Goal: Transaction & Acquisition: Book appointment/travel/reservation

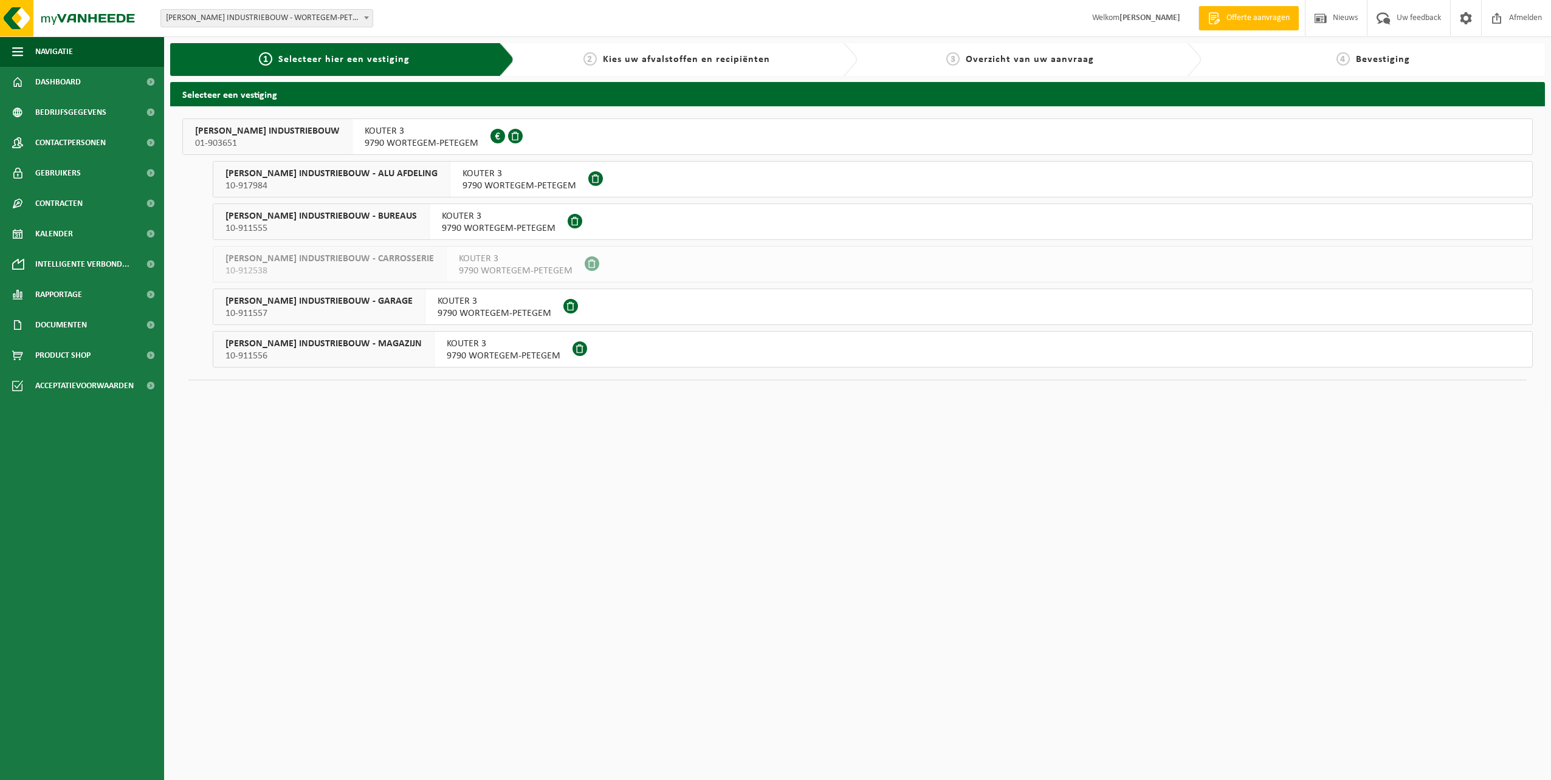
drag, startPoint x: 431, startPoint y: 126, endPoint x: 444, endPoint y: 136, distance: 15.7
click at [431, 127] on span "KOUTER 3" at bounding box center [422, 131] width 114 height 12
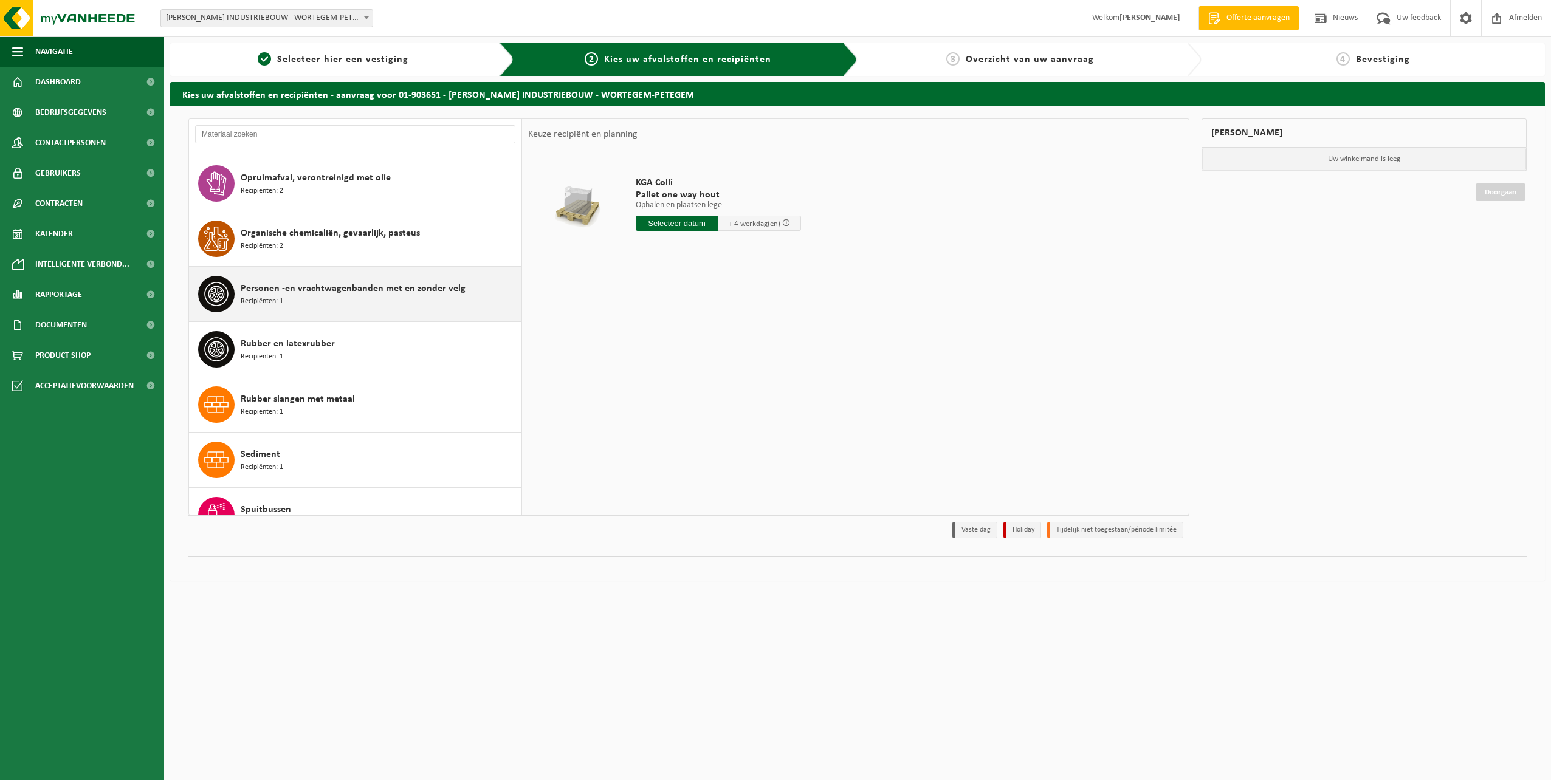
scroll to position [1215, 0]
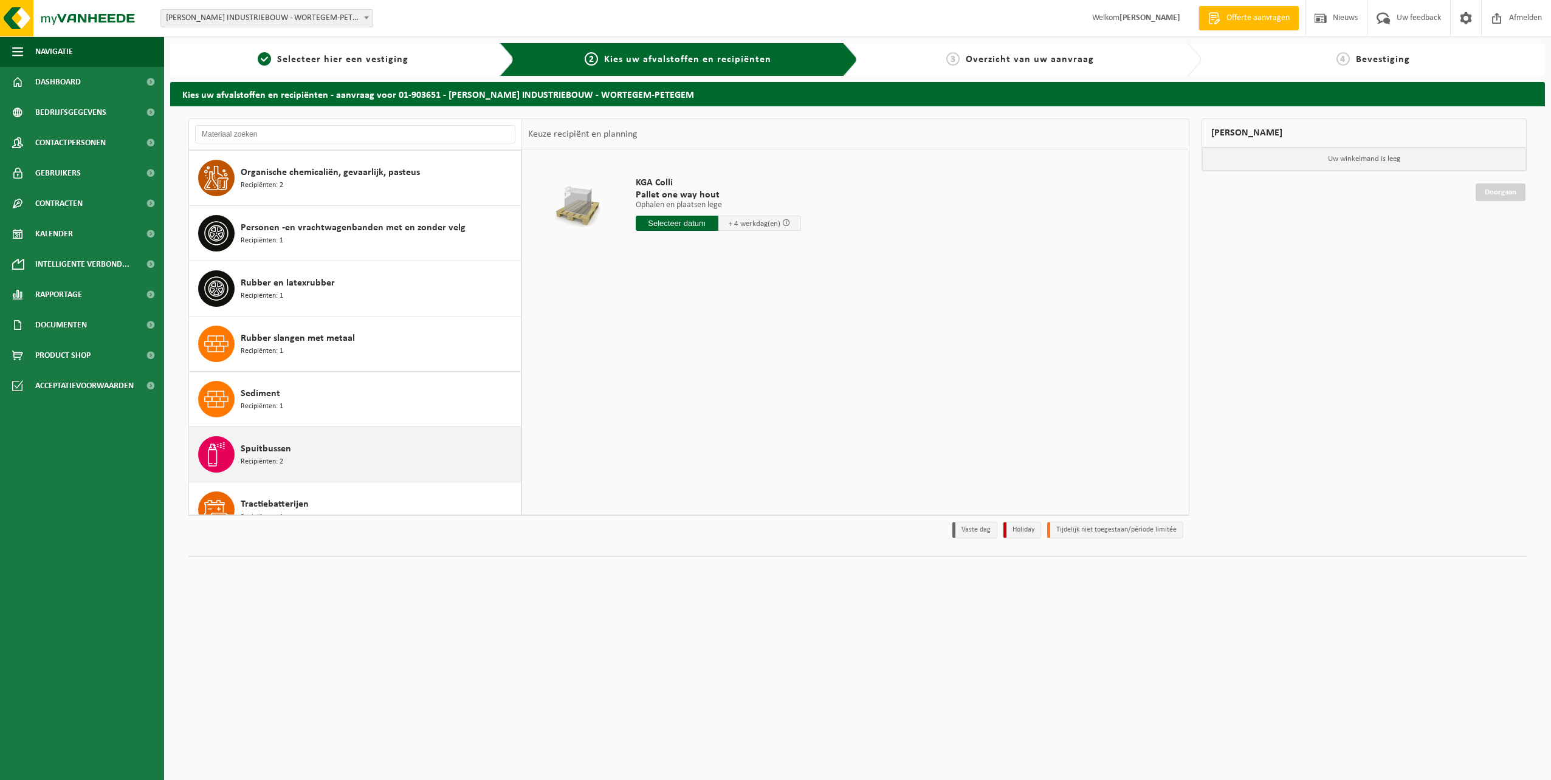
click at [381, 442] on div "Spuitbussen Recipiënten: 2" at bounding box center [379, 454] width 277 height 36
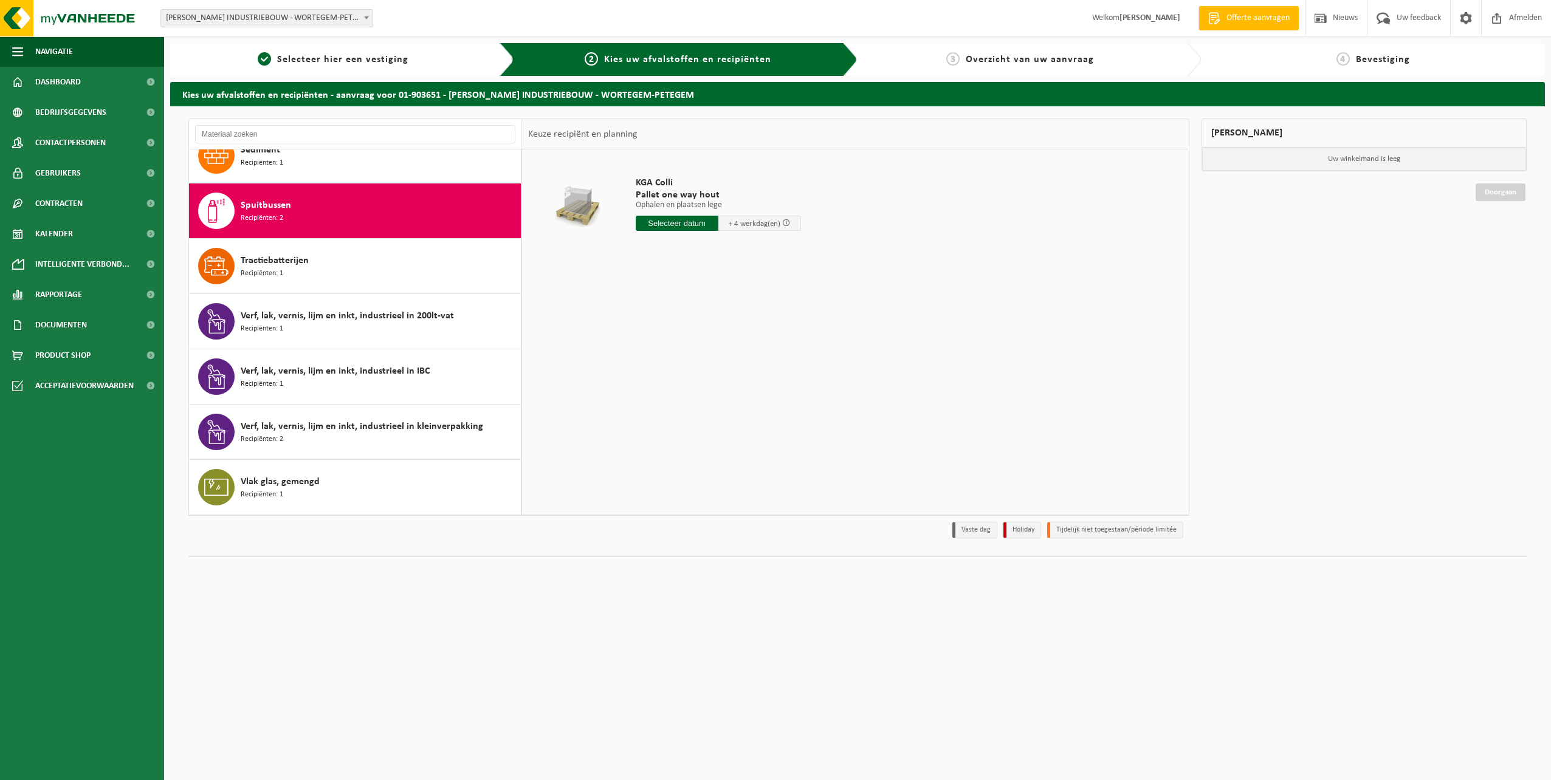
scroll to position [1493, 0]
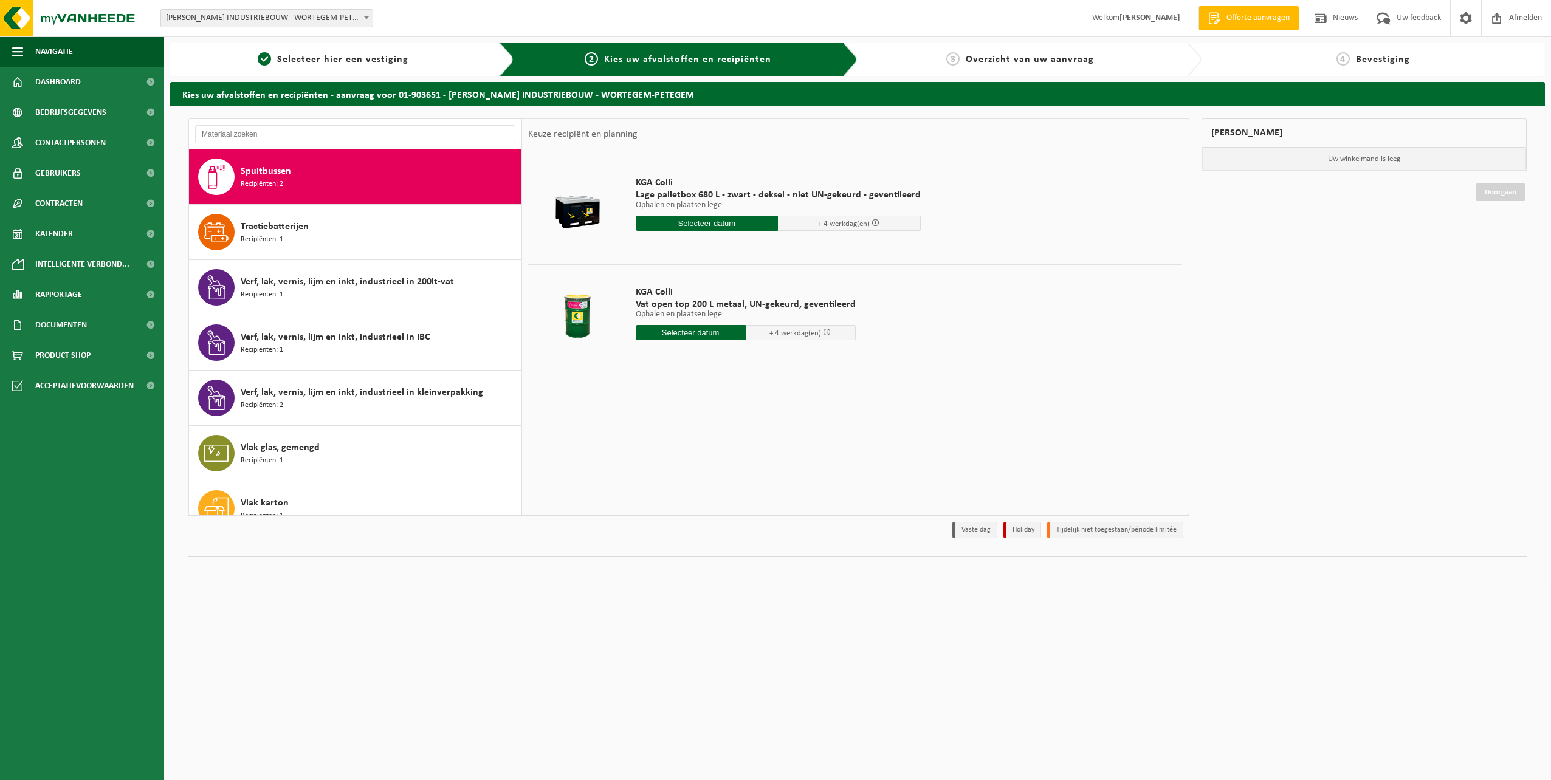
click at [694, 337] on input "text" at bounding box center [691, 332] width 110 height 15
click at [732, 404] on div "5" at bounding box center [731, 401] width 21 height 19
type input "Van 2025-09-05"
type input "2025-09-05"
type input "1"
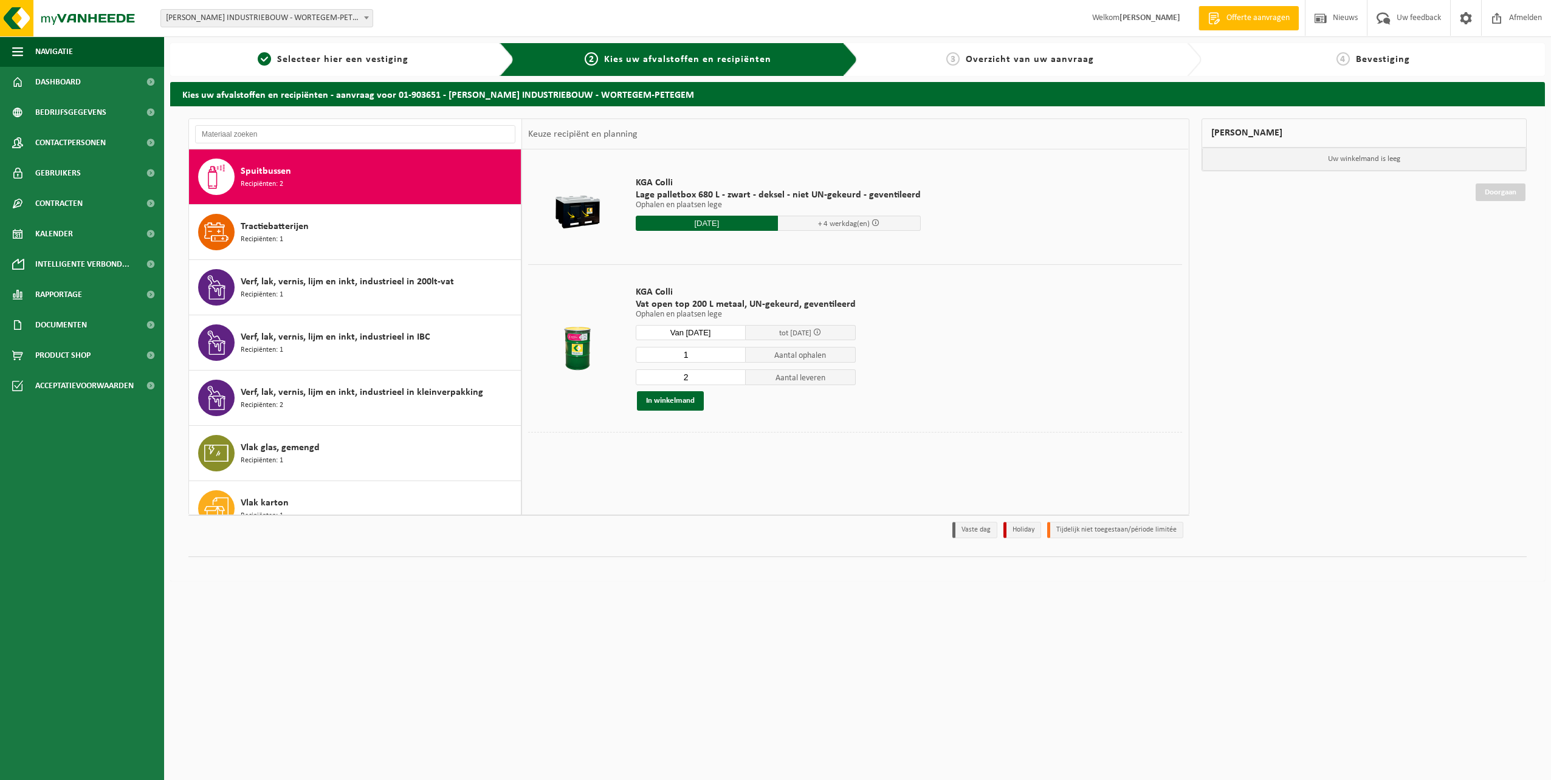
click at [735, 357] on input "1" at bounding box center [691, 355] width 110 height 16
type input "1"
click at [734, 380] on input "1" at bounding box center [691, 377] width 110 height 16
click at [674, 399] on button "In winkelmand" at bounding box center [670, 400] width 67 height 19
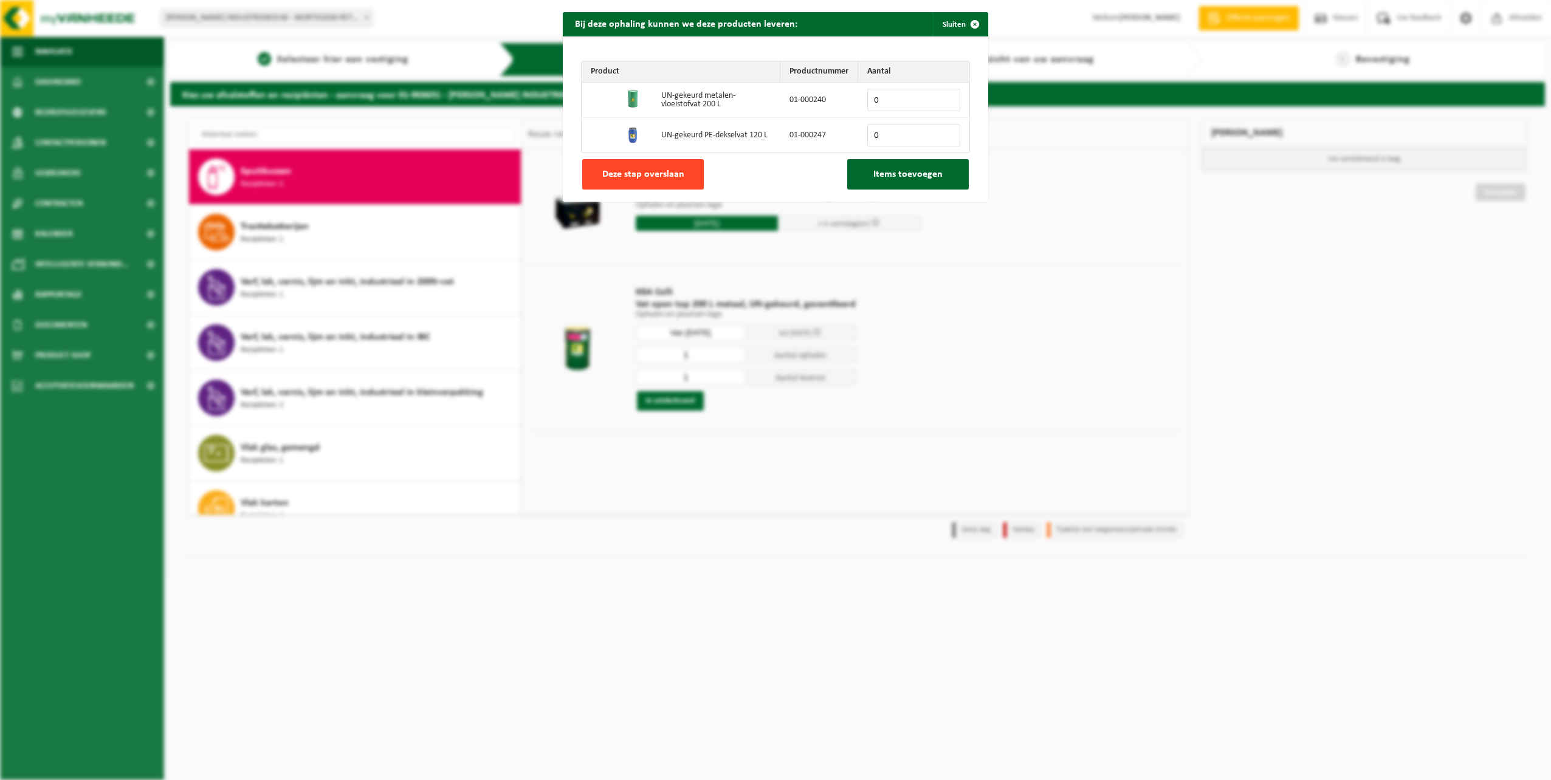
click at [631, 172] on span "Deze stap overslaan" at bounding box center [643, 175] width 82 height 10
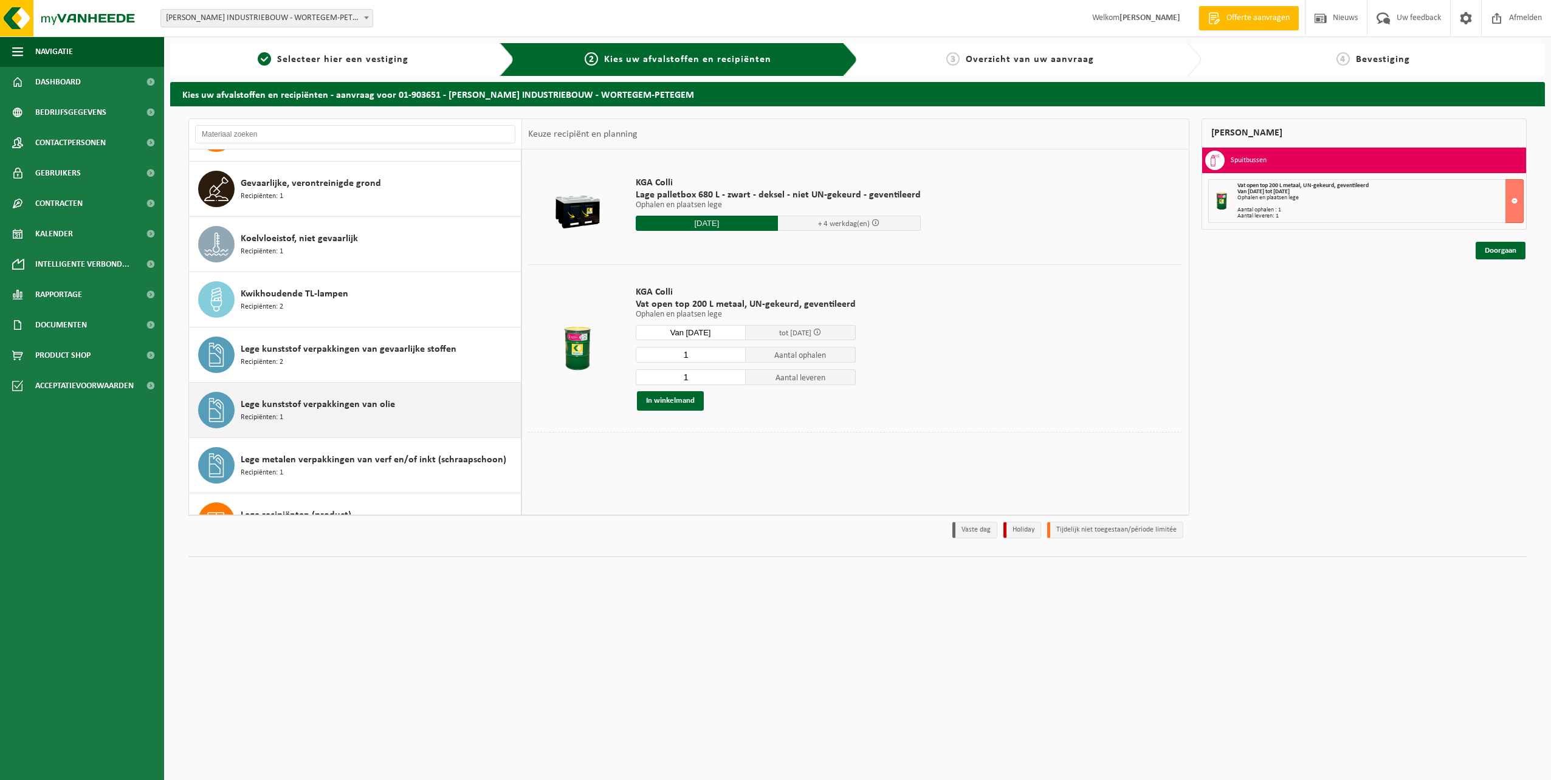
scroll to position [486, 0]
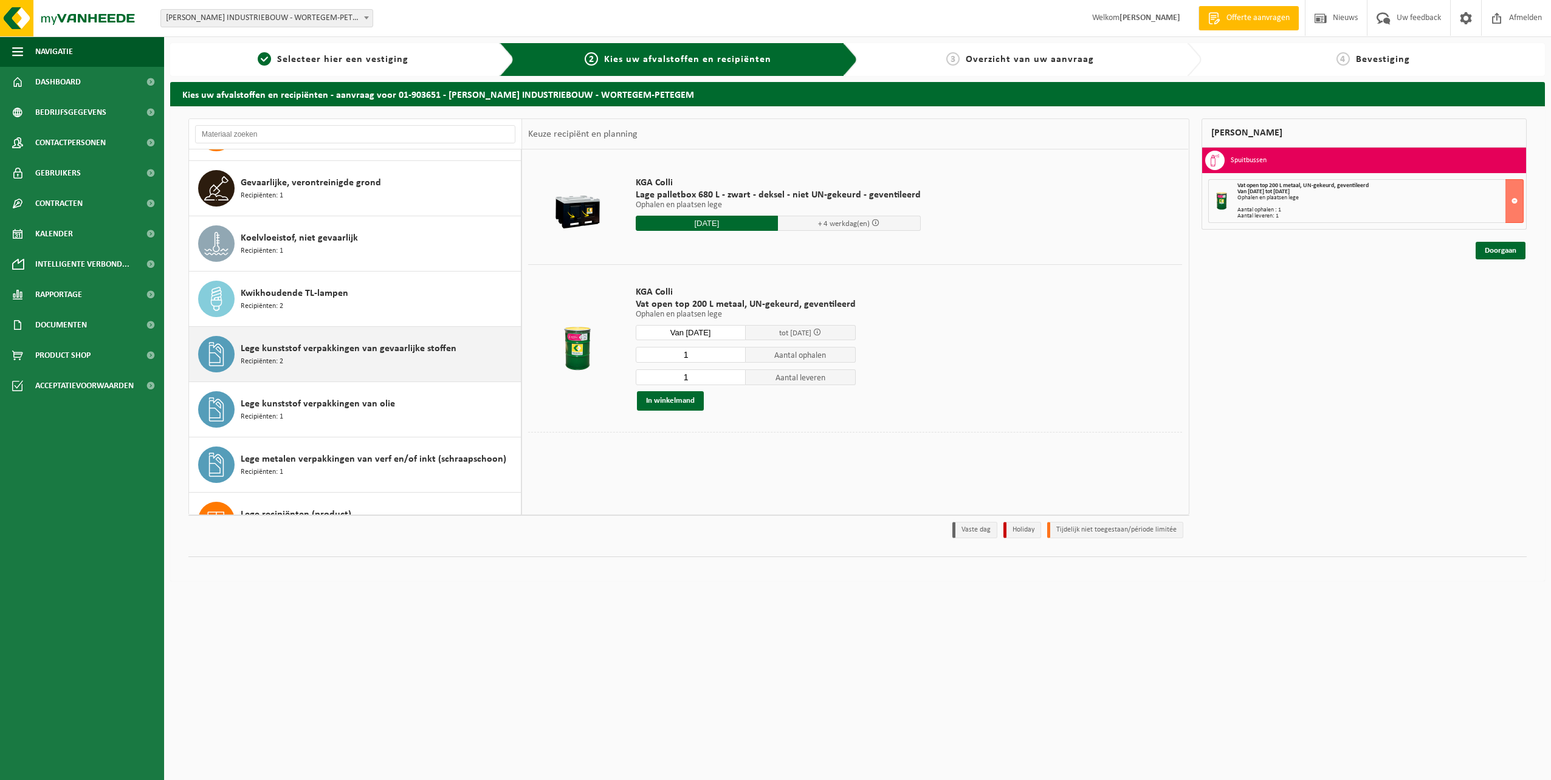
click at [430, 362] on div "Lege kunststof verpakkingen van gevaarlijke stoffen Recipiënten: 2" at bounding box center [379, 354] width 277 height 36
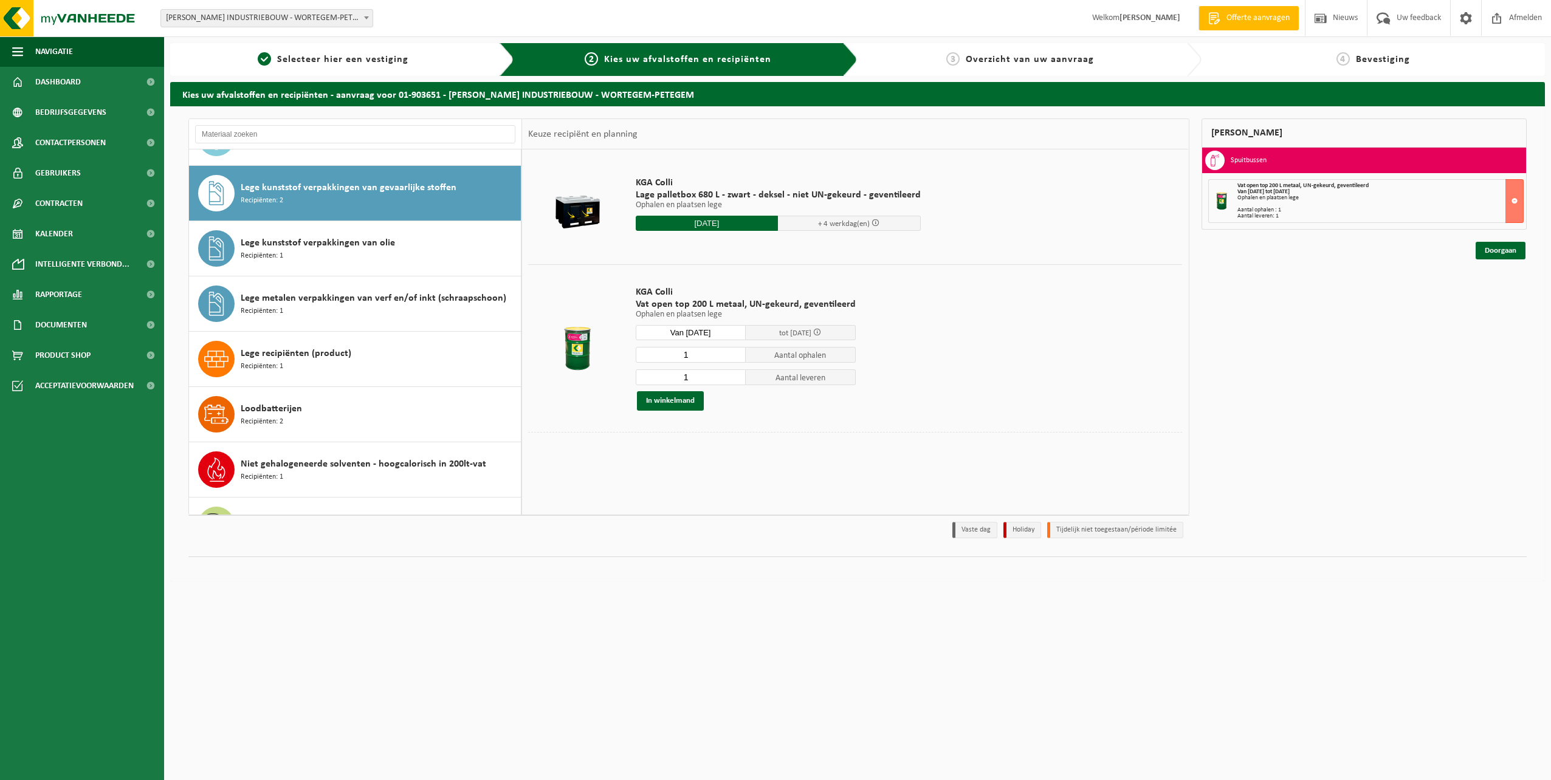
scroll to position [664, 0]
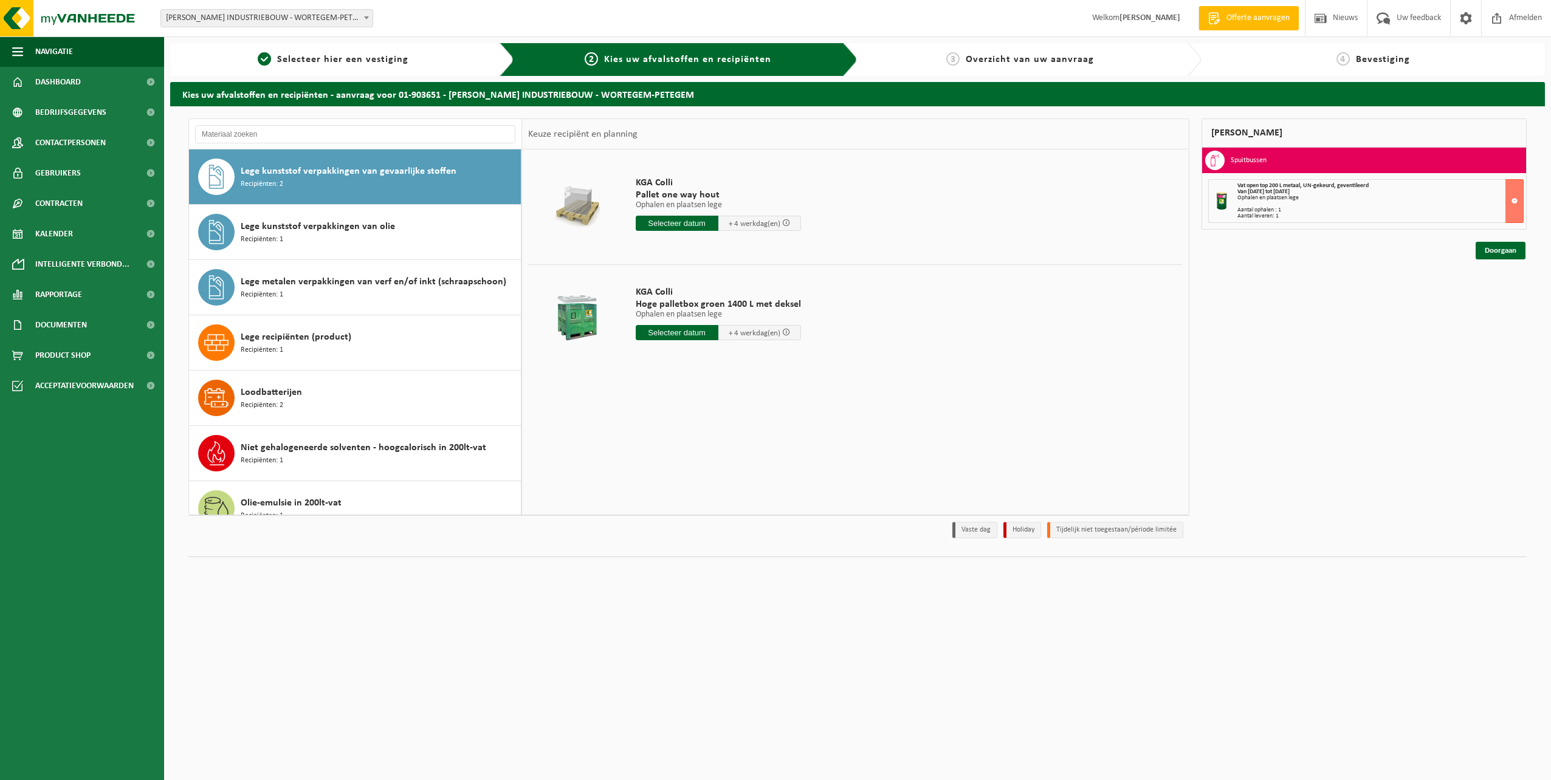
click at [666, 339] on input "text" at bounding box center [677, 332] width 83 height 15
click at [731, 402] on div "5" at bounding box center [731, 401] width 21 height 19
type input "Van 2025-09-05"
type input "2025-09-05"
click at [688, 399] on button "In winkelmand" at bounding box center [670, 400] width 67 height 19
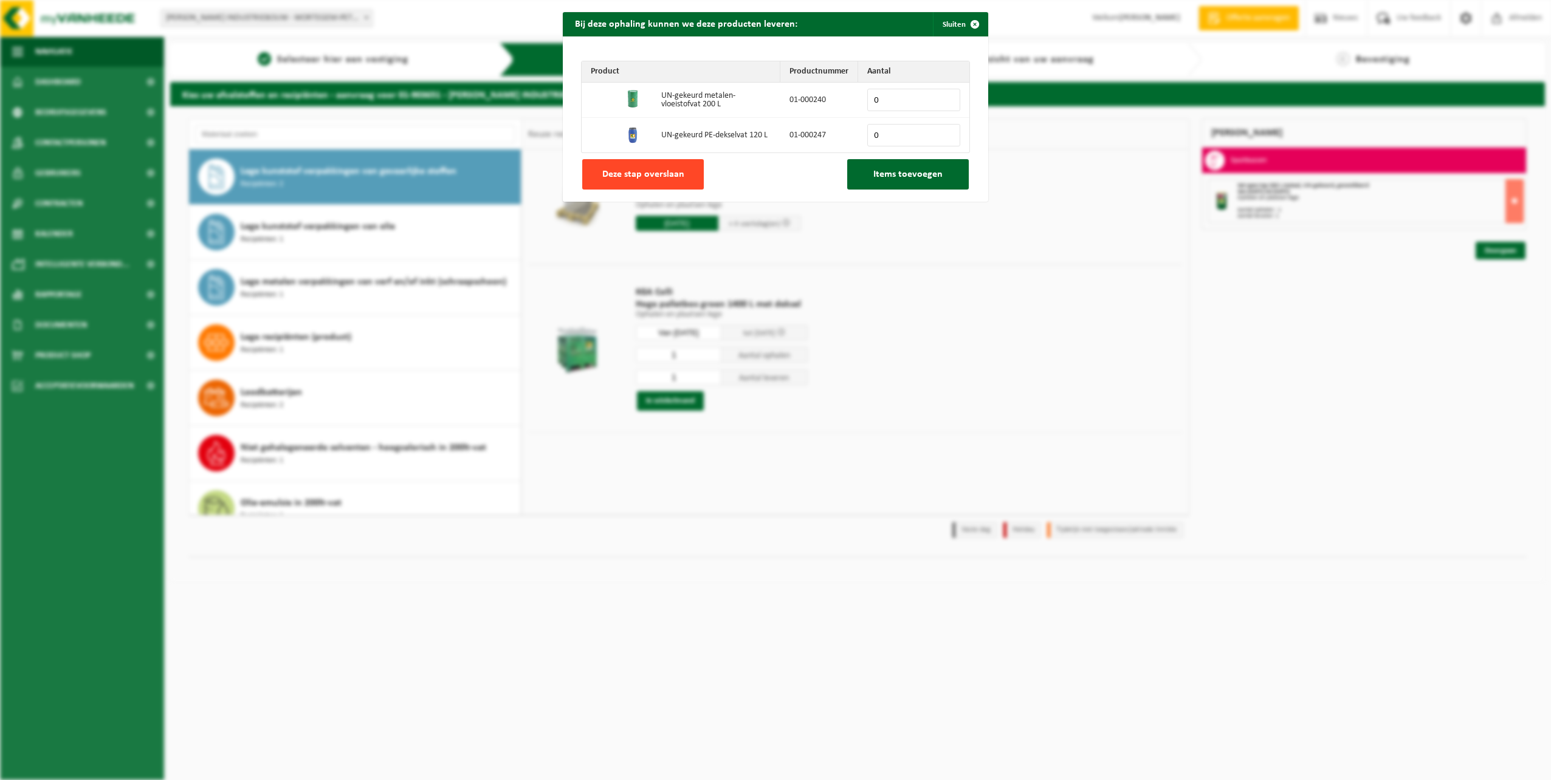
click at [683, 177] on button "Deze stap overslaan" at bounding box center [643, 174] width 122 height 30
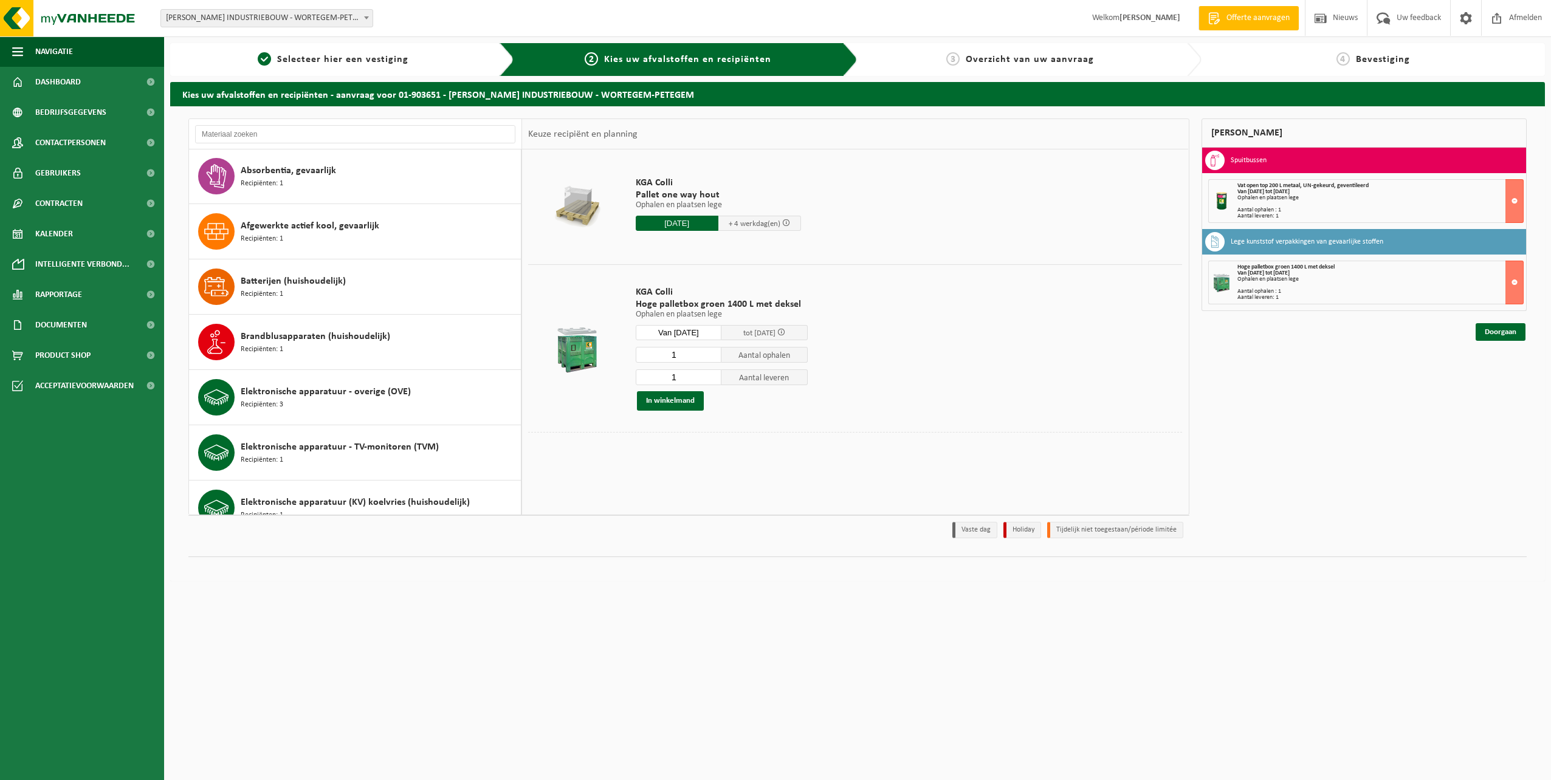
scroll to position [0, 0]
click at [393, 55] on span "Selecteer hier een vestiging" at bounding box center [342, 60] width 131 height 10
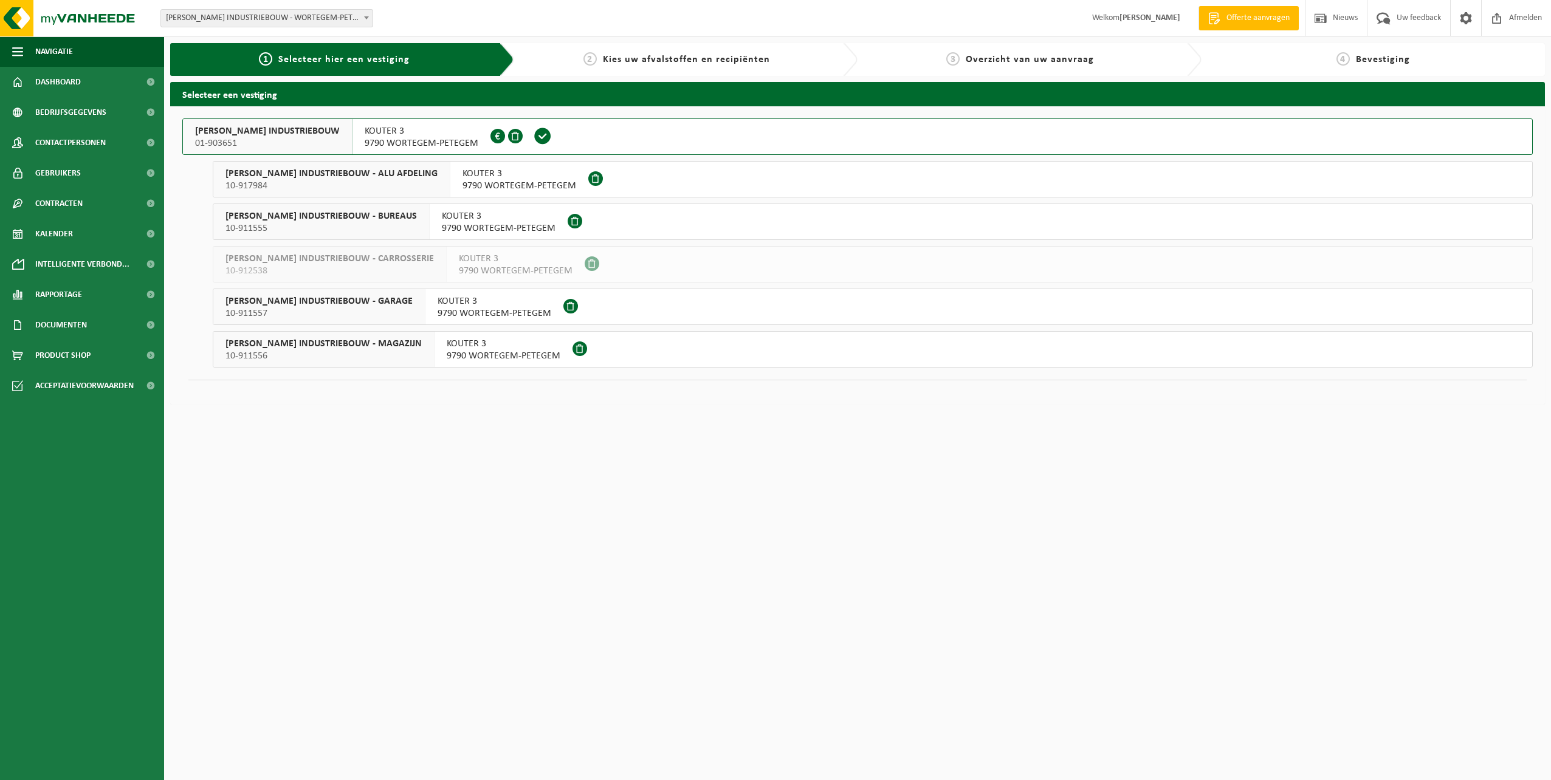
click at [577, 58] on div "2 Kies uw afvalstoffen en recipiënten" at bounding box center [677, 59] width 314 height 15
click at [600, 65] on div "2 Kies uw afvalstoffen en recipiënten" at bounding box center [677, 59] width 314 height 15
click at [589, 58] on span "2" at bounding box center [589, 58] width 13 height 13
click at [357, 301] on span "[PERSON_NAME] INDUSTRIEBOUW - GARAGE" at bounding box center [318, 301] width 187 height 12
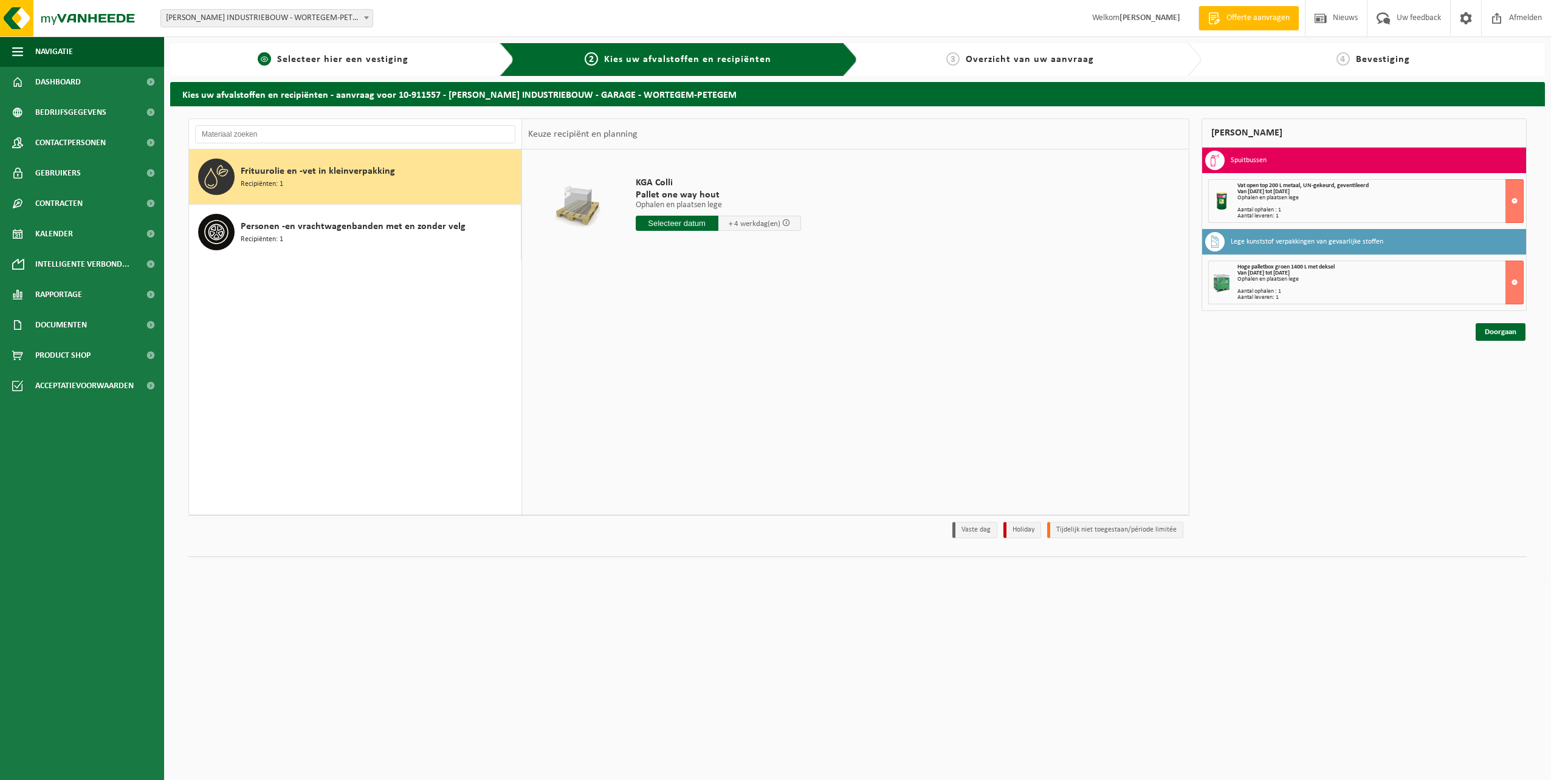
click at [339, 61] on span "Selecteer hier een vestiging" at bounding box center [342, 60] width 131 height 10
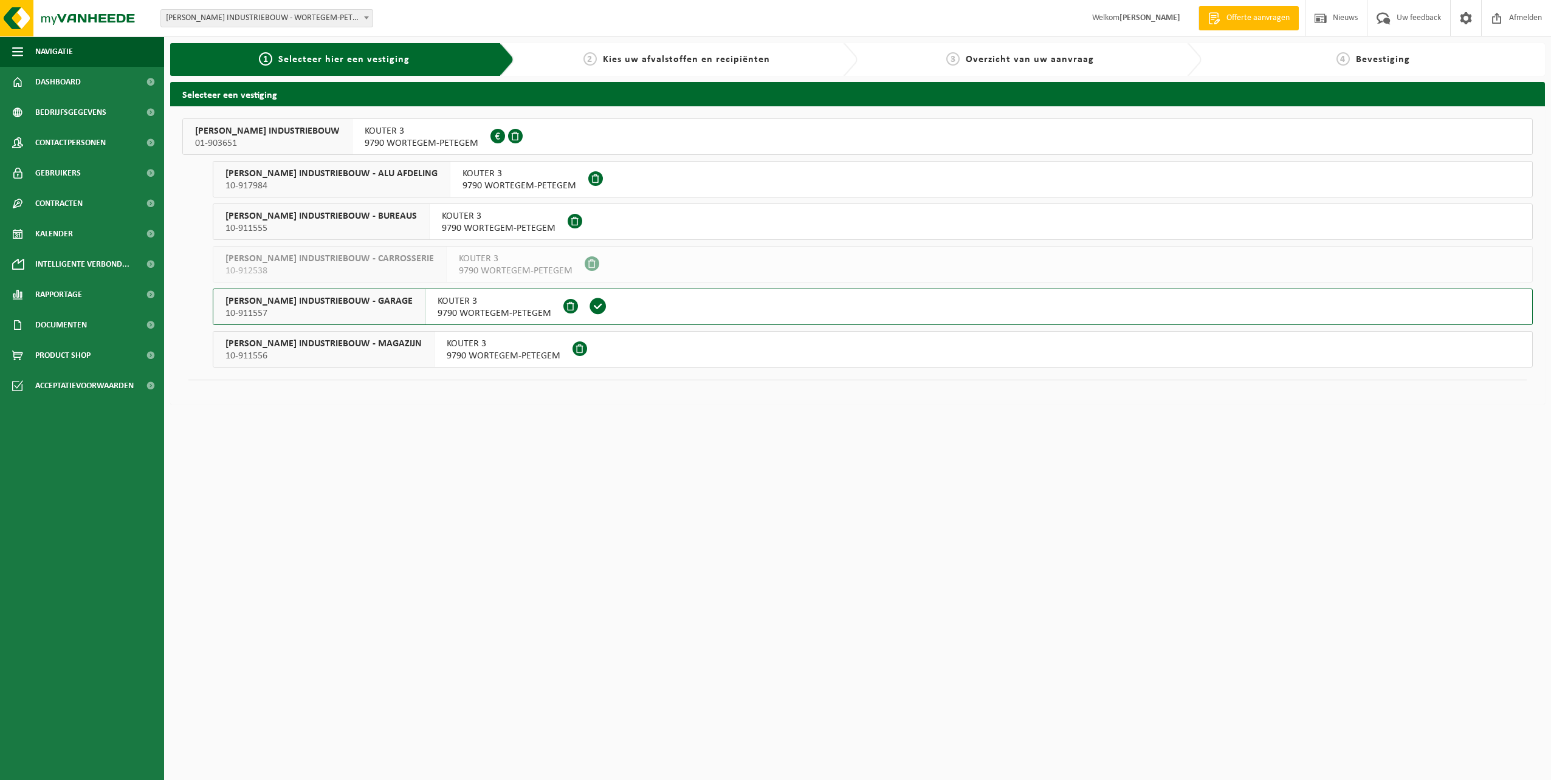
click at [408, 136] on span "KOUTER 3" at bounding box center [422, 131] width 114 height 12
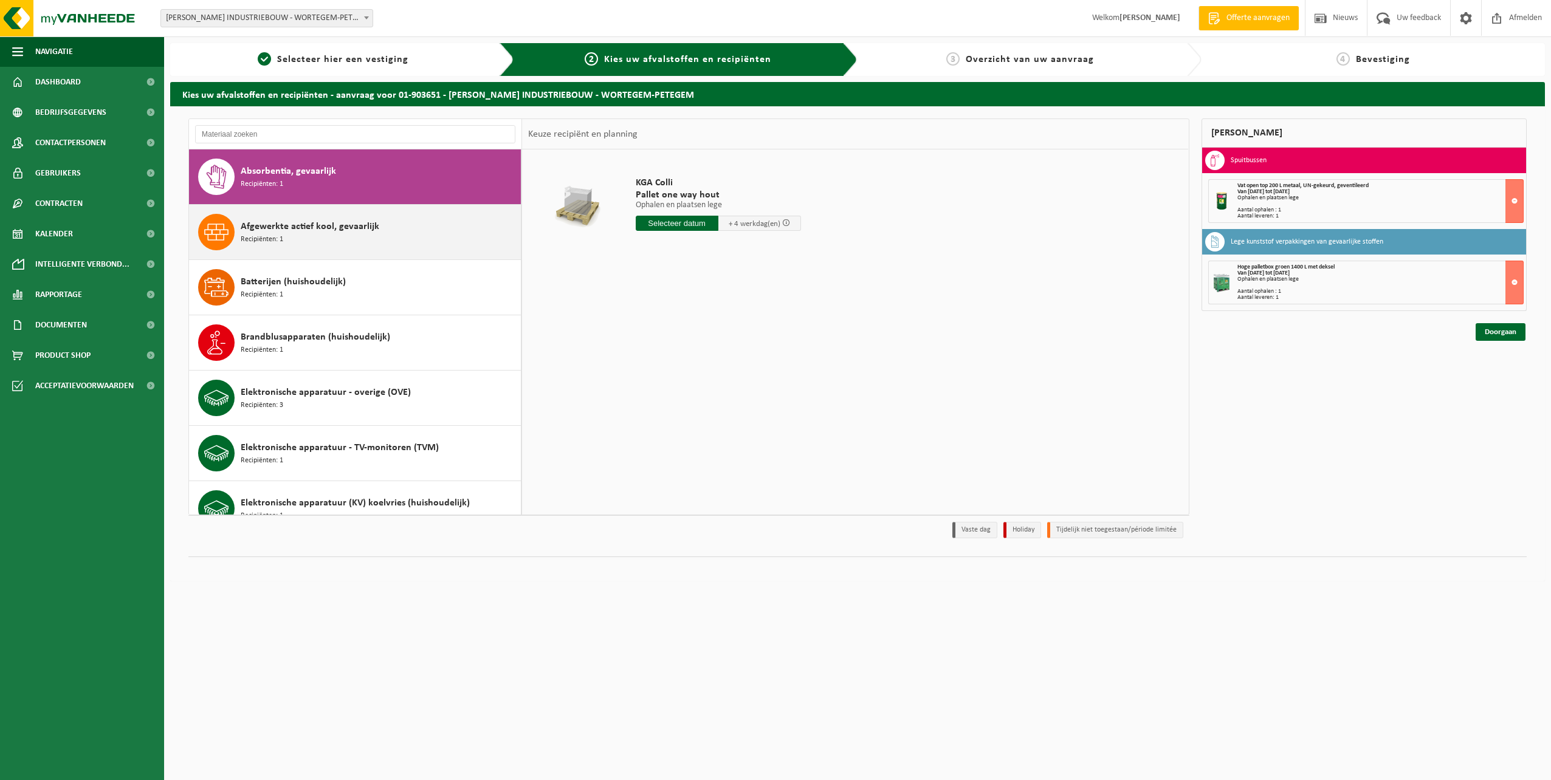
click at [334, 234] on div "Afgewerkte actief kool, gevaarlijk Recipiënten: 1" at bounding box center [379, 232] width 277 height 36
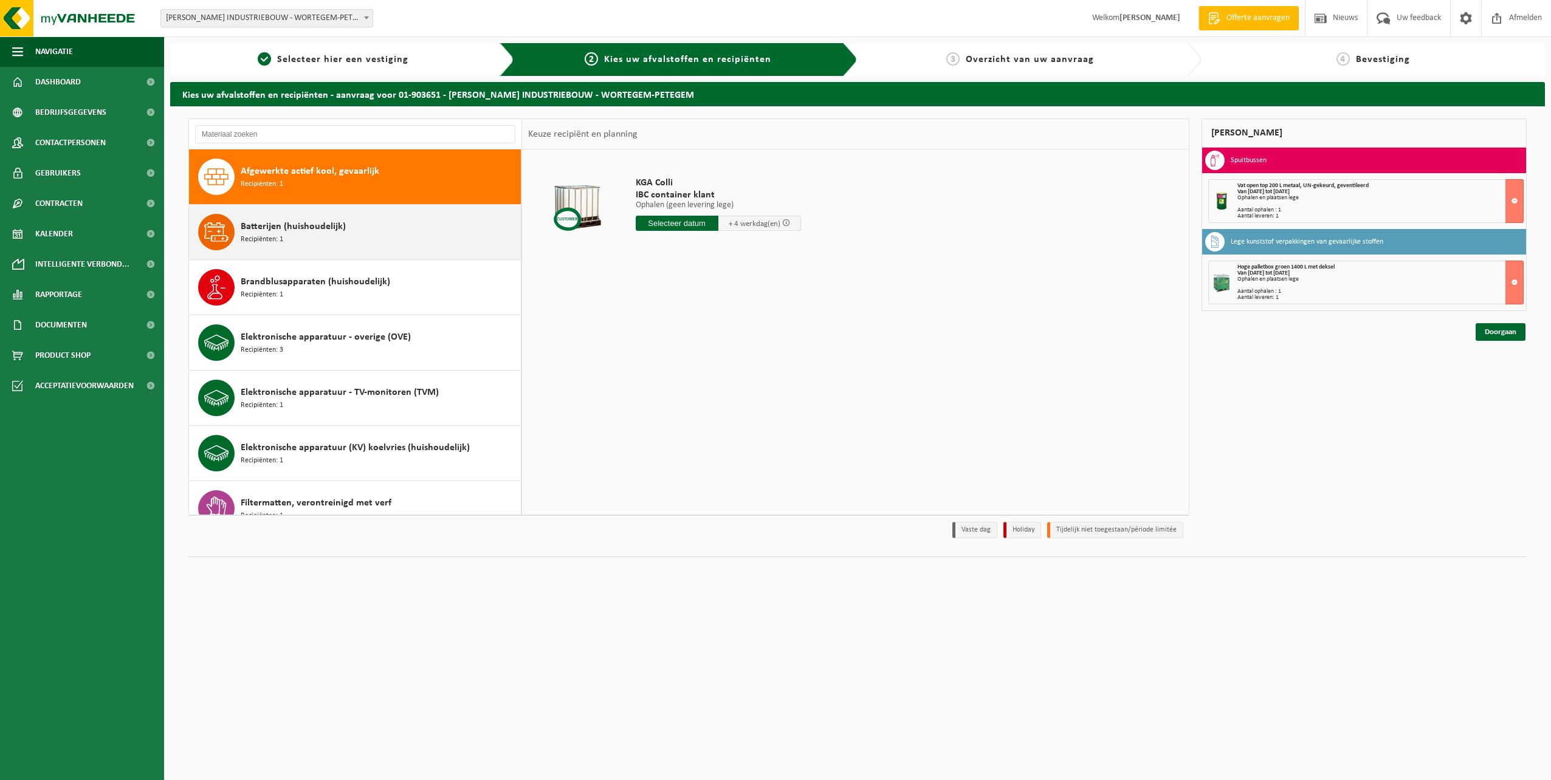
click at [329, 229] on span "Batterijen (huishoudelijk)" at bounding box center [293, 226] width 105 height 15
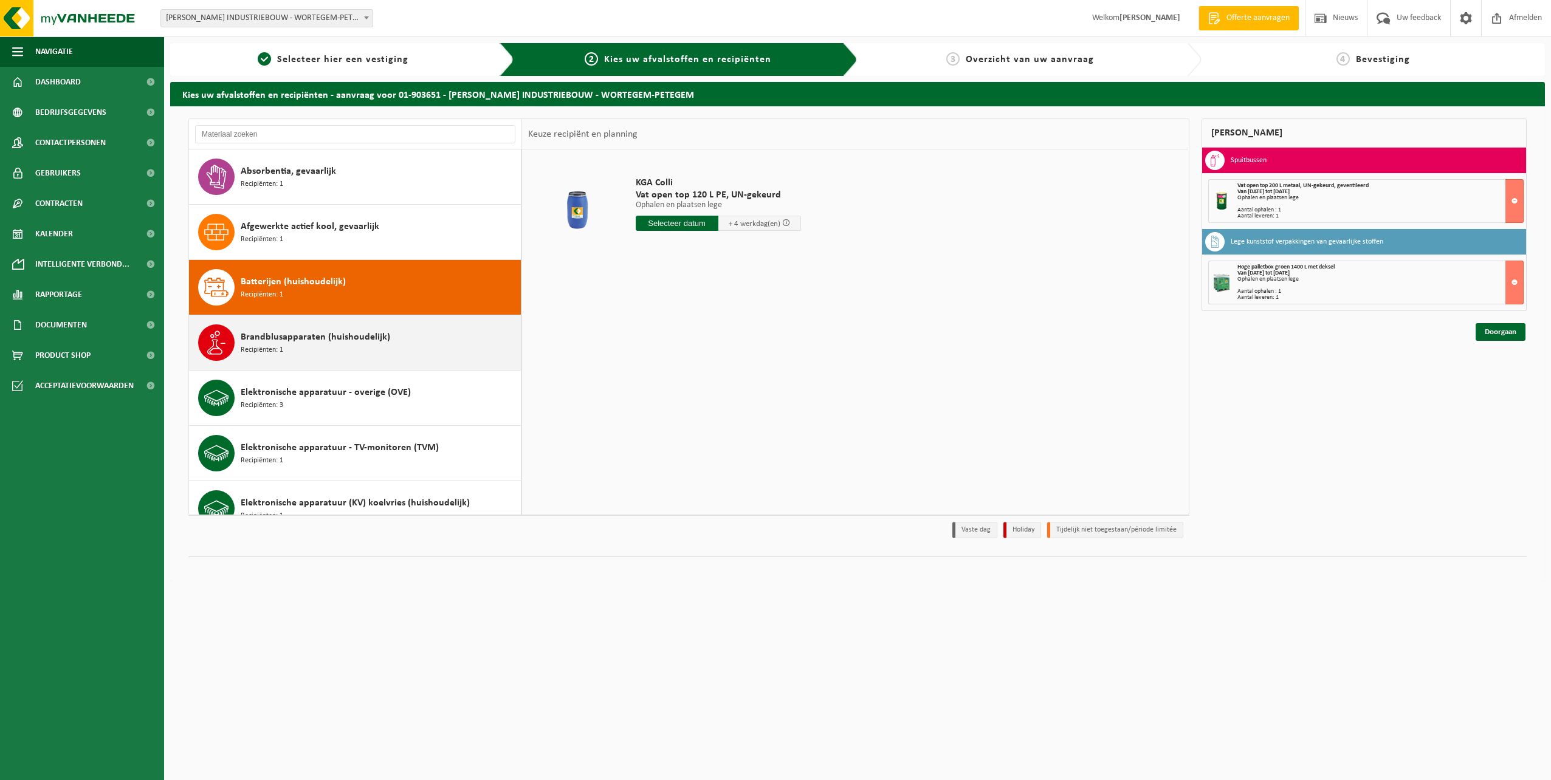
click at [324, 333] on span "Brandblusapparaten (huishoudelijk)" at bounding box center [315, 337] width 149 height 15
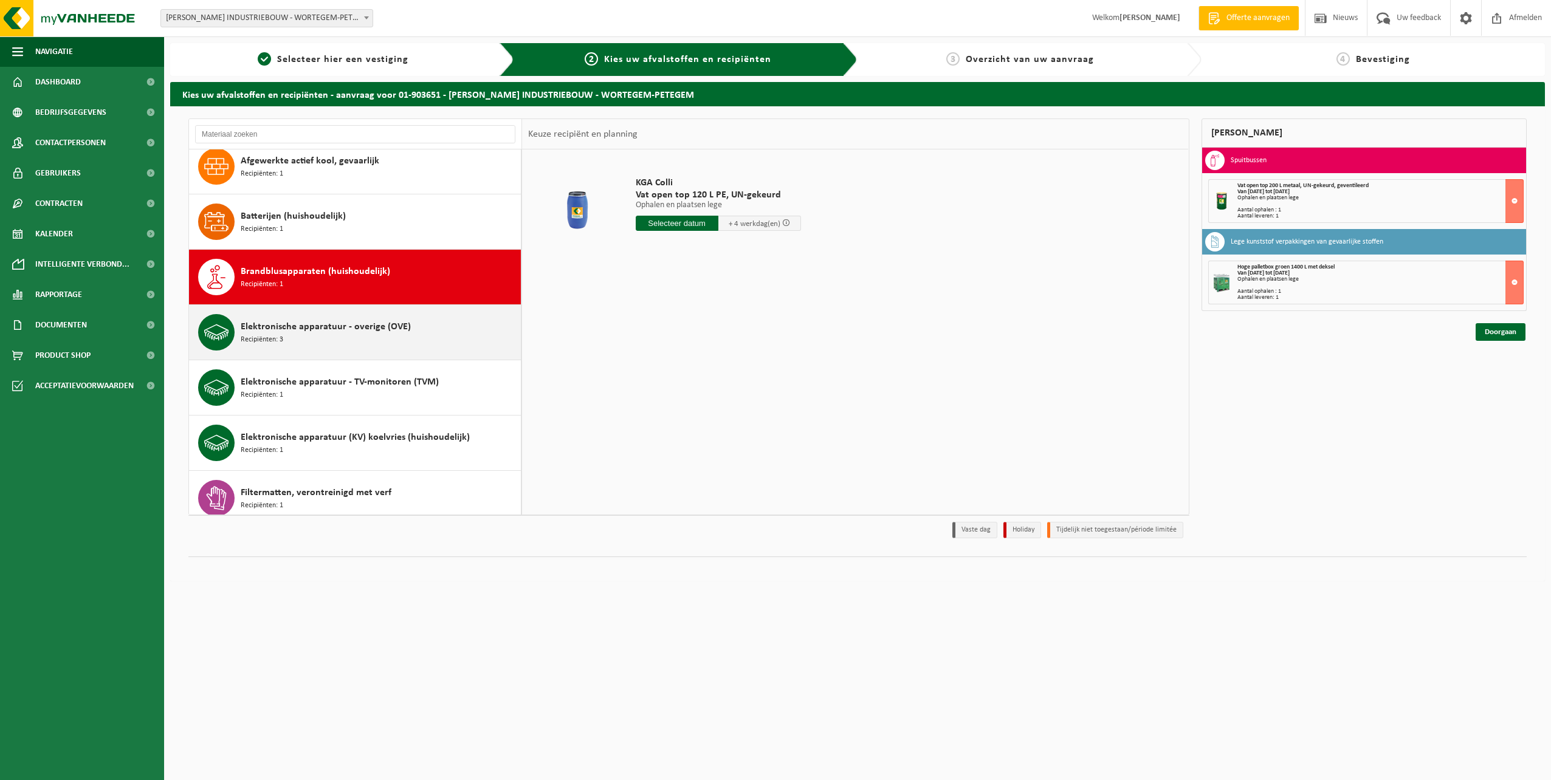
scroll to position [166, 0]
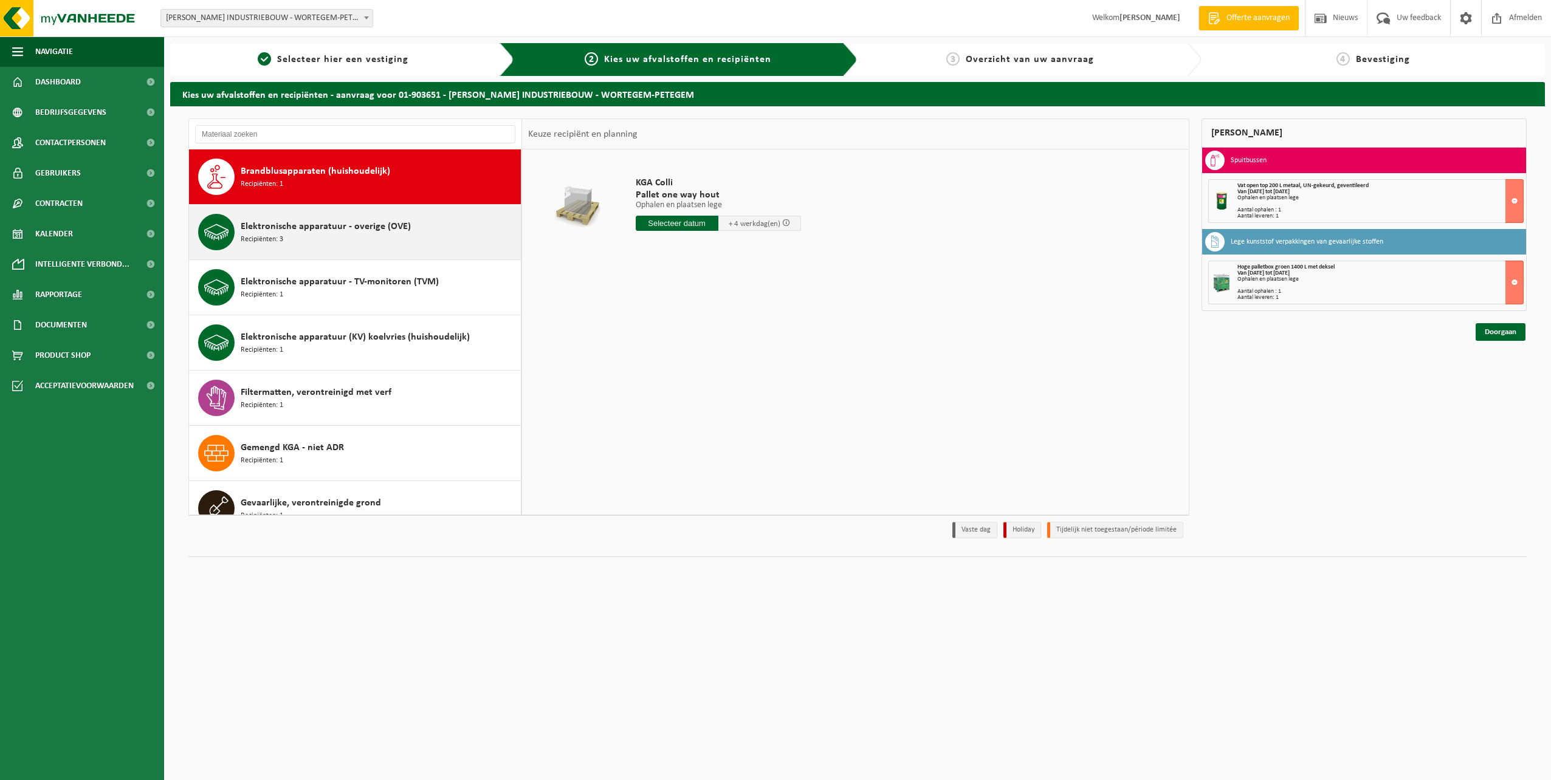
click at [355, 244] on div "Elektronische apparatuur - overige (OVE) Recipiënten: 3" at bounding box center [379, 232] width 277 height 36
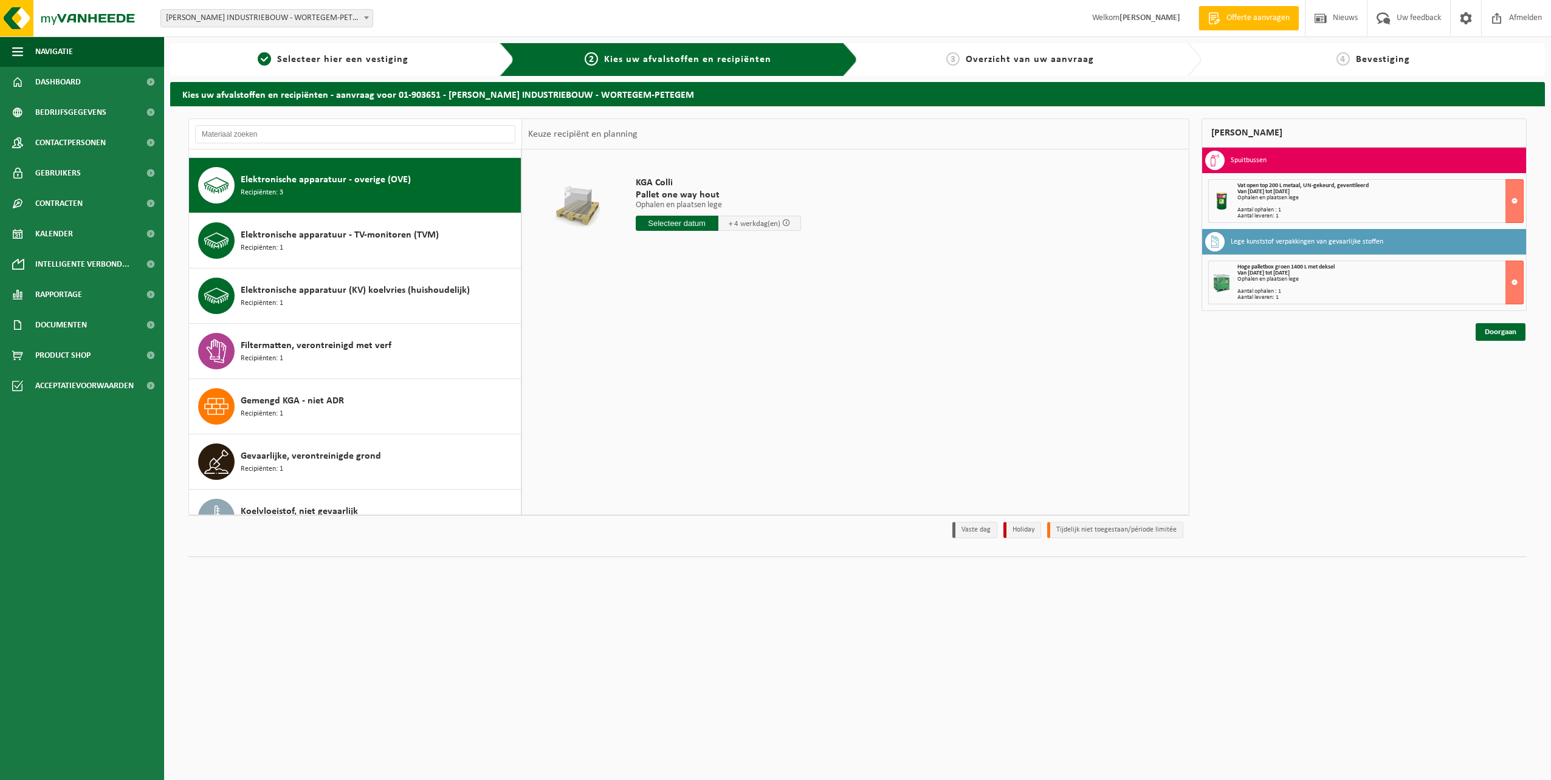
scroll to position [221, 0]
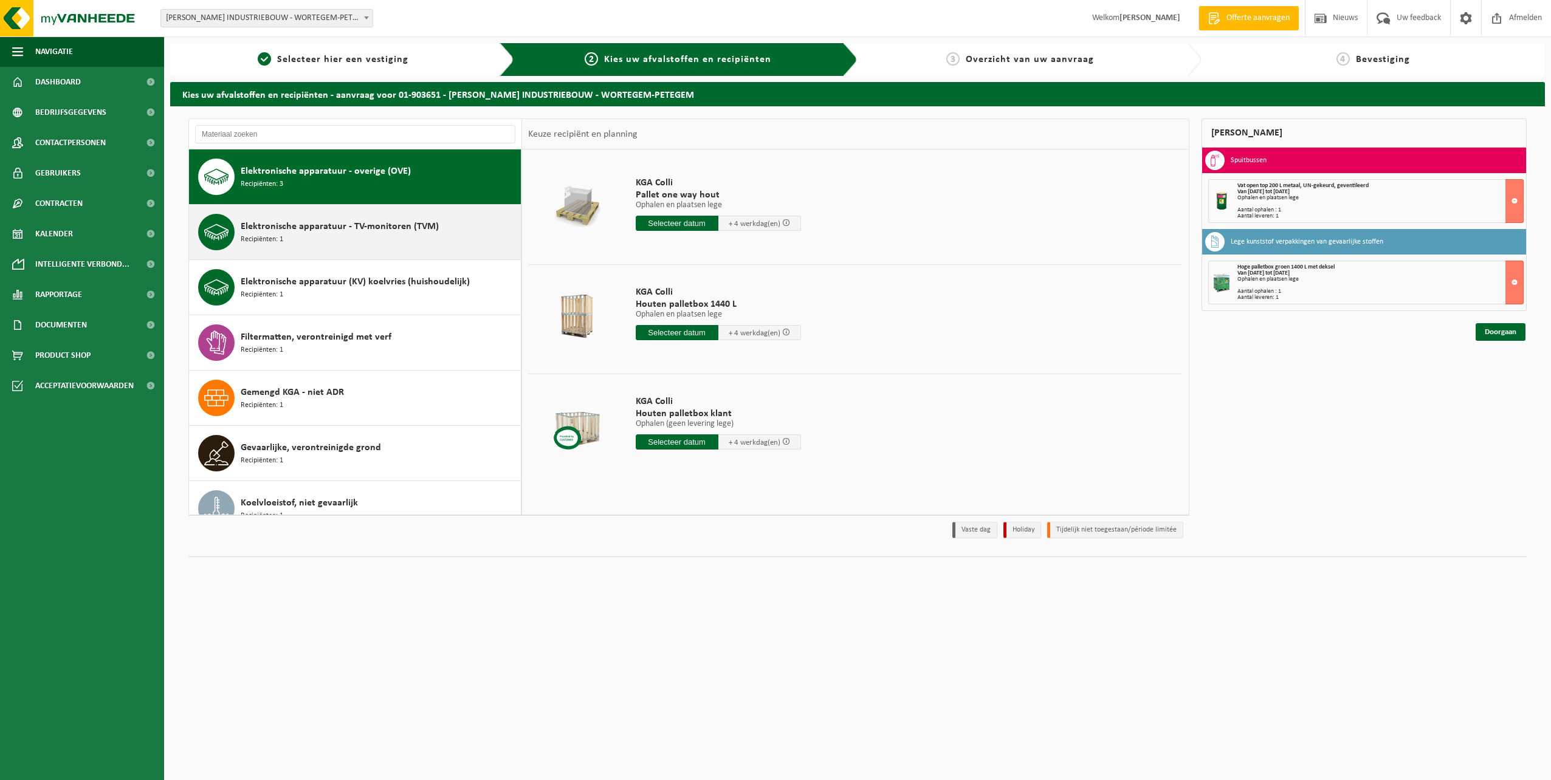
click at [355, 241] on div "Elektronische apparatuur - TV-monitoren (TVM) Recipiënten: 1" at bounding box center [379, 232] width 277 height 36
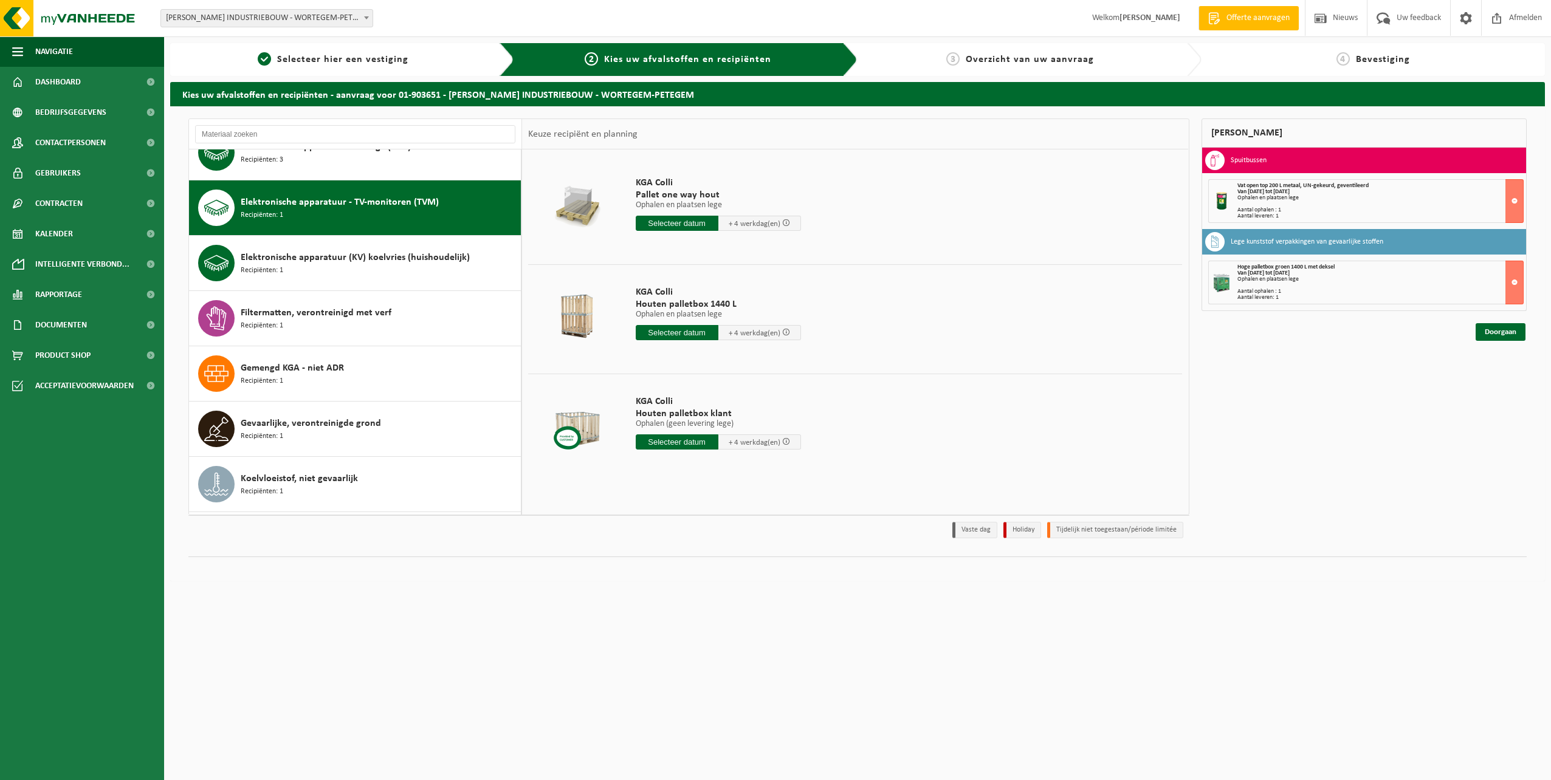
scroll to position [276, 0]
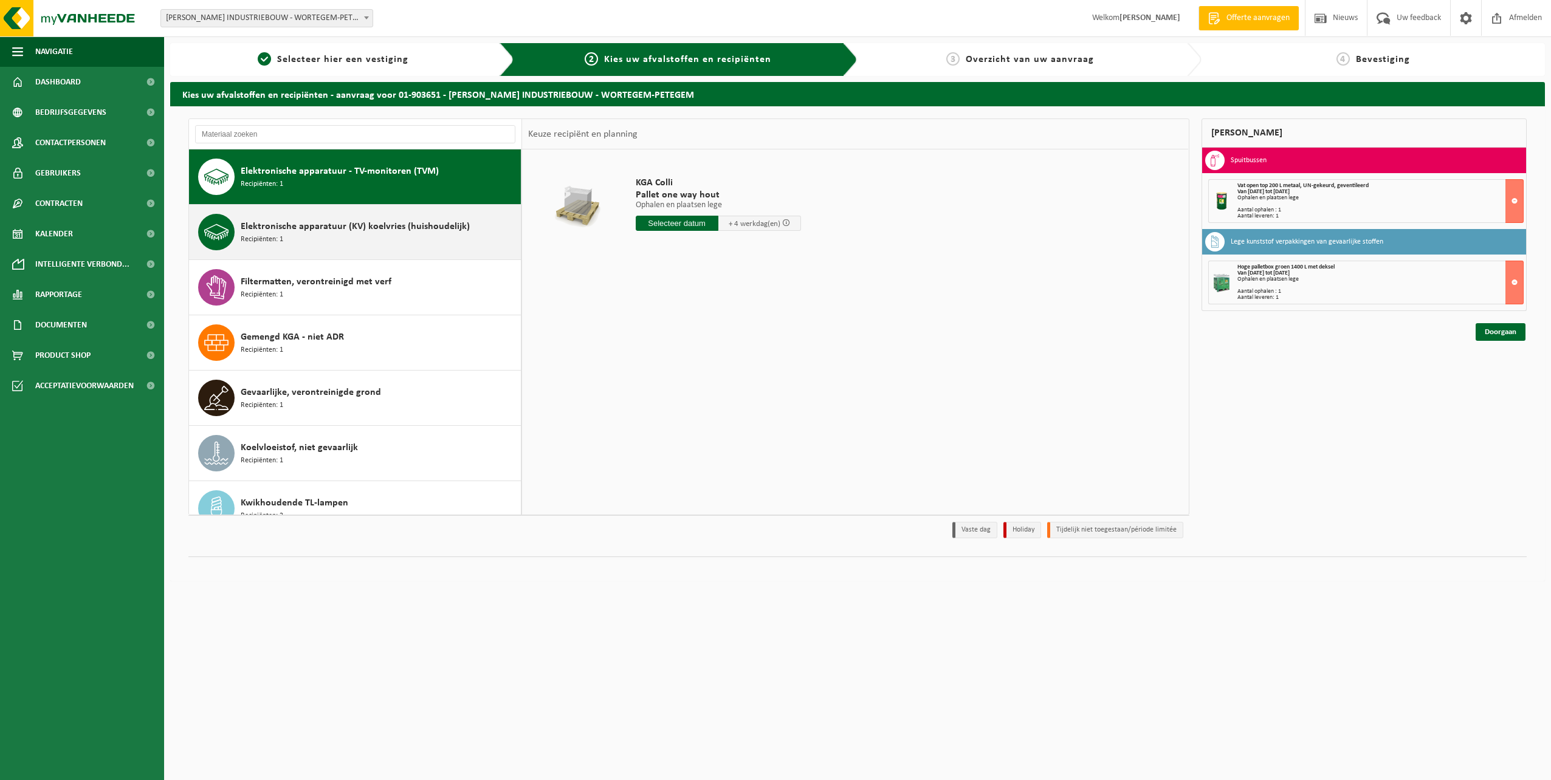
click at [359, 231] on span "Elektronische apparatuur (KV) koelvries (huishoudelijk)" at bounding box center [355, 226] width 229 height 15
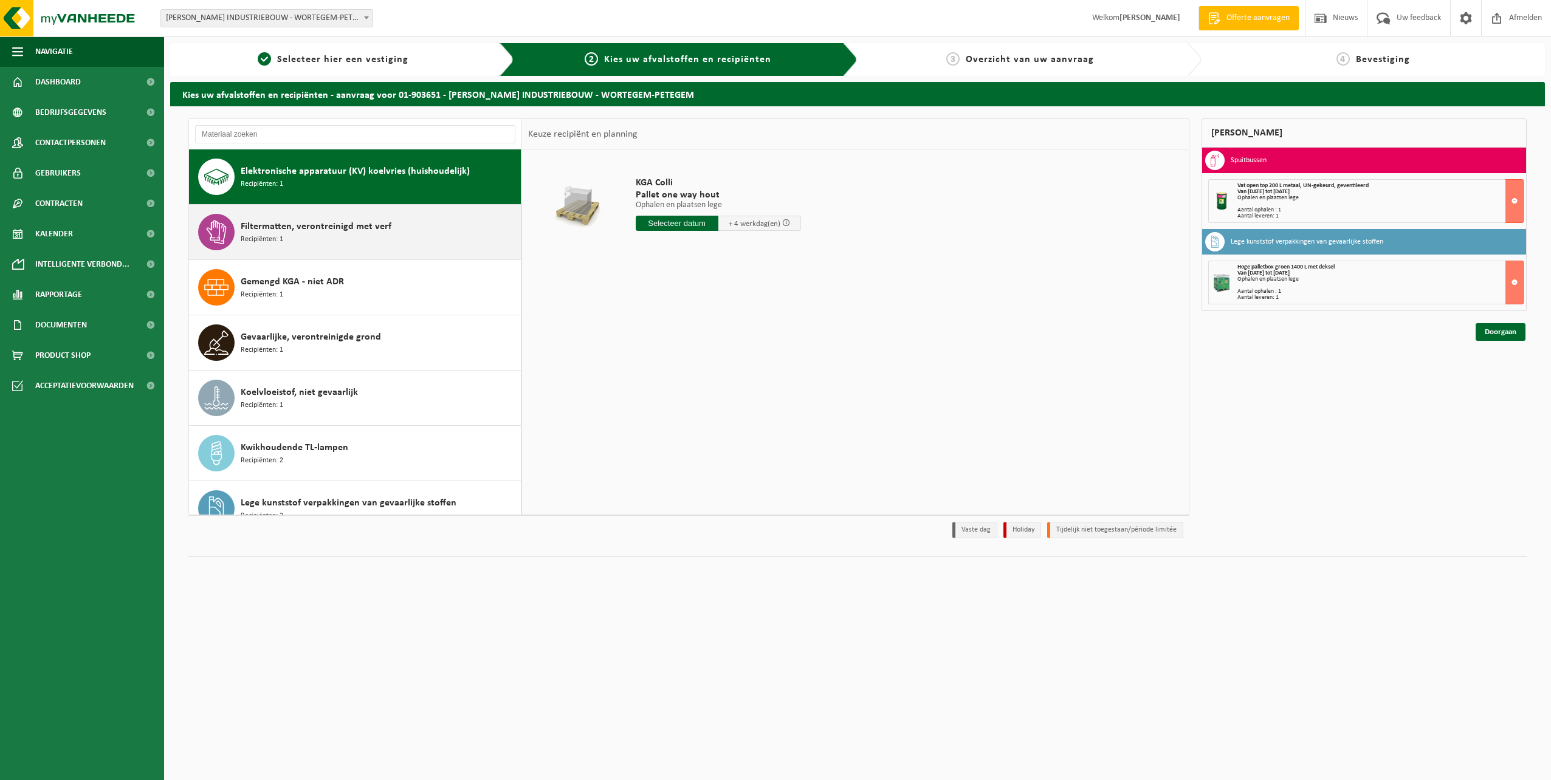
click at [355, 230] on span "Filtermatten, verontreinigd met verf" at bounding box center [316, 226] width 151 height 15
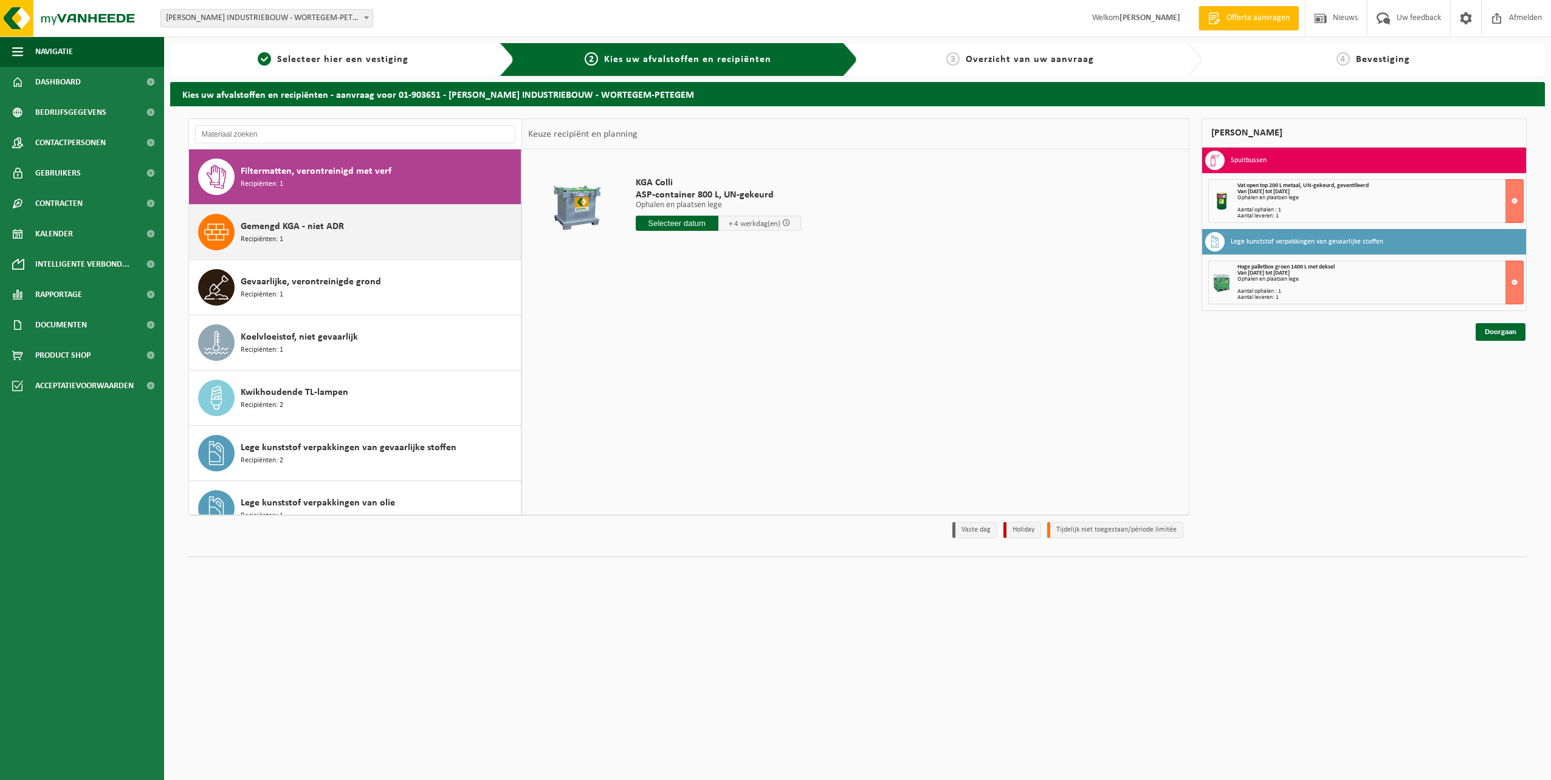
click at [351, 228] on div "Gemengd KGA - niet ADR Recipiënten: 1" at bounding box center [379, 232] width 277 height 36
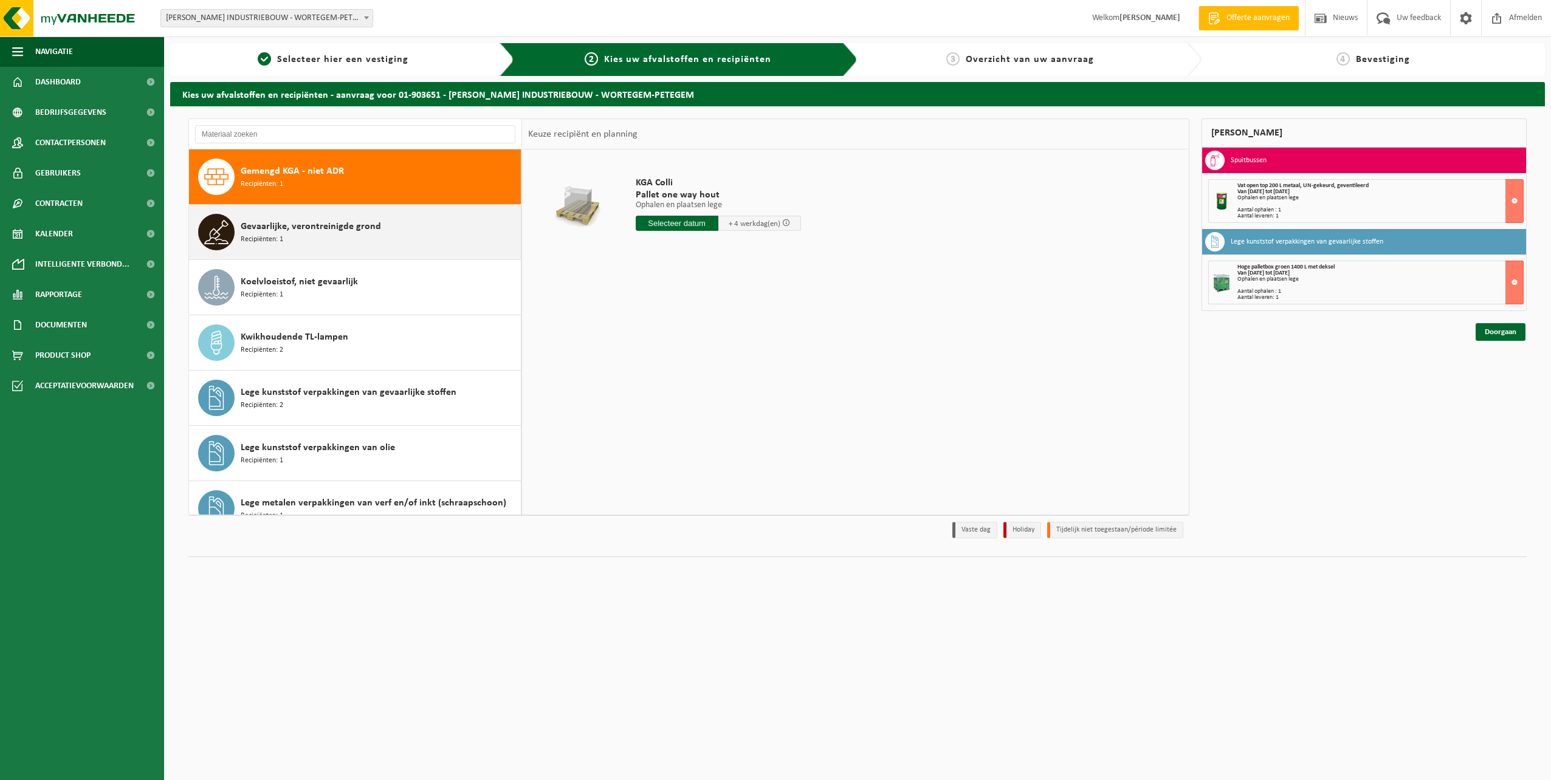
click at [347, 225] on span "Gevaarlijke, verontreinigde grond" at bounding box center [311, 226] width 140 height 15
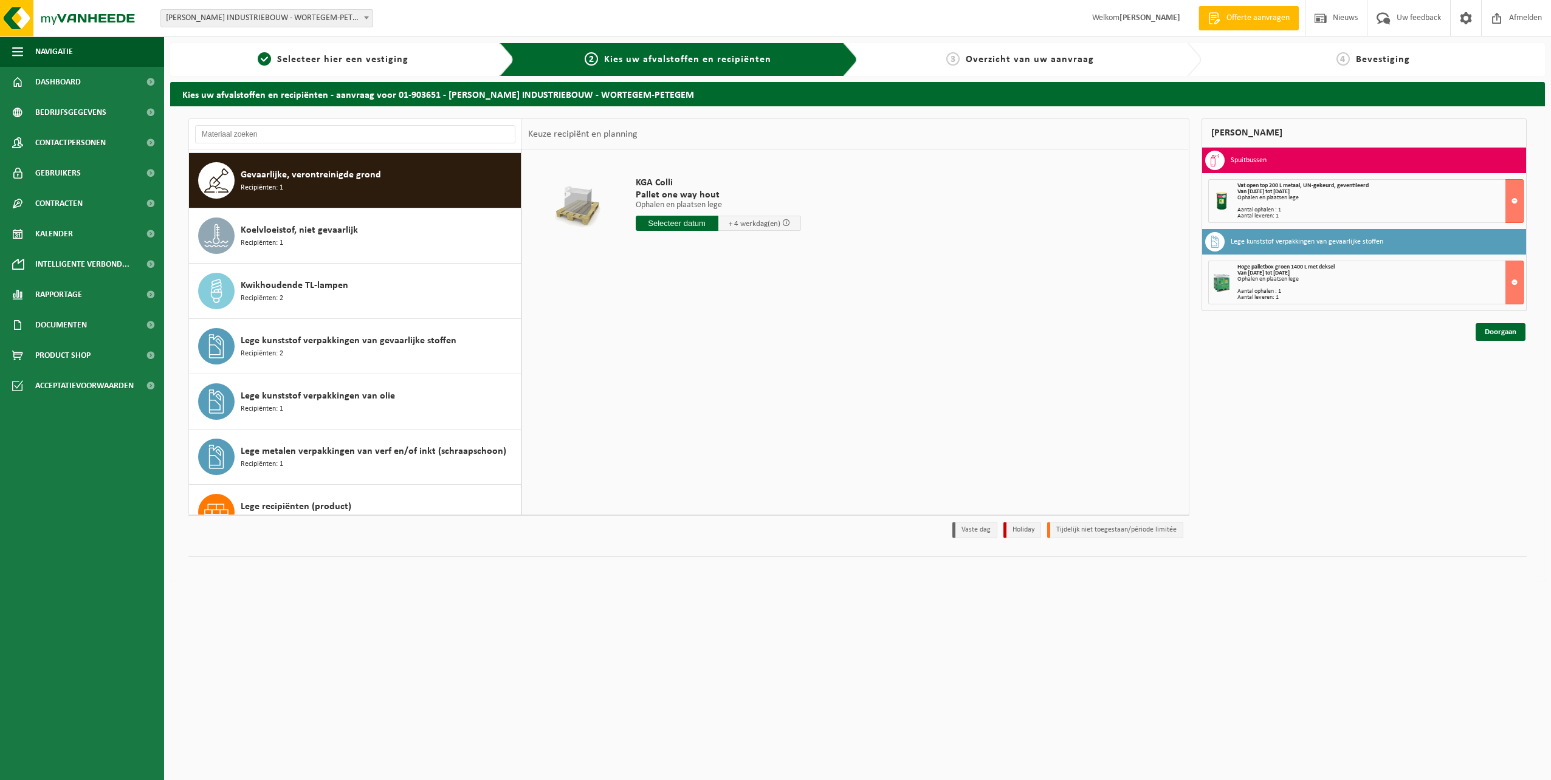
scroll to position [498, 0]
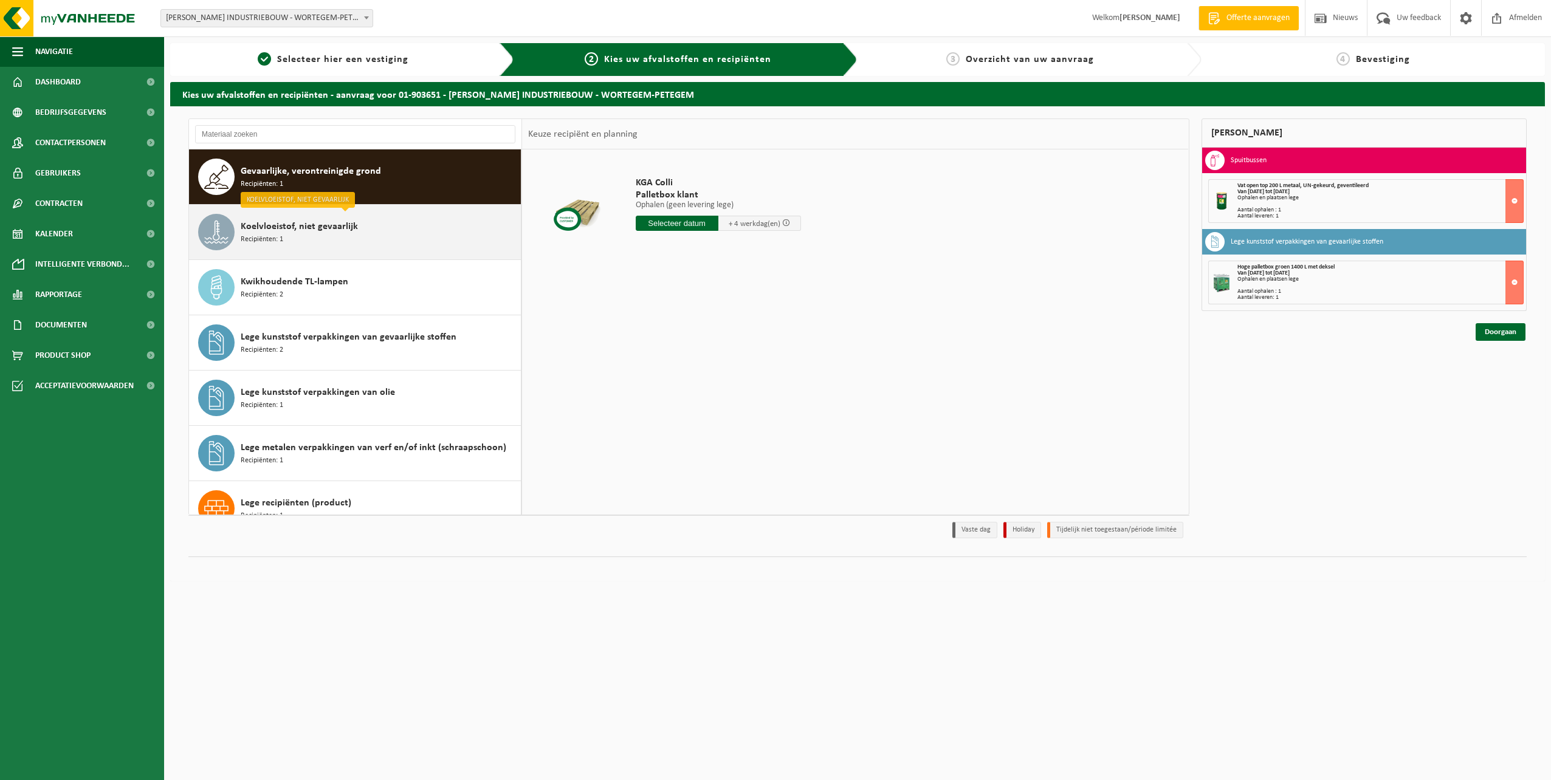
click at [349, 237] on div "Koelvloeistof, niet gevaarlijk Recipiënten: 1" at bounding box center [379, 232] width 277 height 36
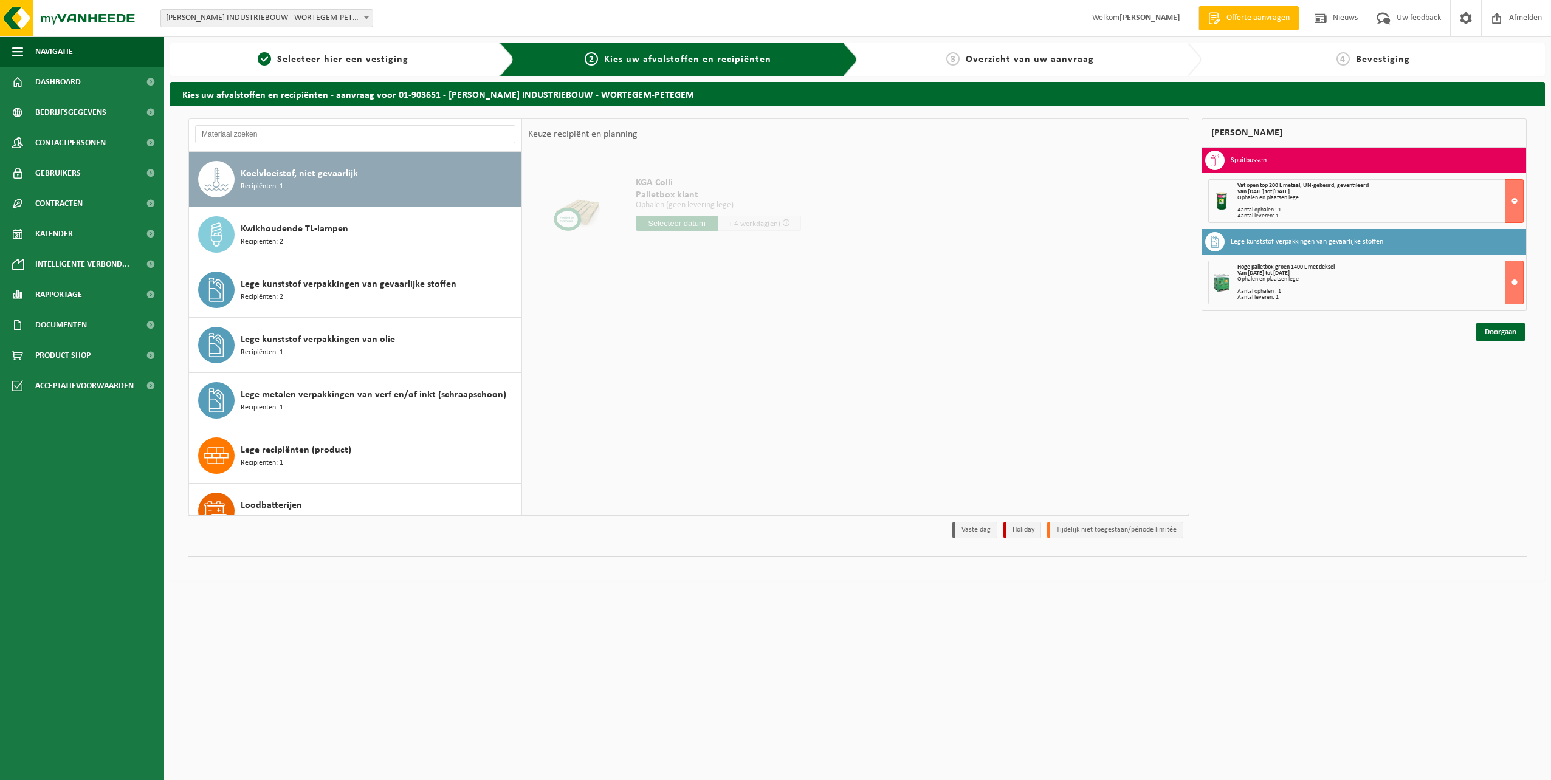
scroll to position [553, 0]
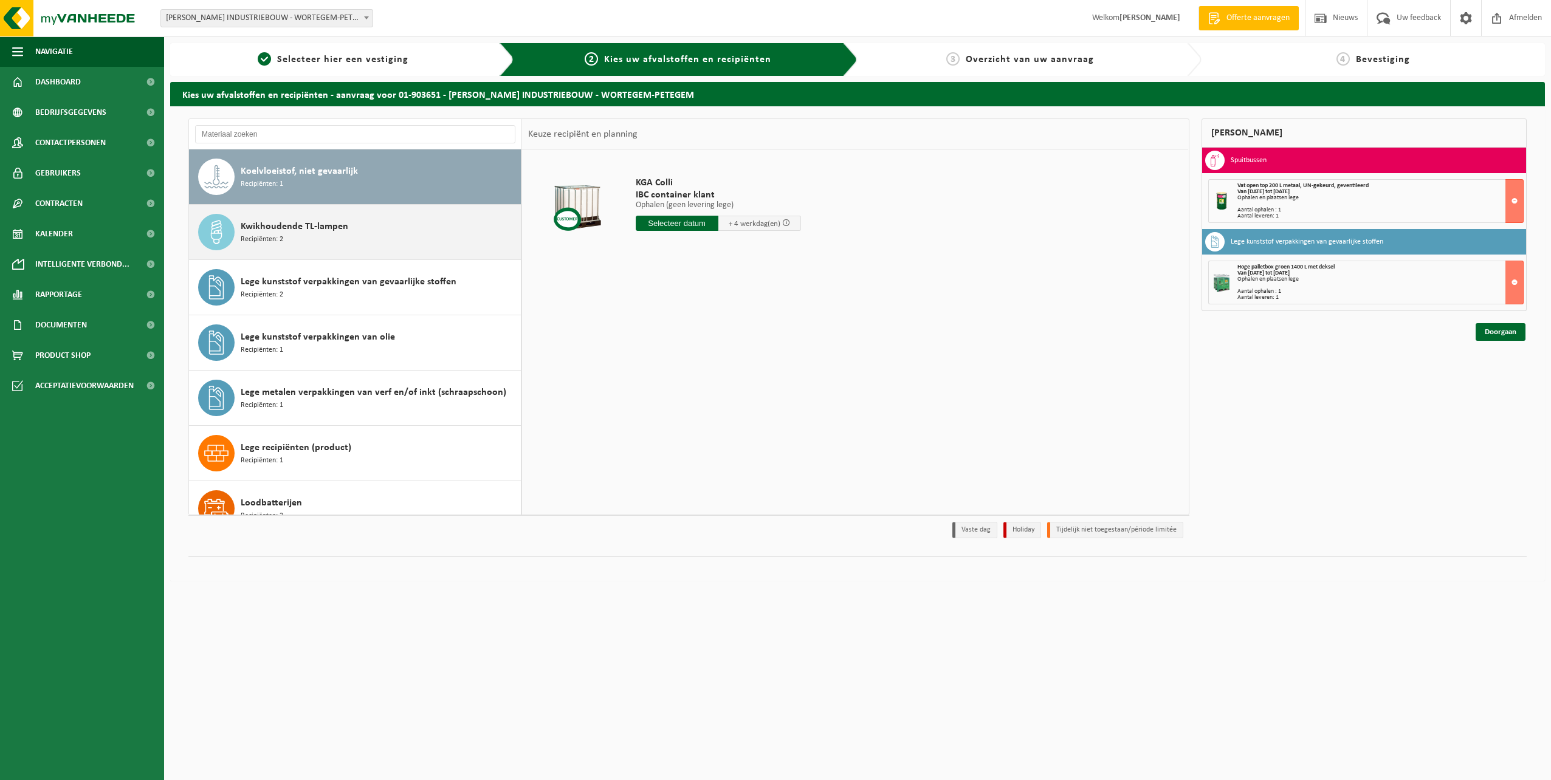
click at [340, 245] on div "Kwikhoudende TL-lampen Recipiënten: 2" at bounding box center [379, 232] width 277 height 36
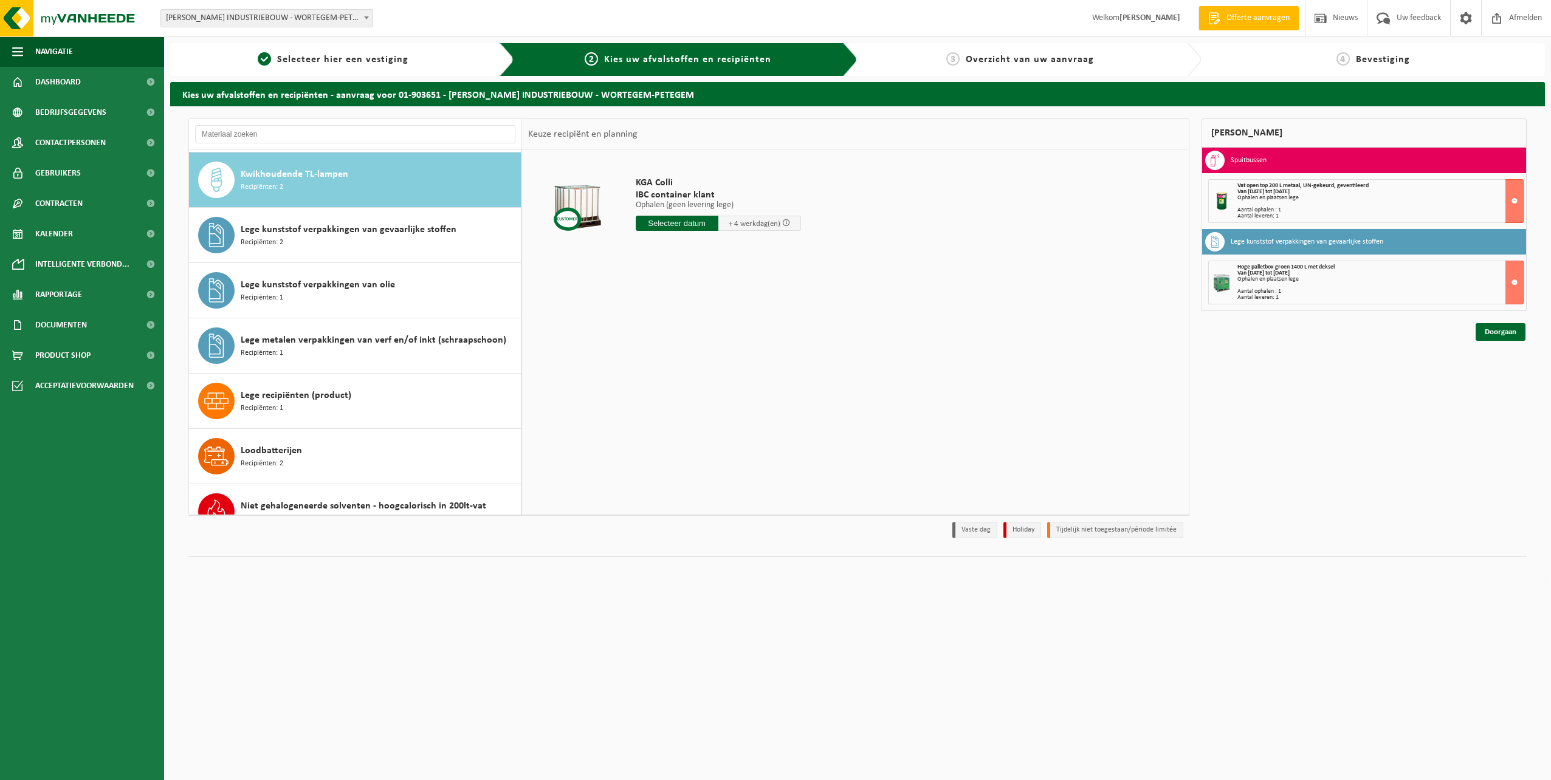
scroll to position [608, 0]
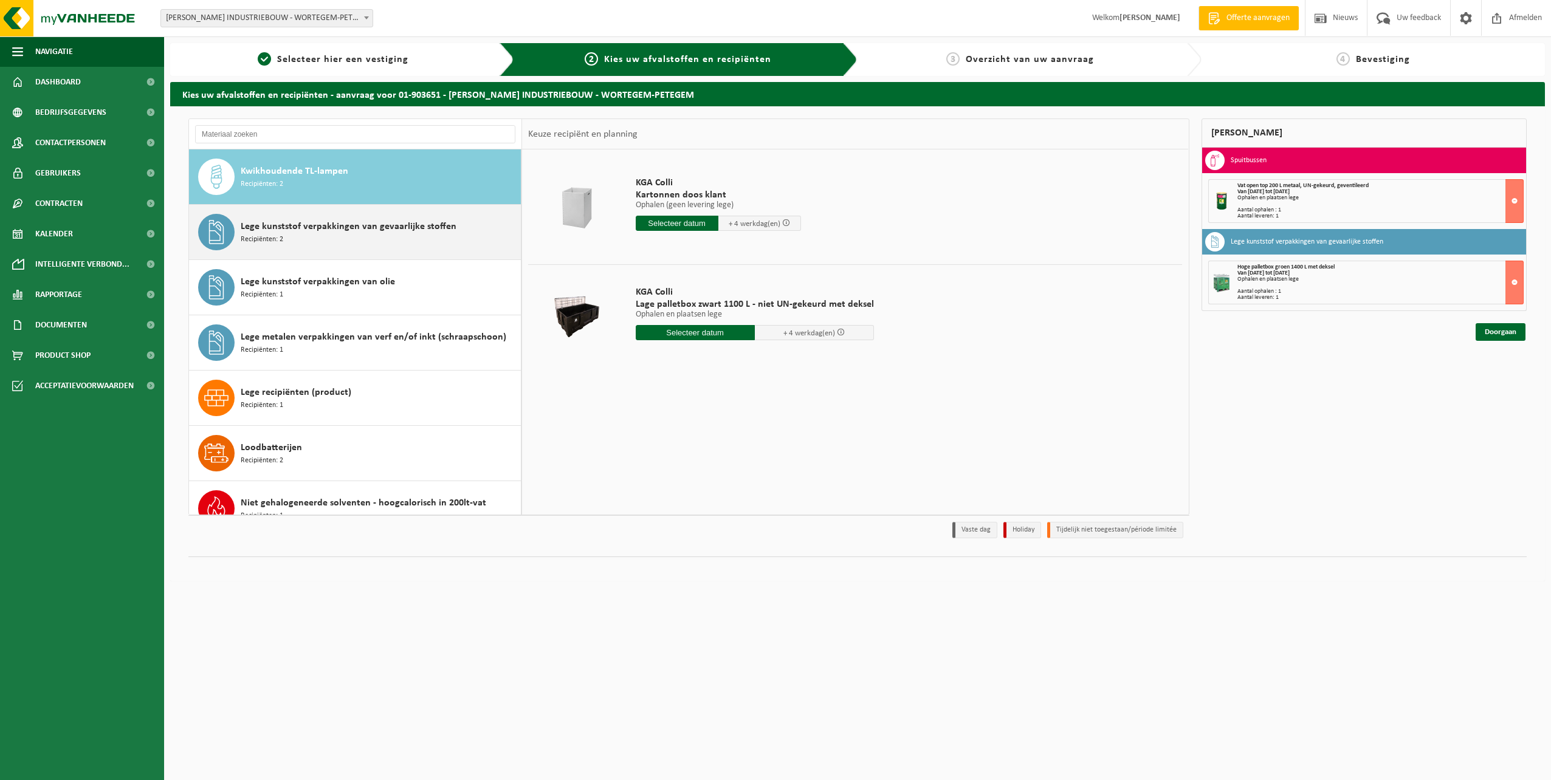
click at [335, 244] on div "Lege kunststof verpakkingen van gevaarlijke stoffen Recipiënten: 2" at bounding box center [379, 232] width 277 height 36
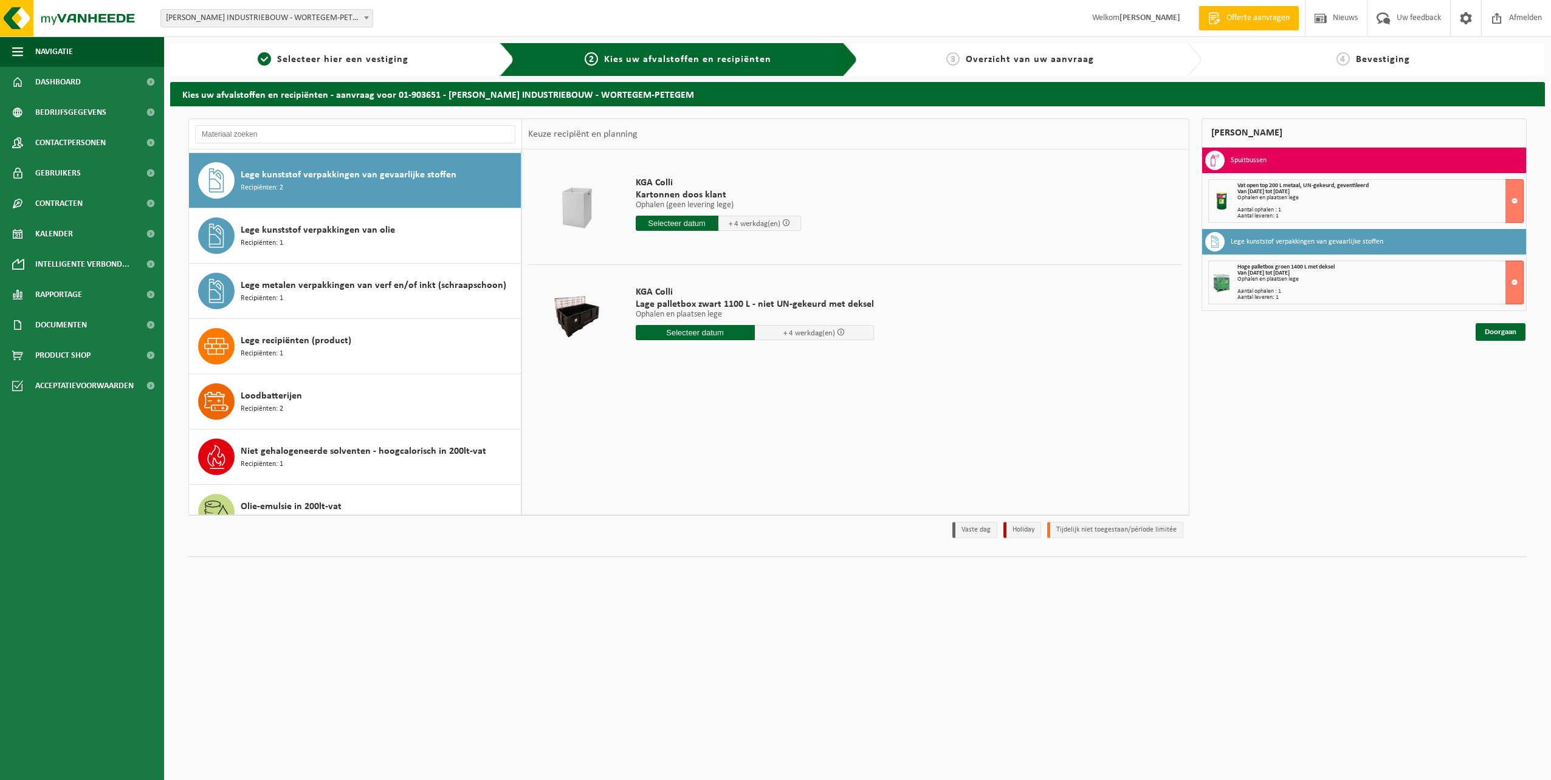
scroll to position [664, 0]
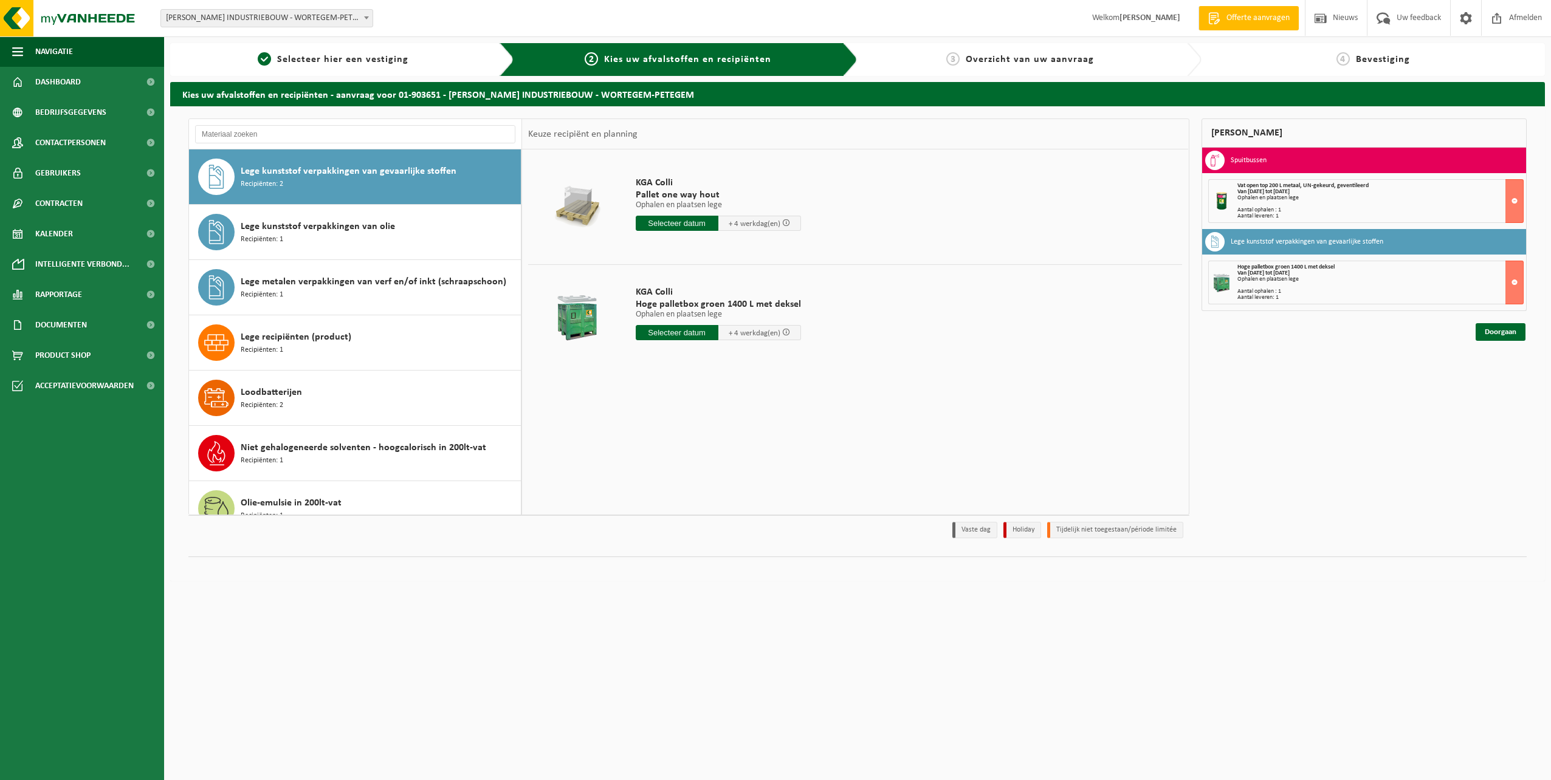
click at [335, 244] on div "Lege kunststof verpakkingen van olie Recipiënten: 1" at bounding box center [379, 232] width 277 height 36
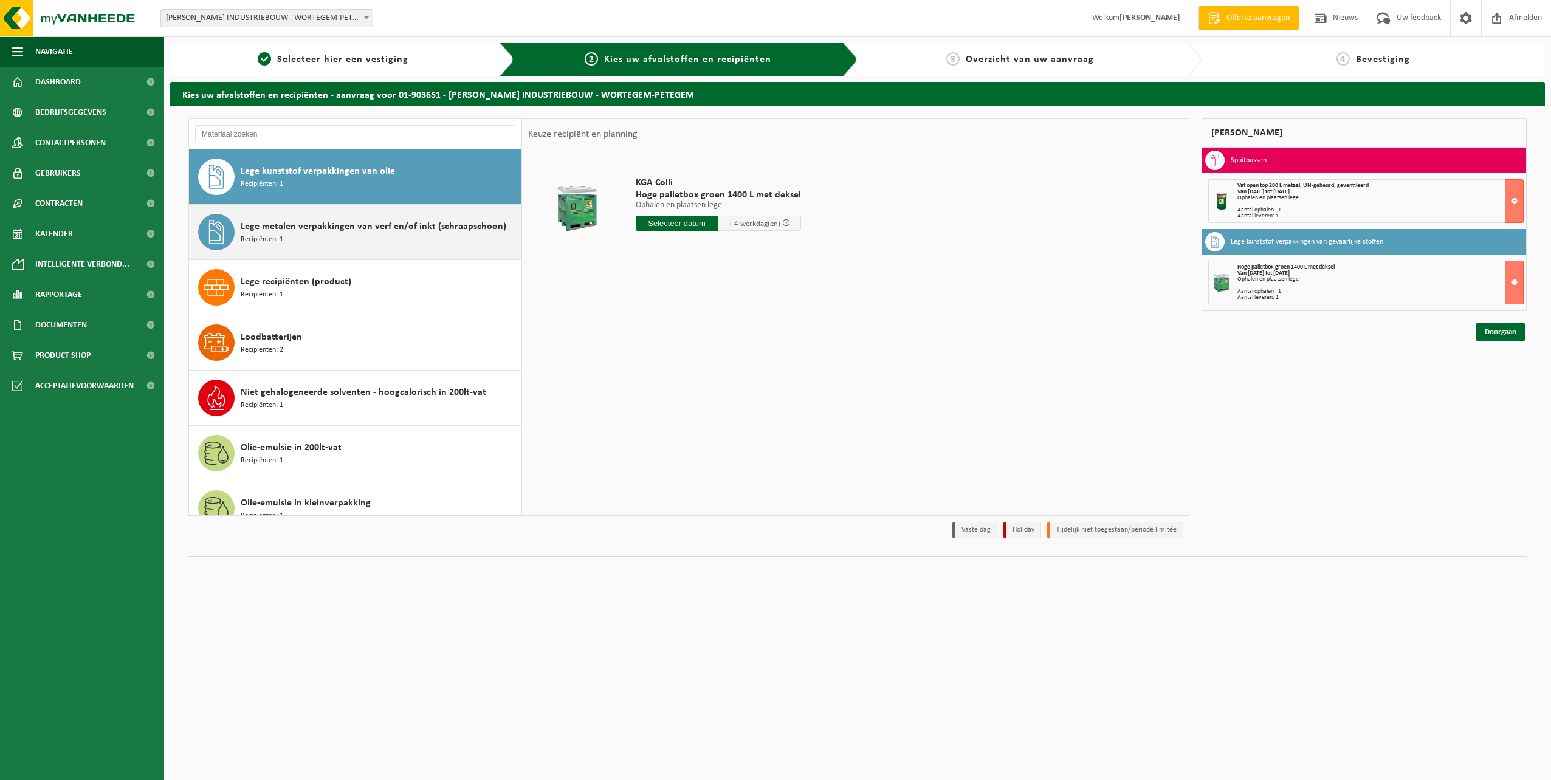
click at [341, 224] on span "Lege metalen verpakkingen van verf en/of inkt (schraapschoon)" at bounding box center [374, 226] width 266 height 15
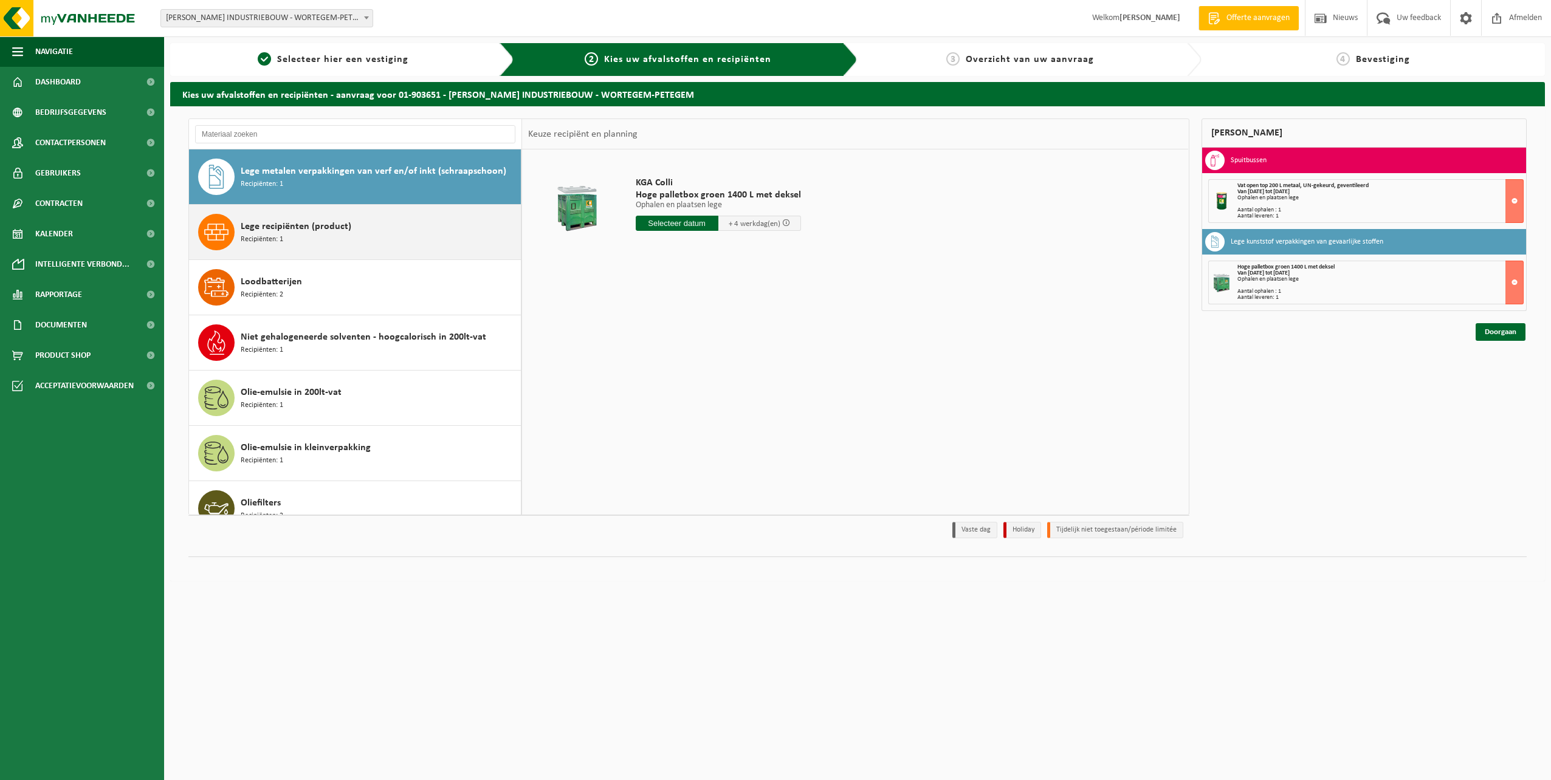
click at [334, 232] on span "Lege recipiënten (product)" at bounding box center [296, 226] width 111 height 15
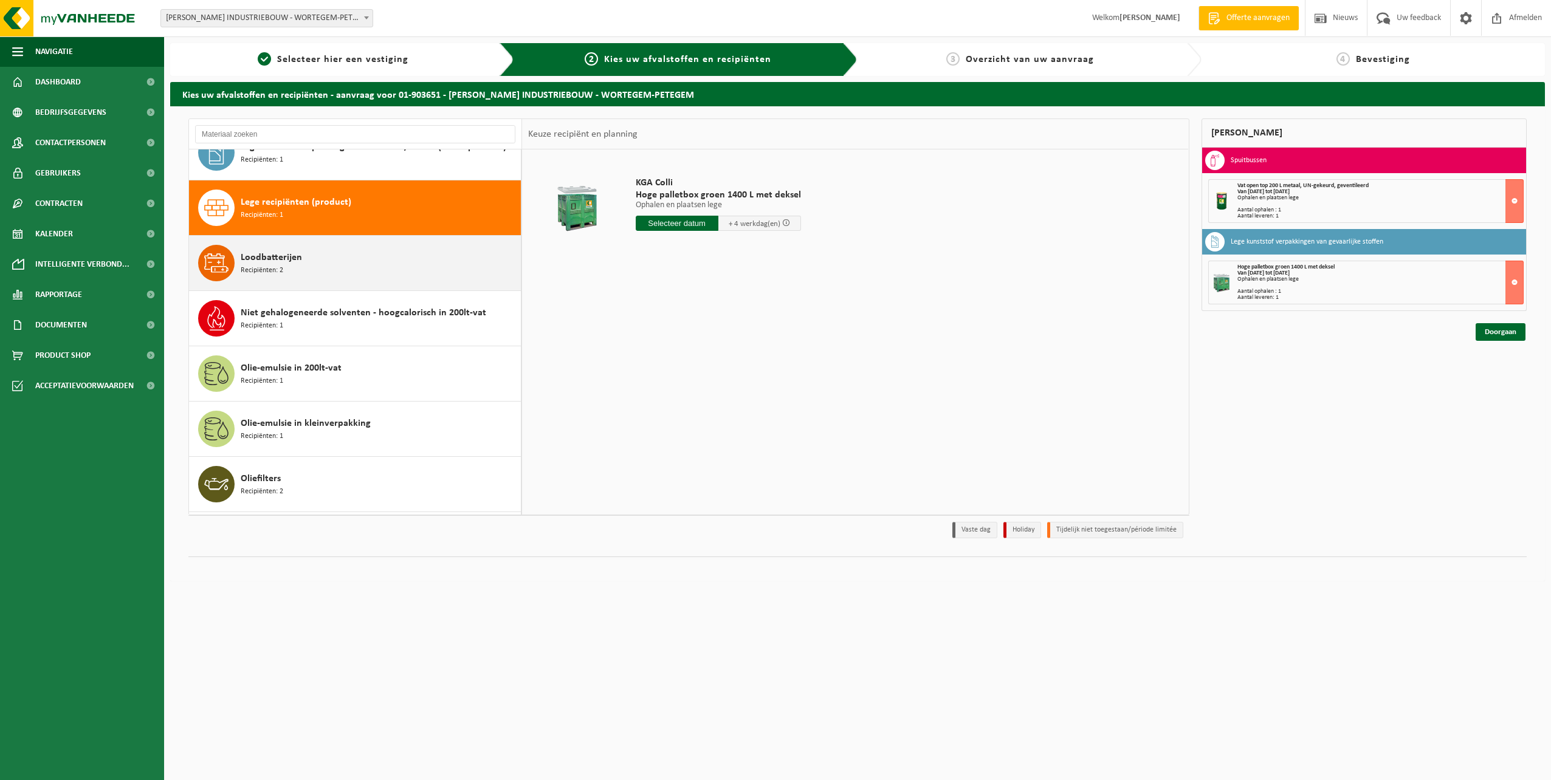
scroll to position [829, 0]
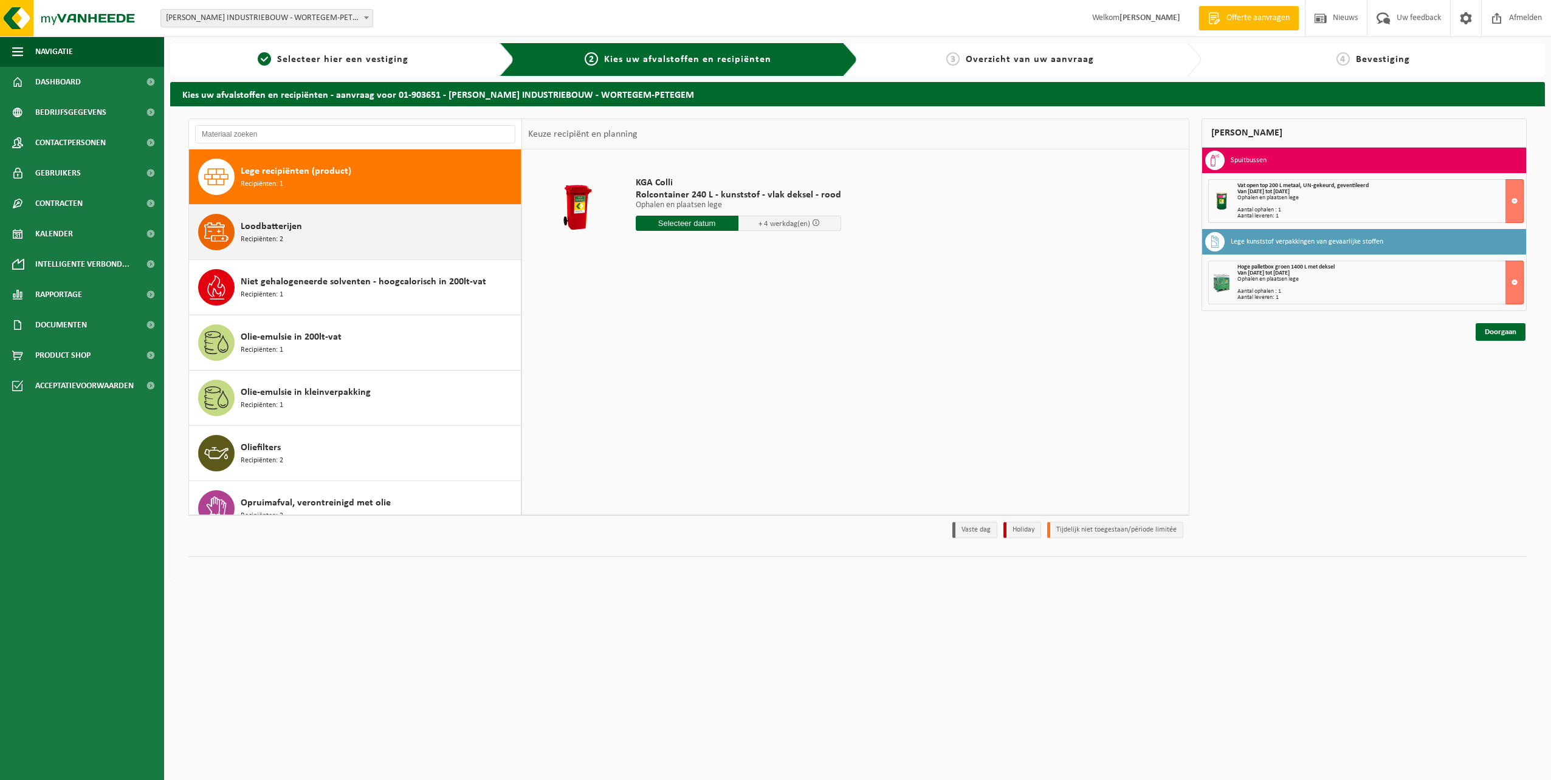
click at [345, 231] on div "Loodbatterijen Recipiënten: 2" at bounding box center [379, 232] width 277 height 36
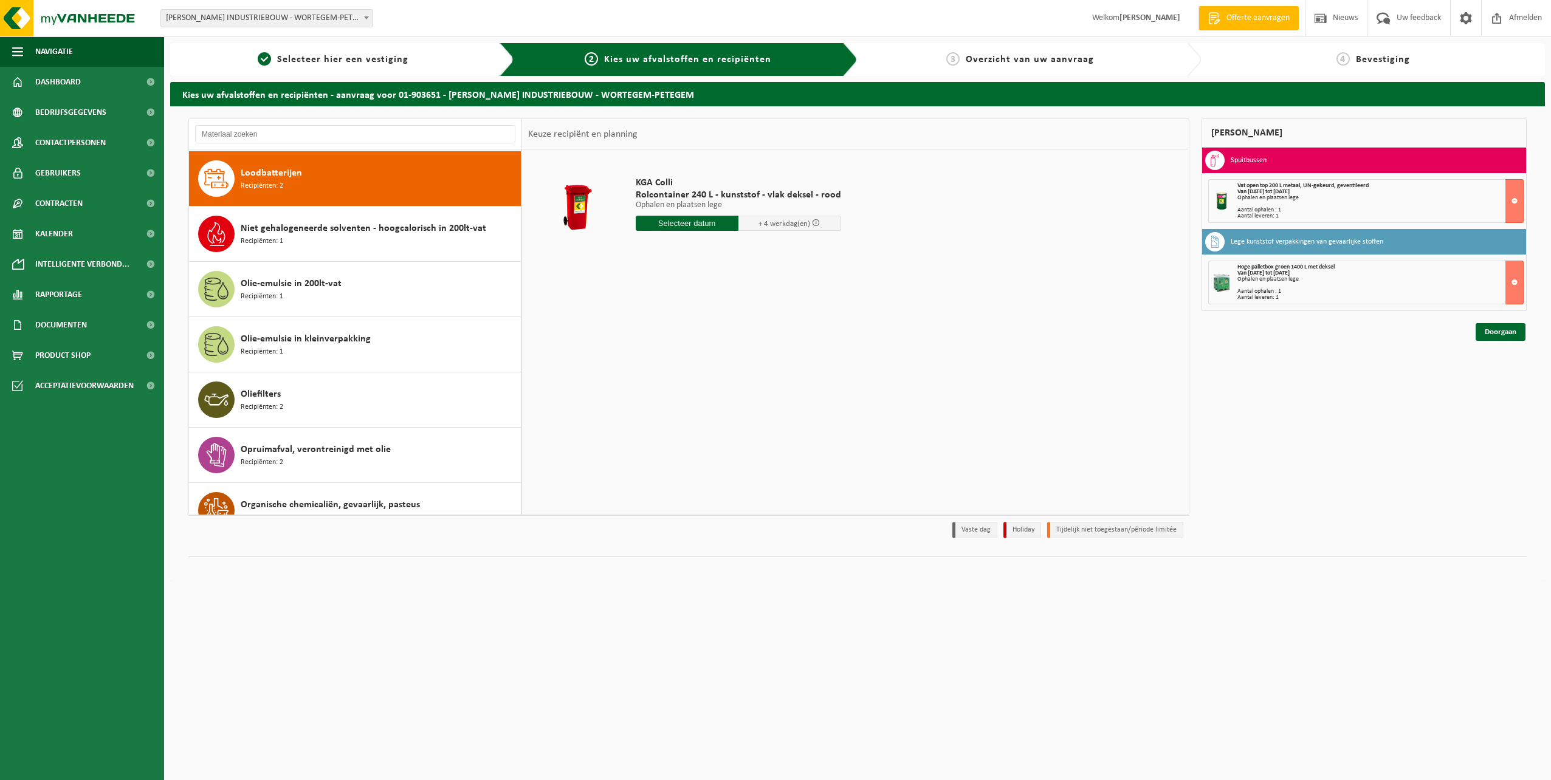
scroll to position [885, 0]
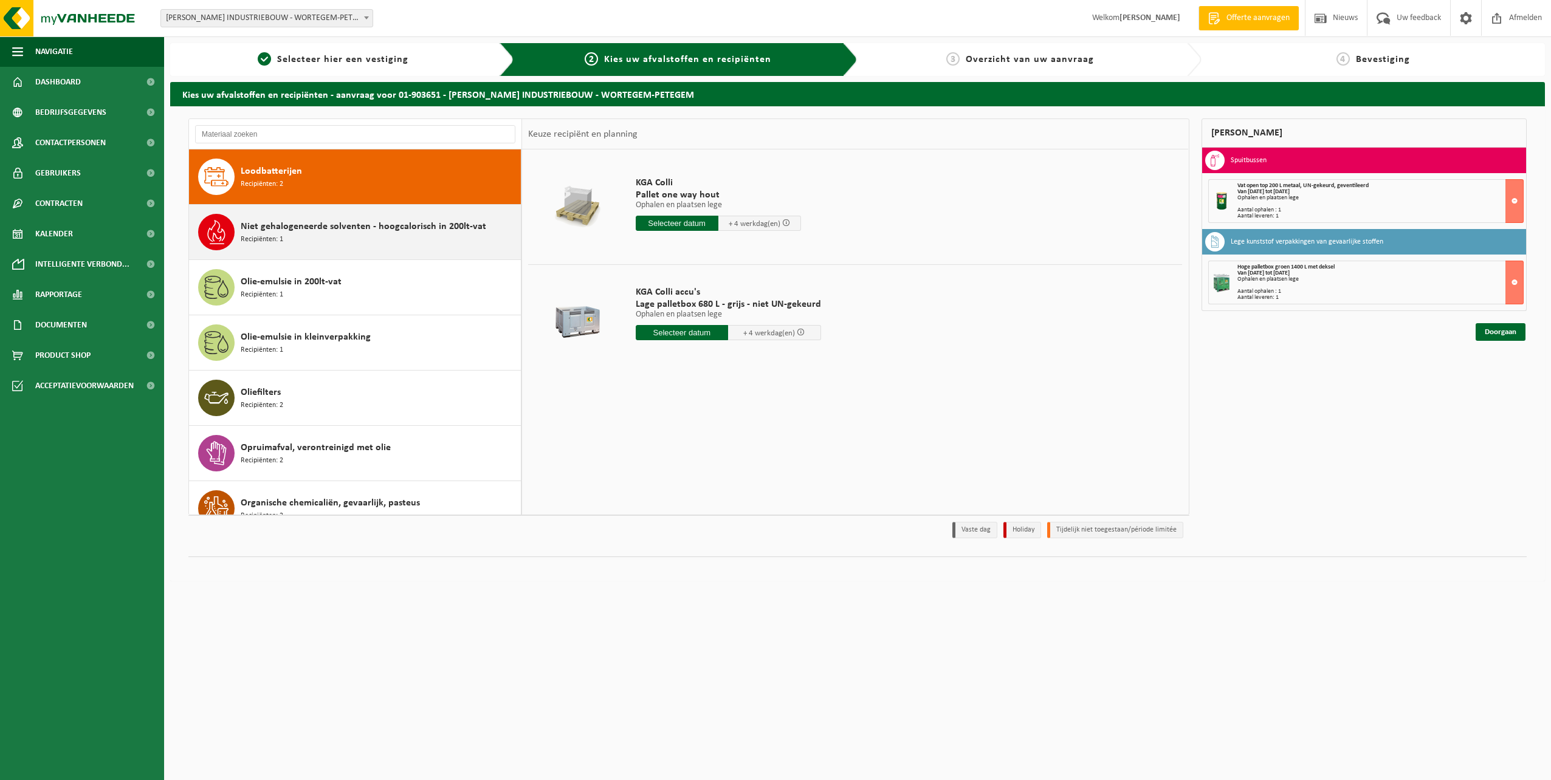
click at [355, 222] on span "Niet gehalogeneerde solventen - hoogcalorisch in 200lt-vat" at bounding box center [363, 226] width 245 height 15
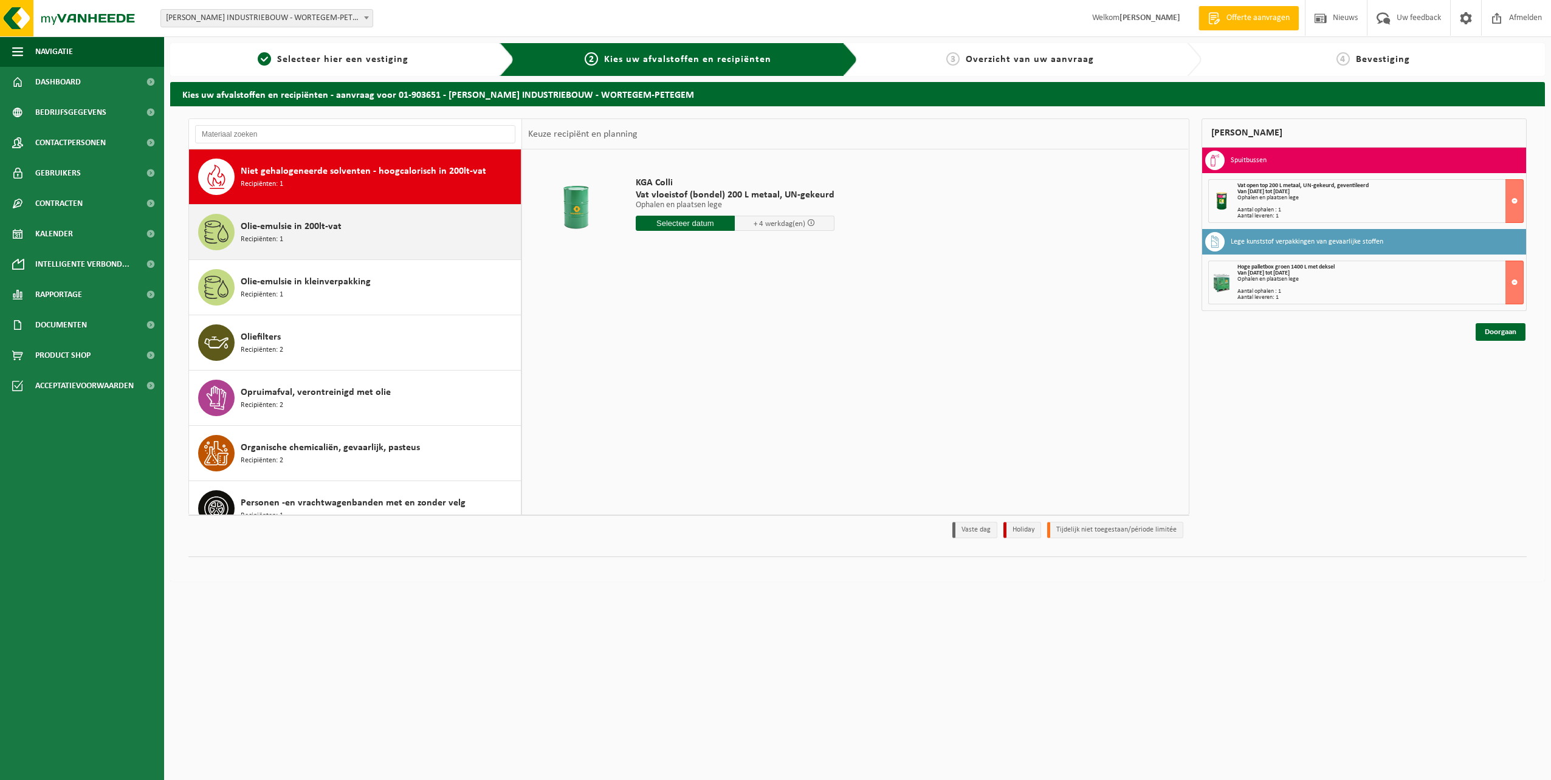
click at [360, 221] on div "Olie-emulsie in 200lt-vat Recipiënten: 1" at bounding box center [379, 232] width 277 height 36
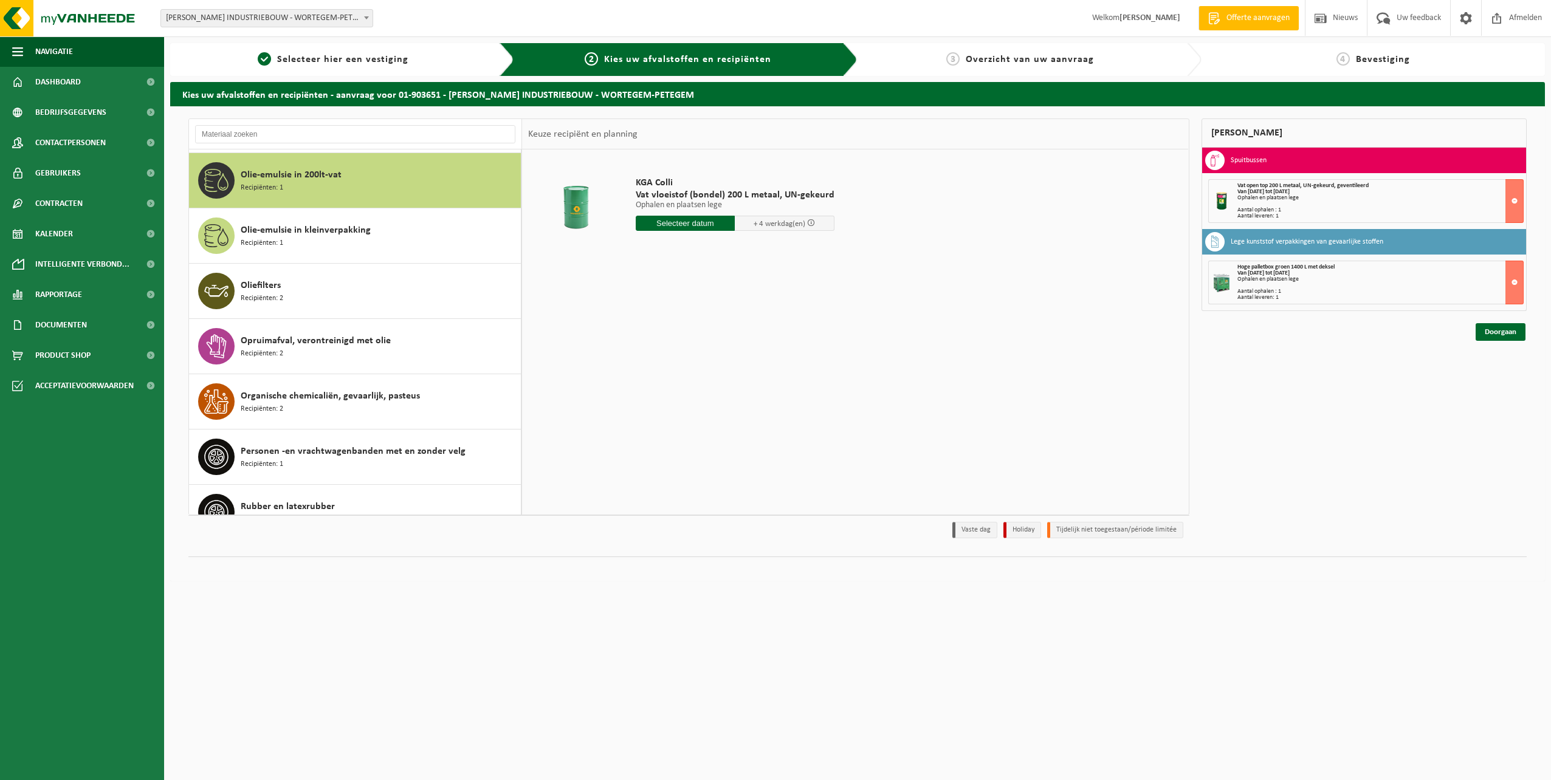
scroll to position [995, 0]
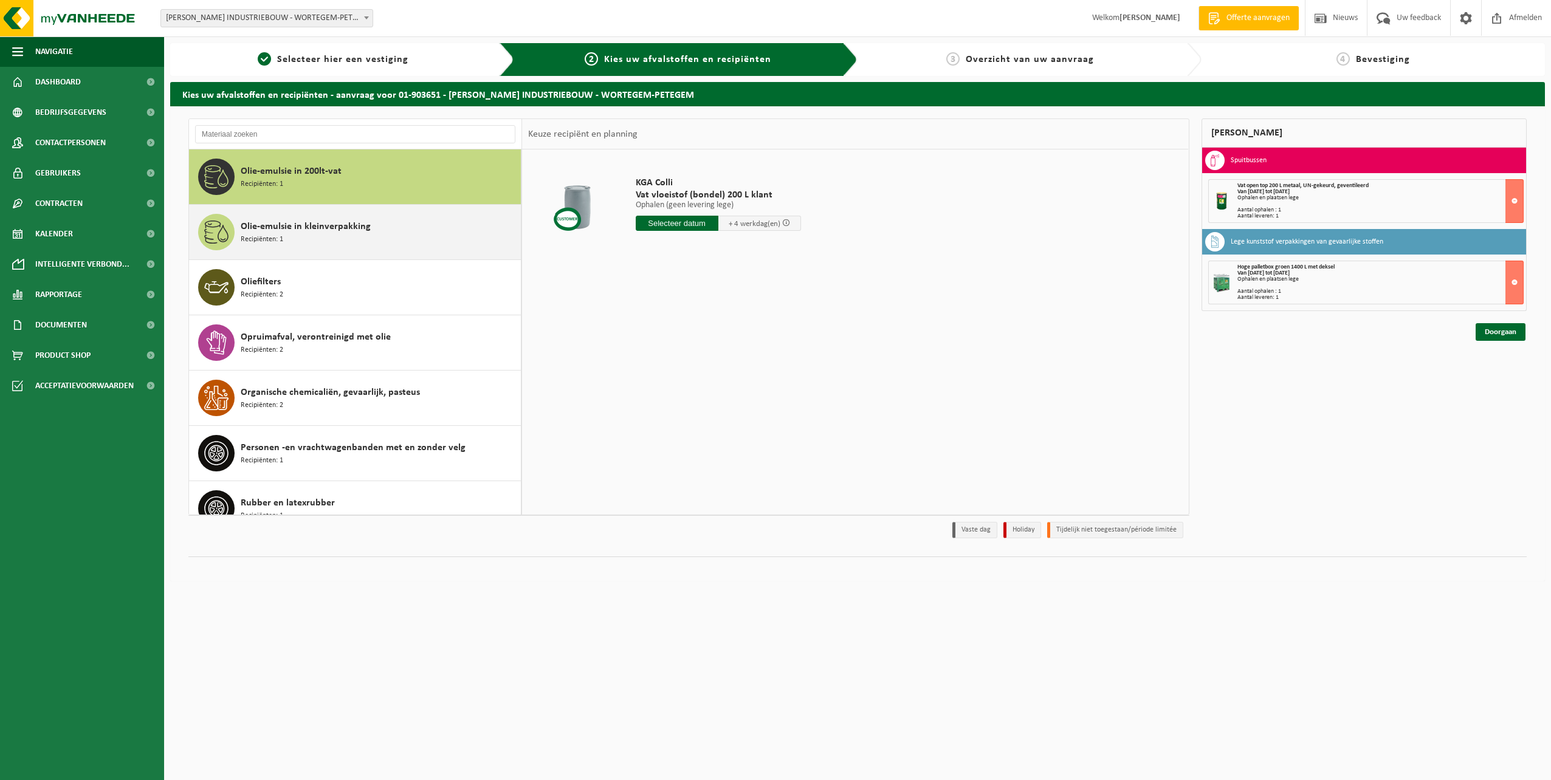
click at [354, 227] on span "Olie-emulsie in kleinverpakking" at bounding box center [306, 226] width 130 height 15
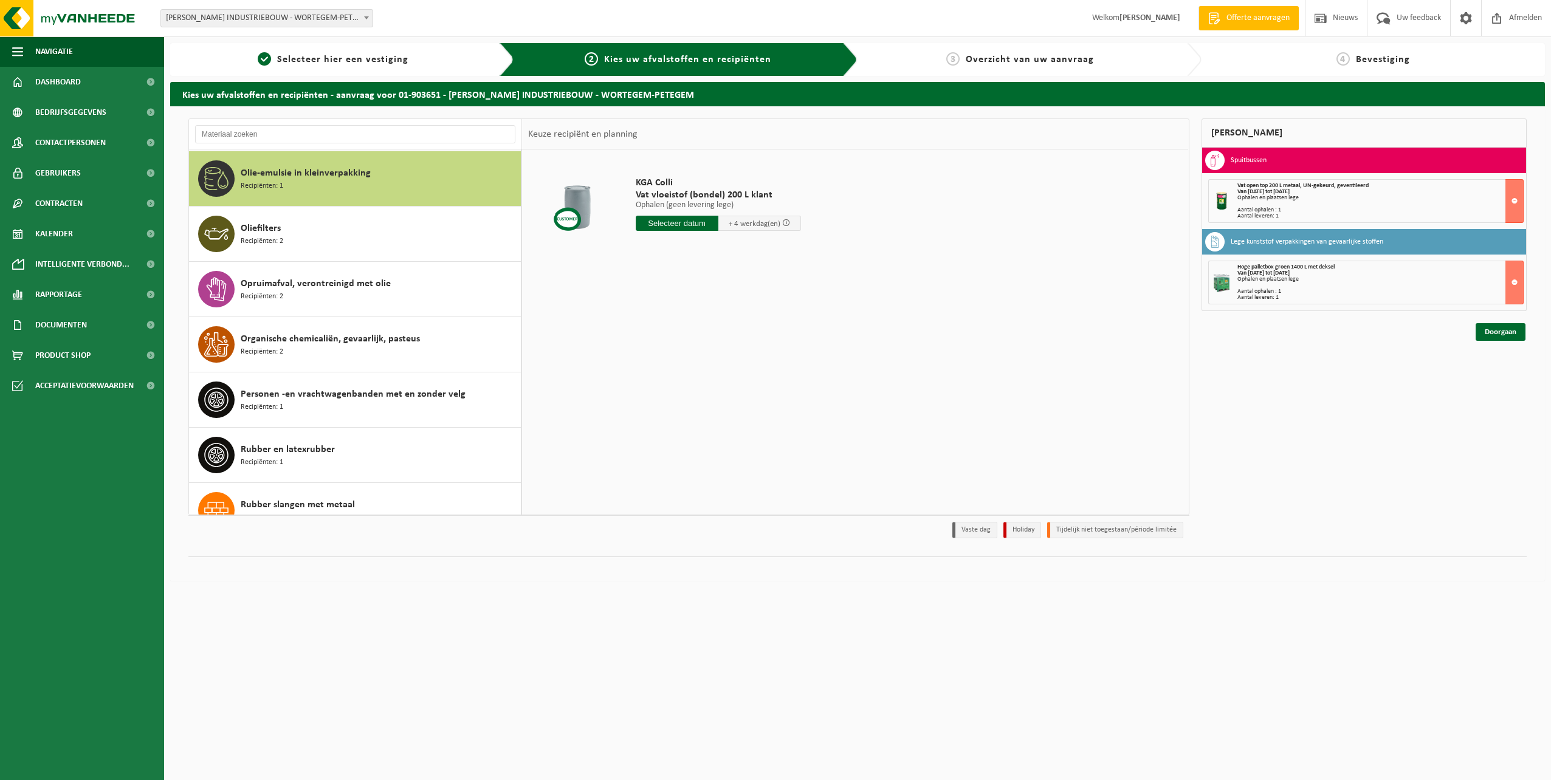
scroll to position [1051, 0]
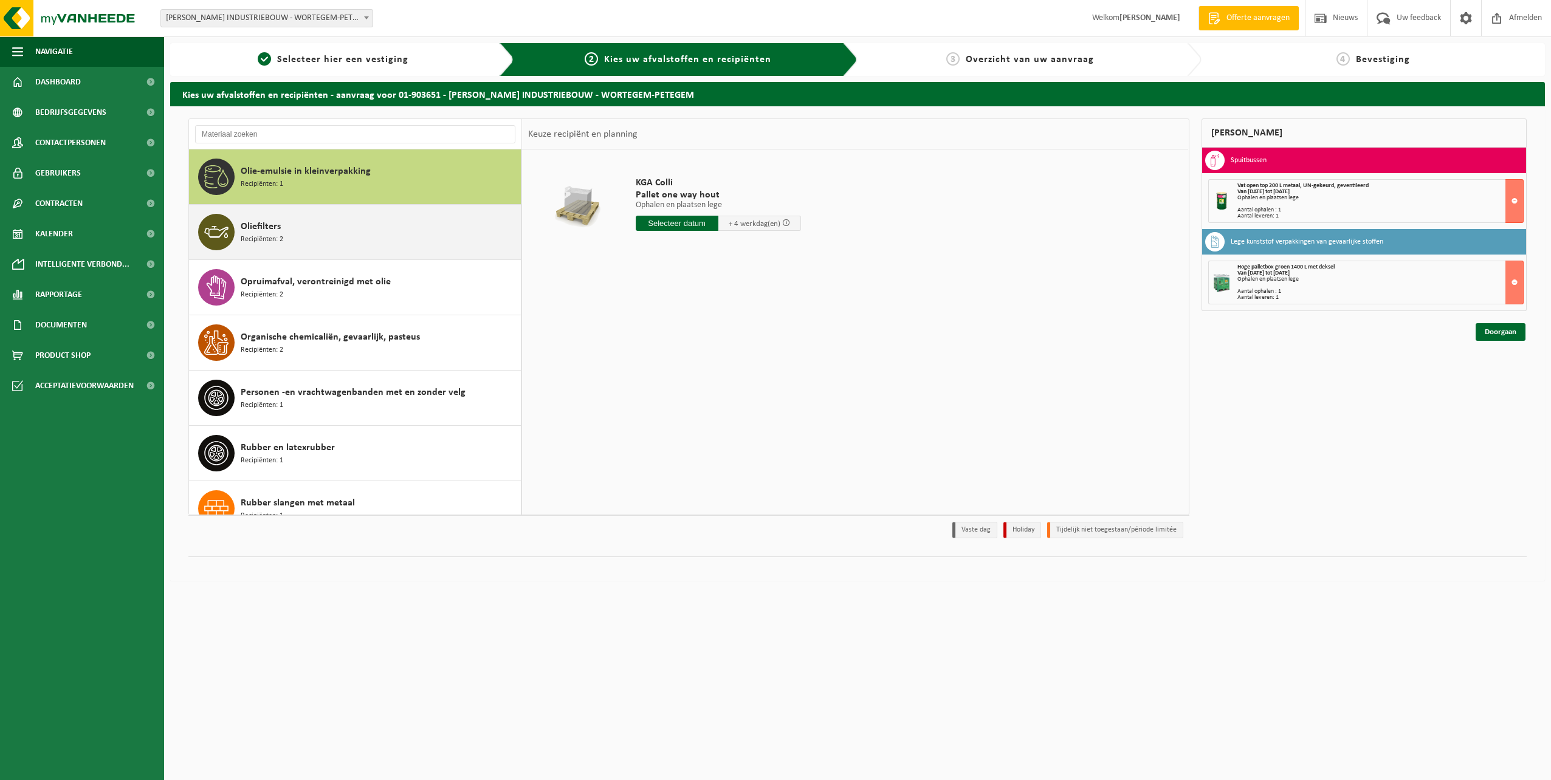
click at [347, 227] on div "Oliefilters Recipiënten: 2" at bounding box center [379, 232] width 277 height 36
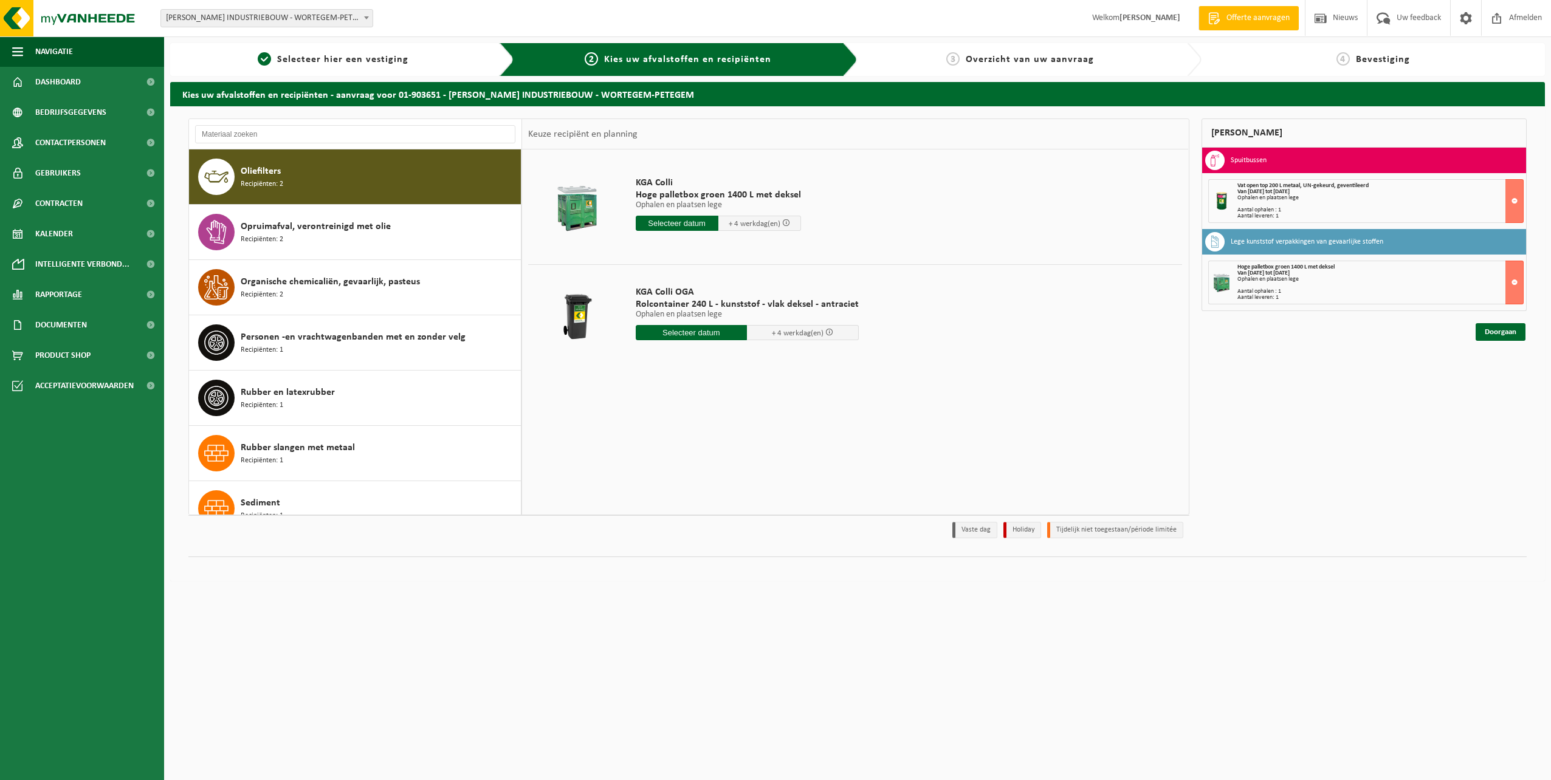
click at [347, 227] on span "Opruimafval, verontreinigd met olie" at bounding box center [316, 226] width 150 height 15
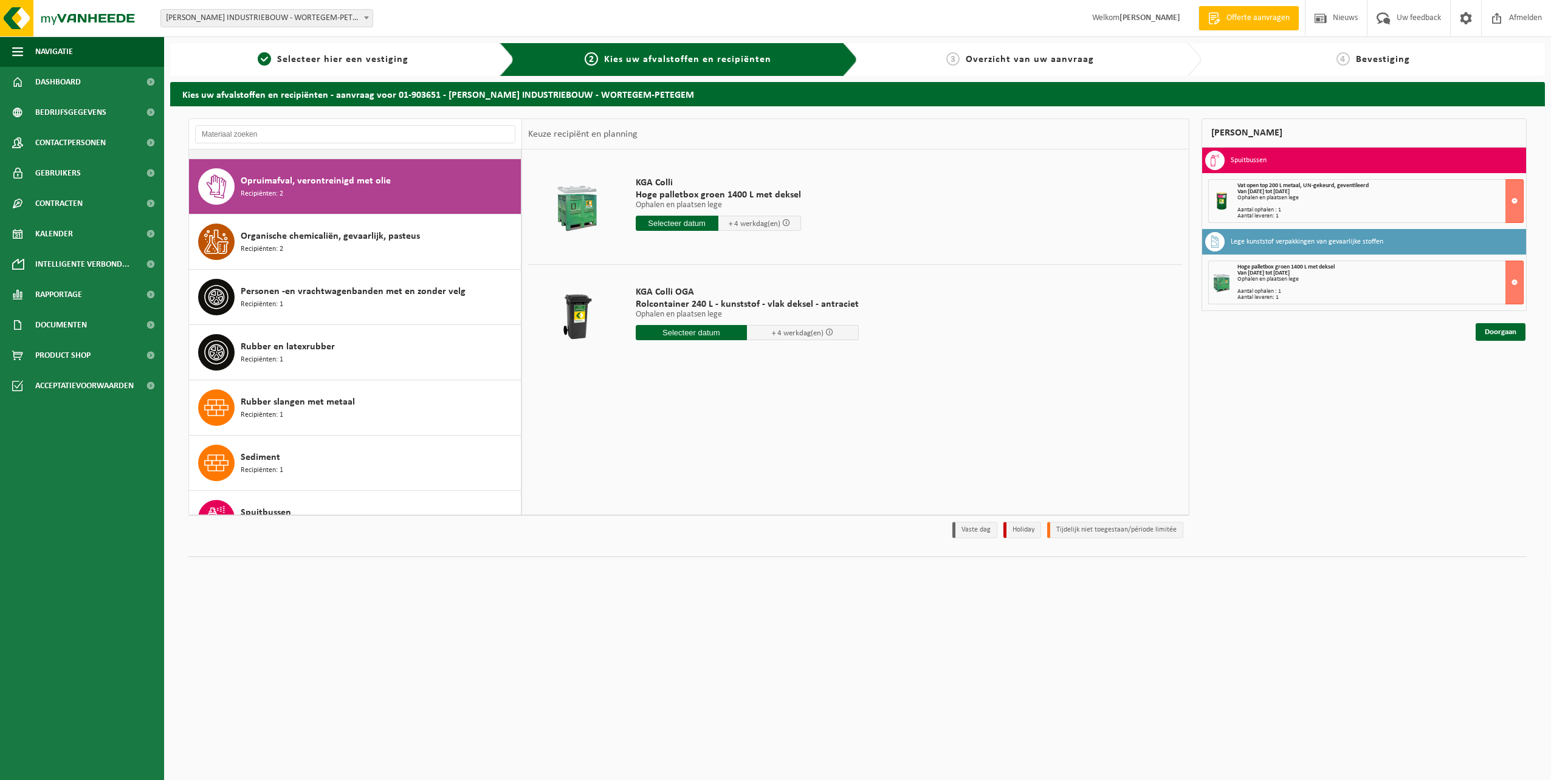
scroll to position [1161, 0]
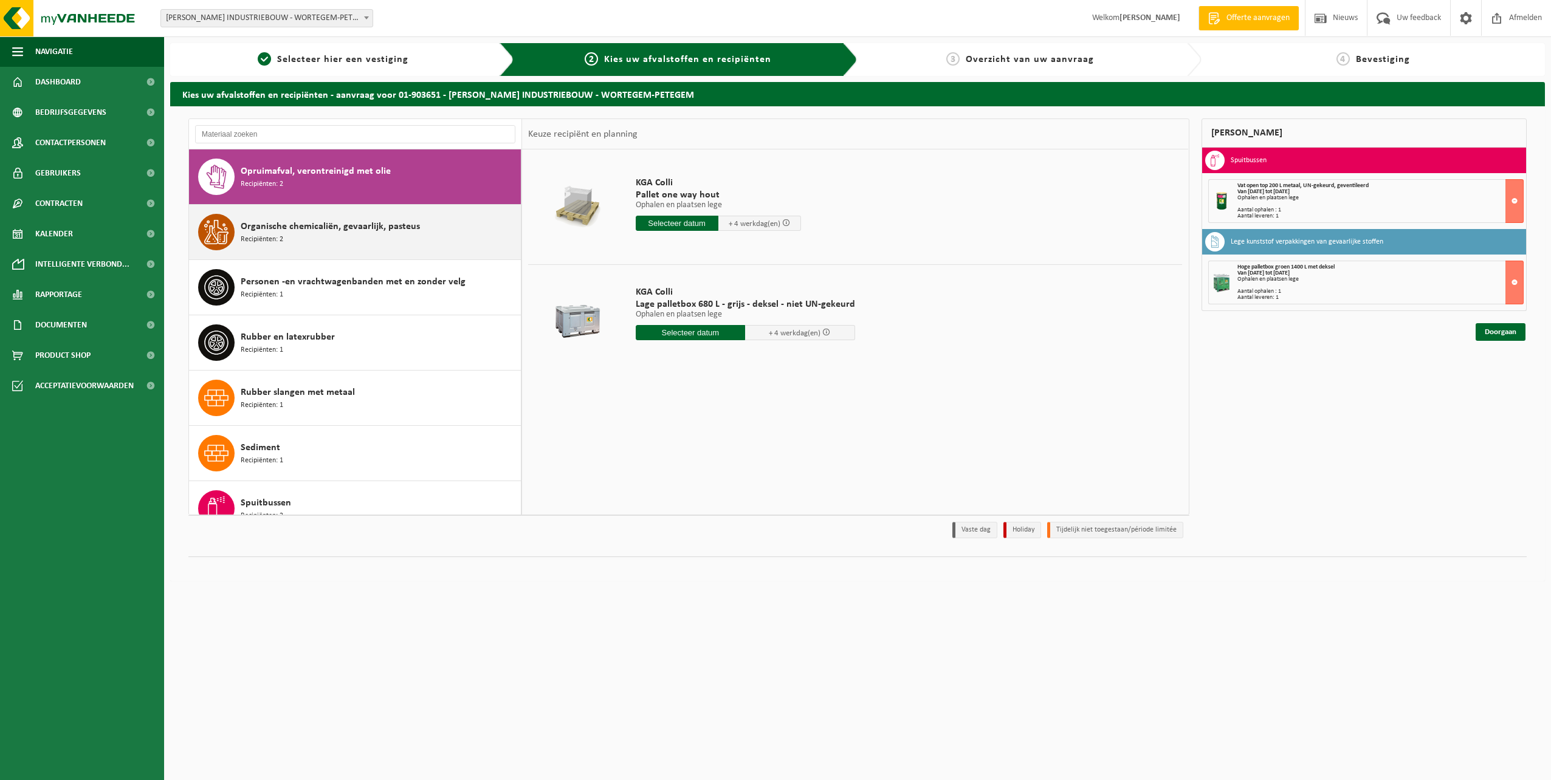
click at [351, 228] on span "Organische chemicaliën, gevaarlijk, pasteus" at bounding box center [330, 226] width 179 height 15
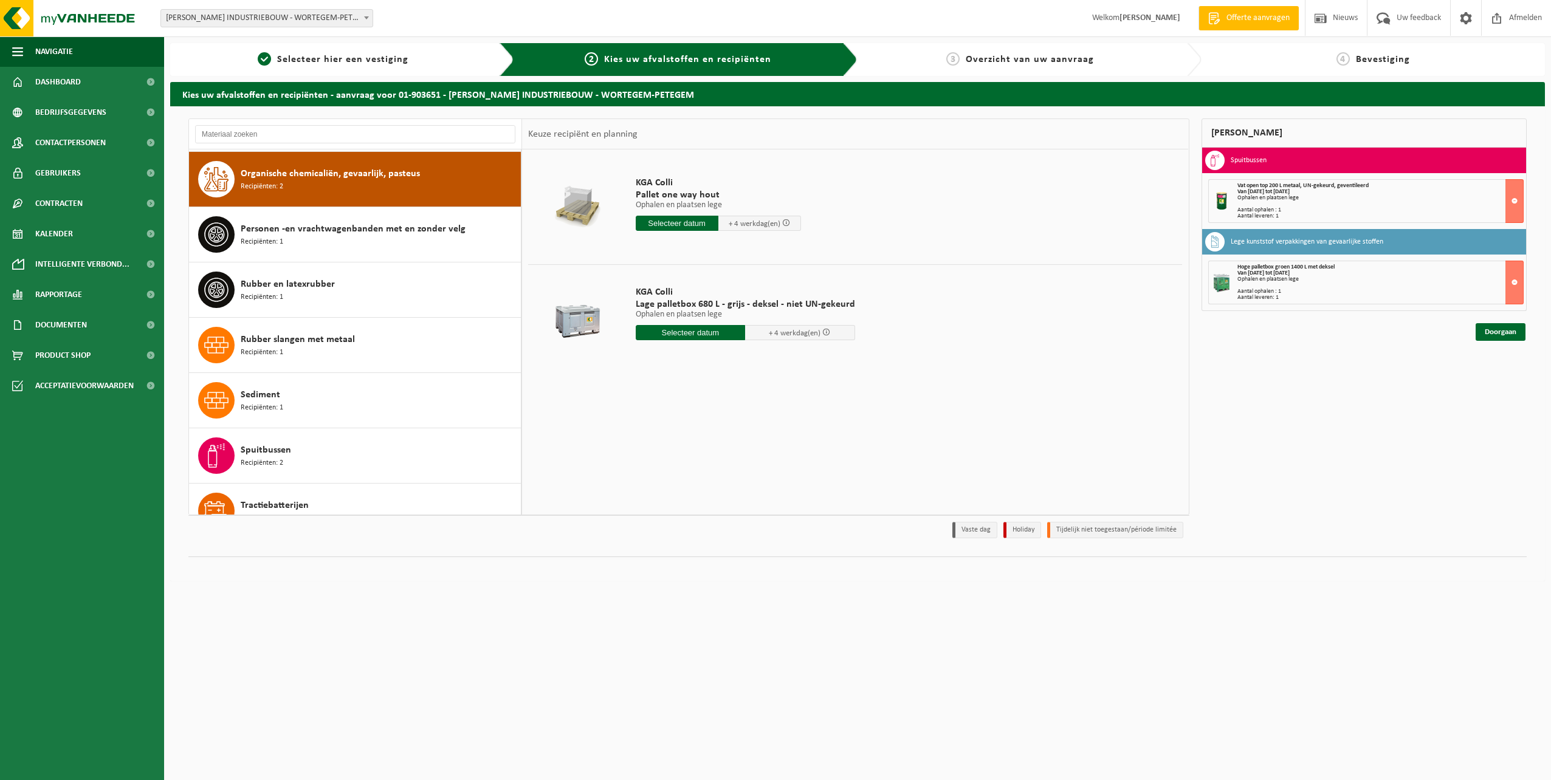
scroll to position [1217, 0]
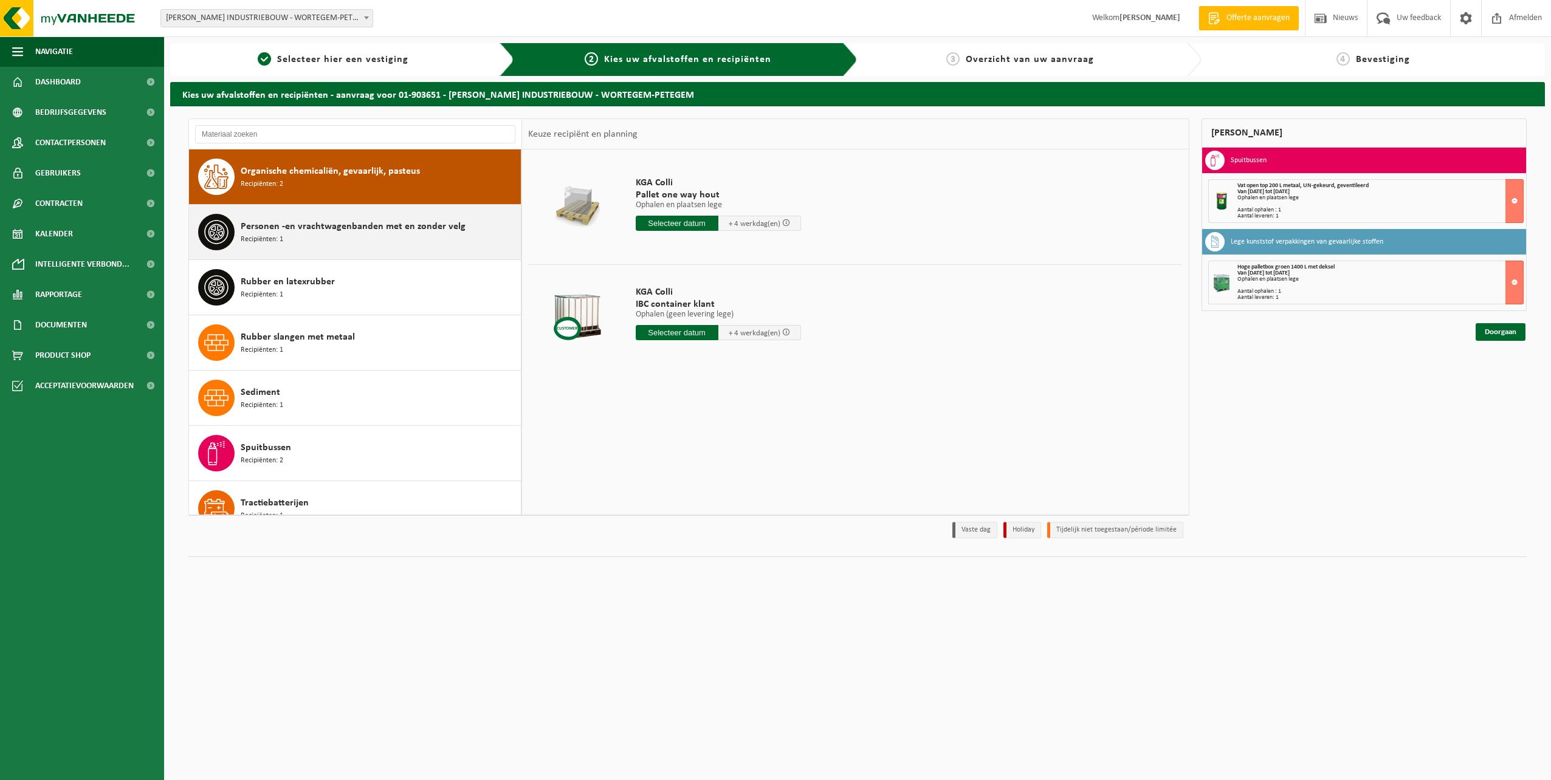
click at [358, 228] on span "Personen -en vrachtwagenbanden met en zonder velg" at bounding box center [353, 226] width 225 height 15
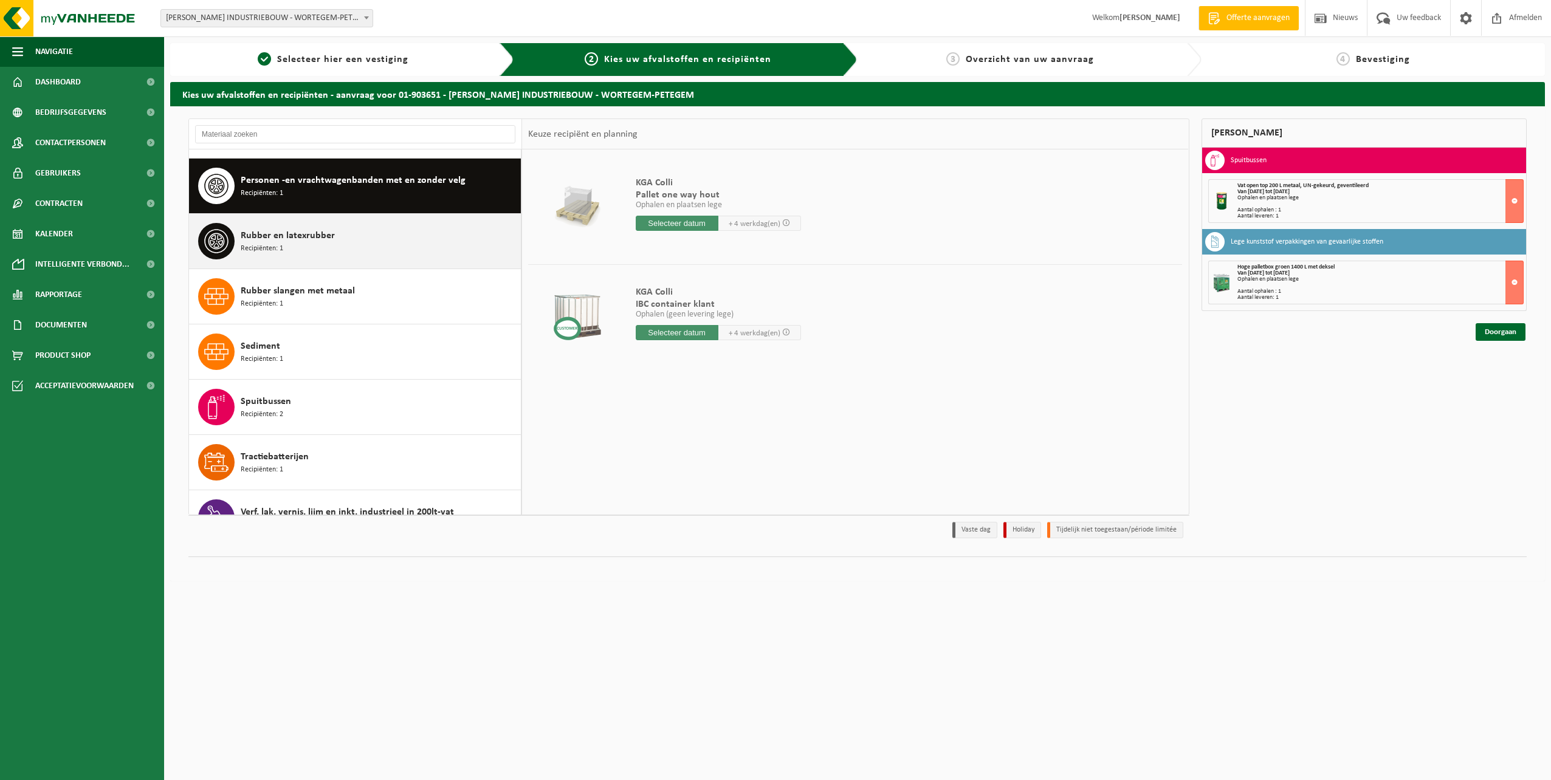
scroll to position [1272, 0]
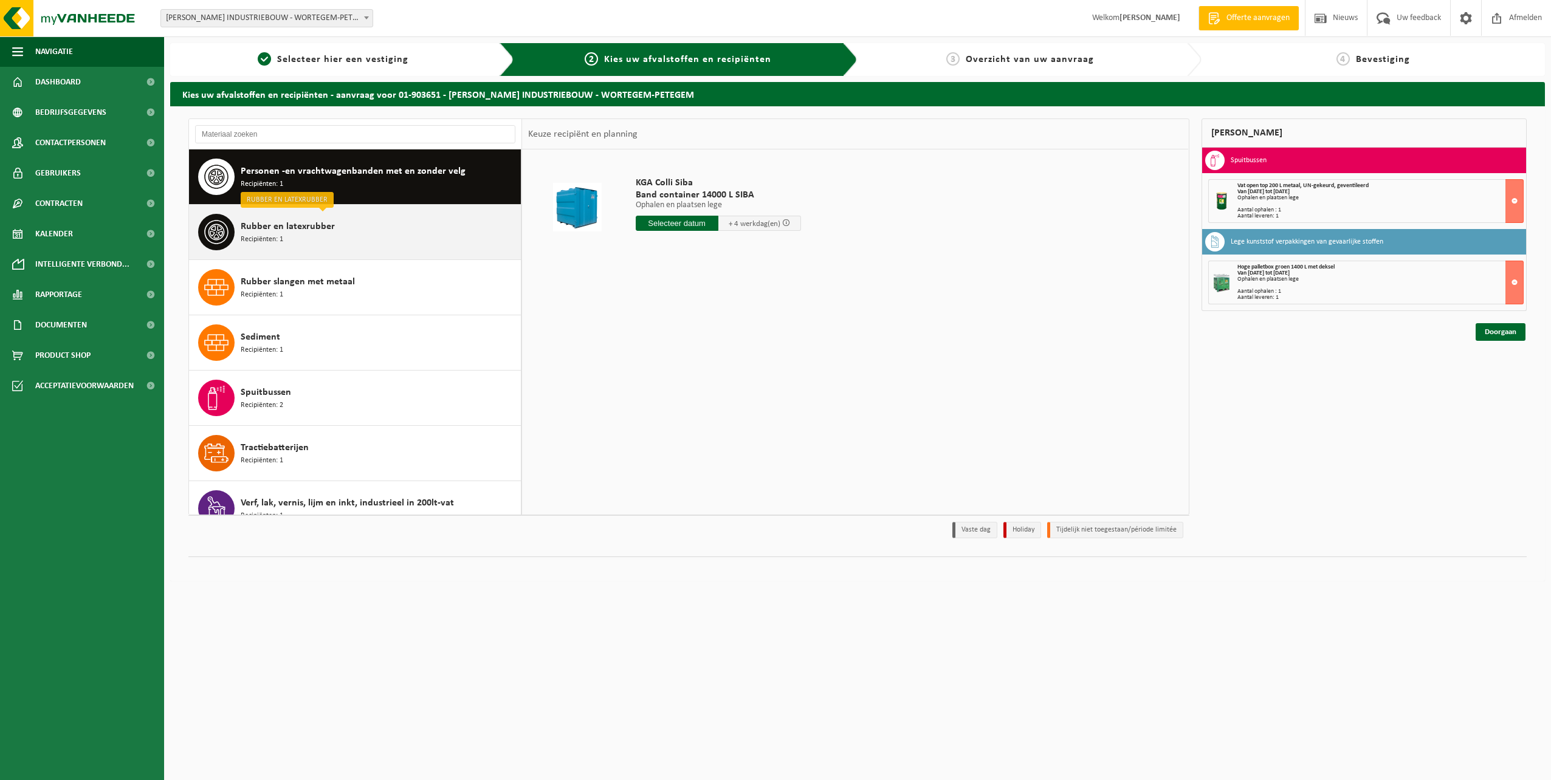
click at [342, 225] on div "Rubber en latexrubber Recipiënten: 1" at bounding box center [379, 232] width 277 height 36
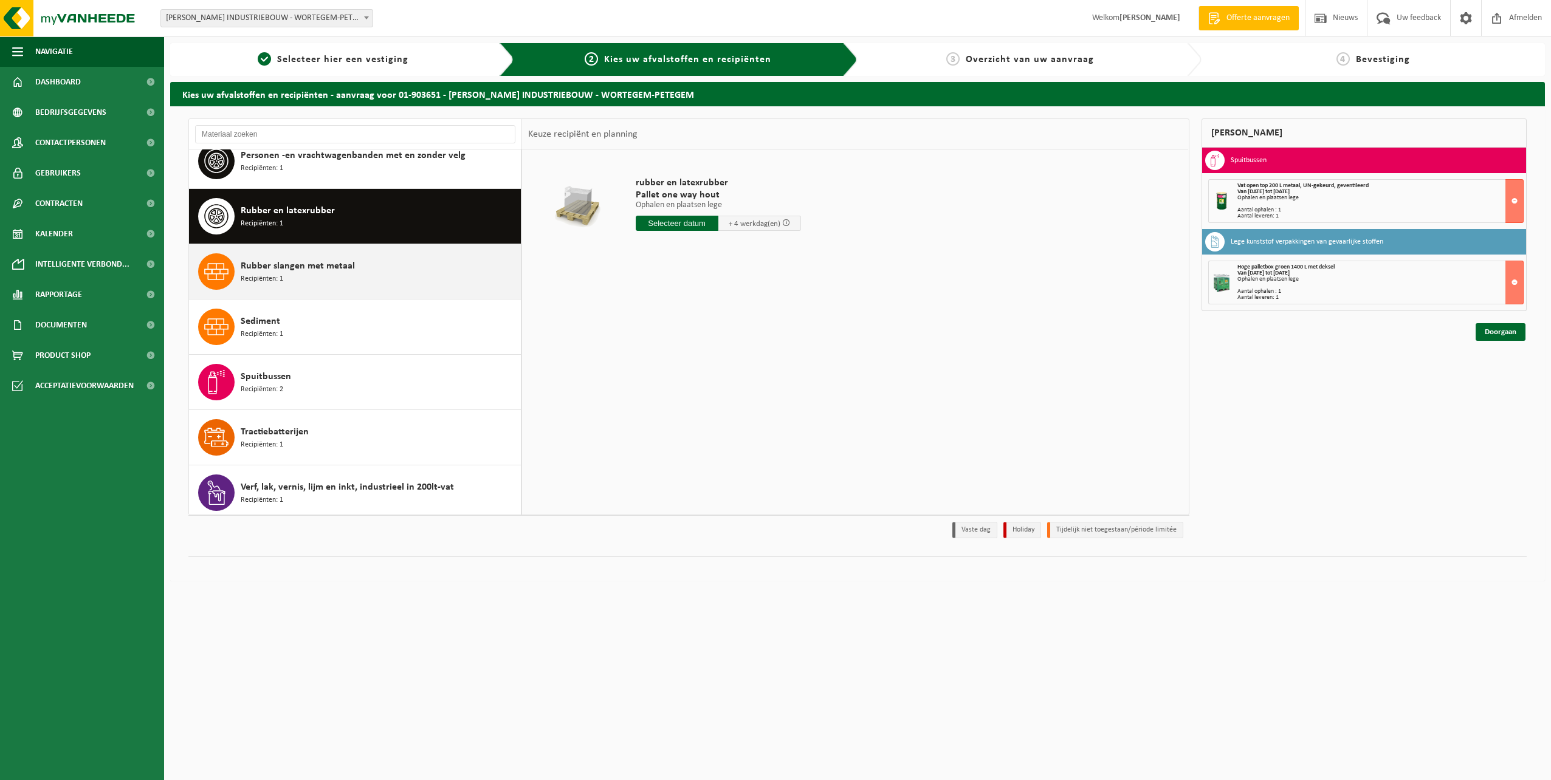
scroll to position [1266, 0]
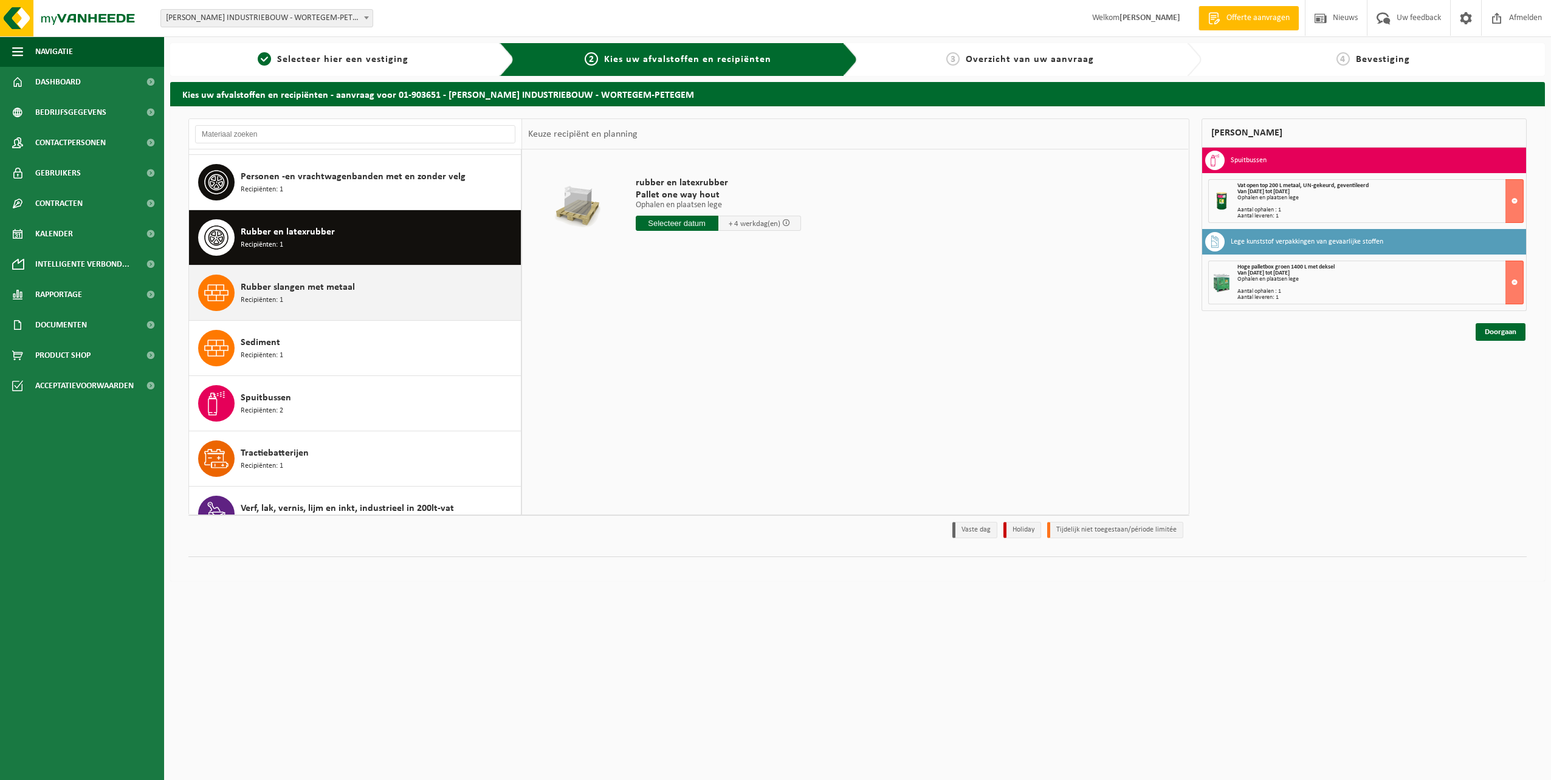
click at [331, 275] on div "Rubber slangen met metaal Recipiënten: 1" at bounding box center [379, 293] width 277 height 36
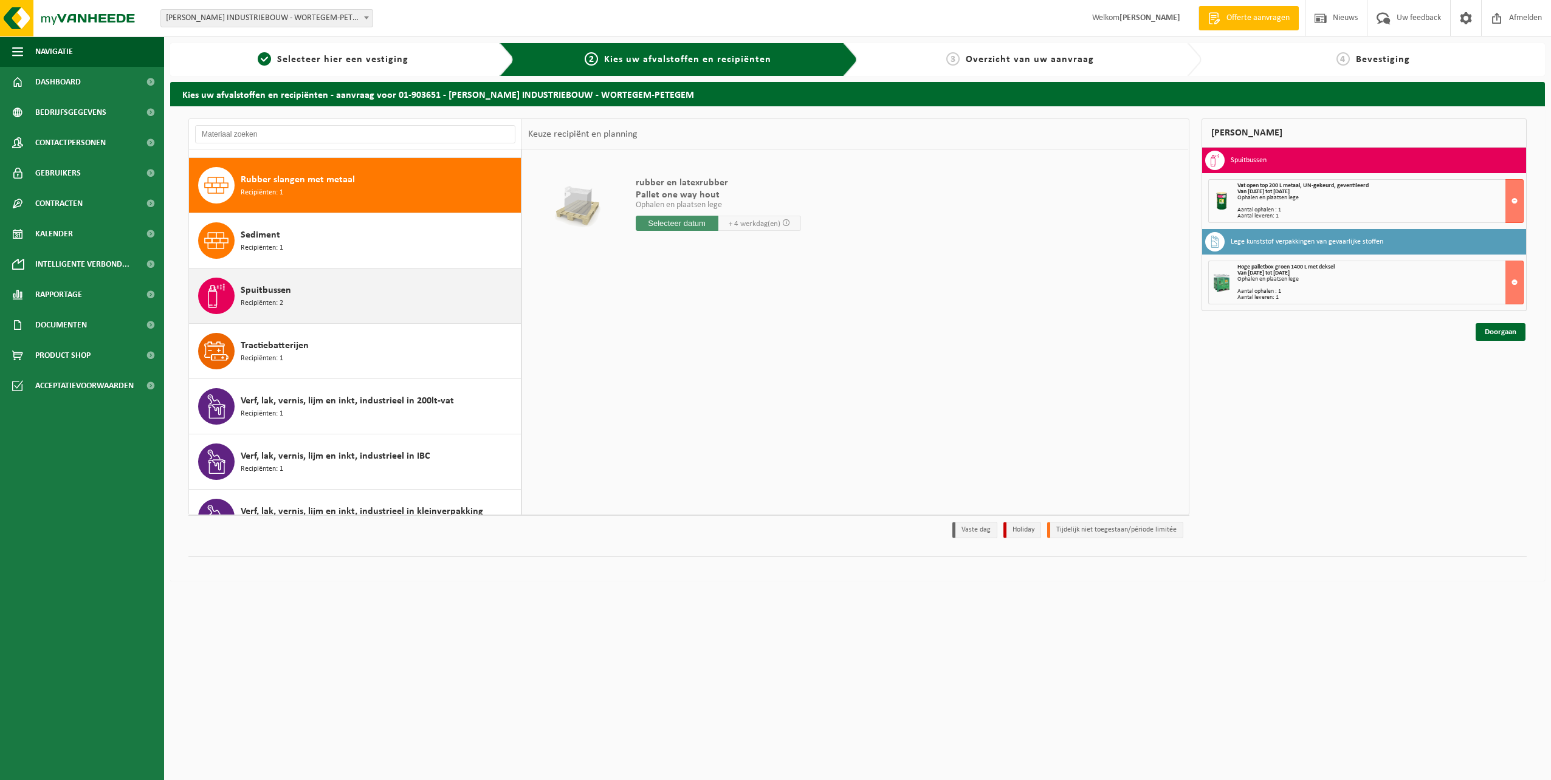
scroll to position [1382, 0]
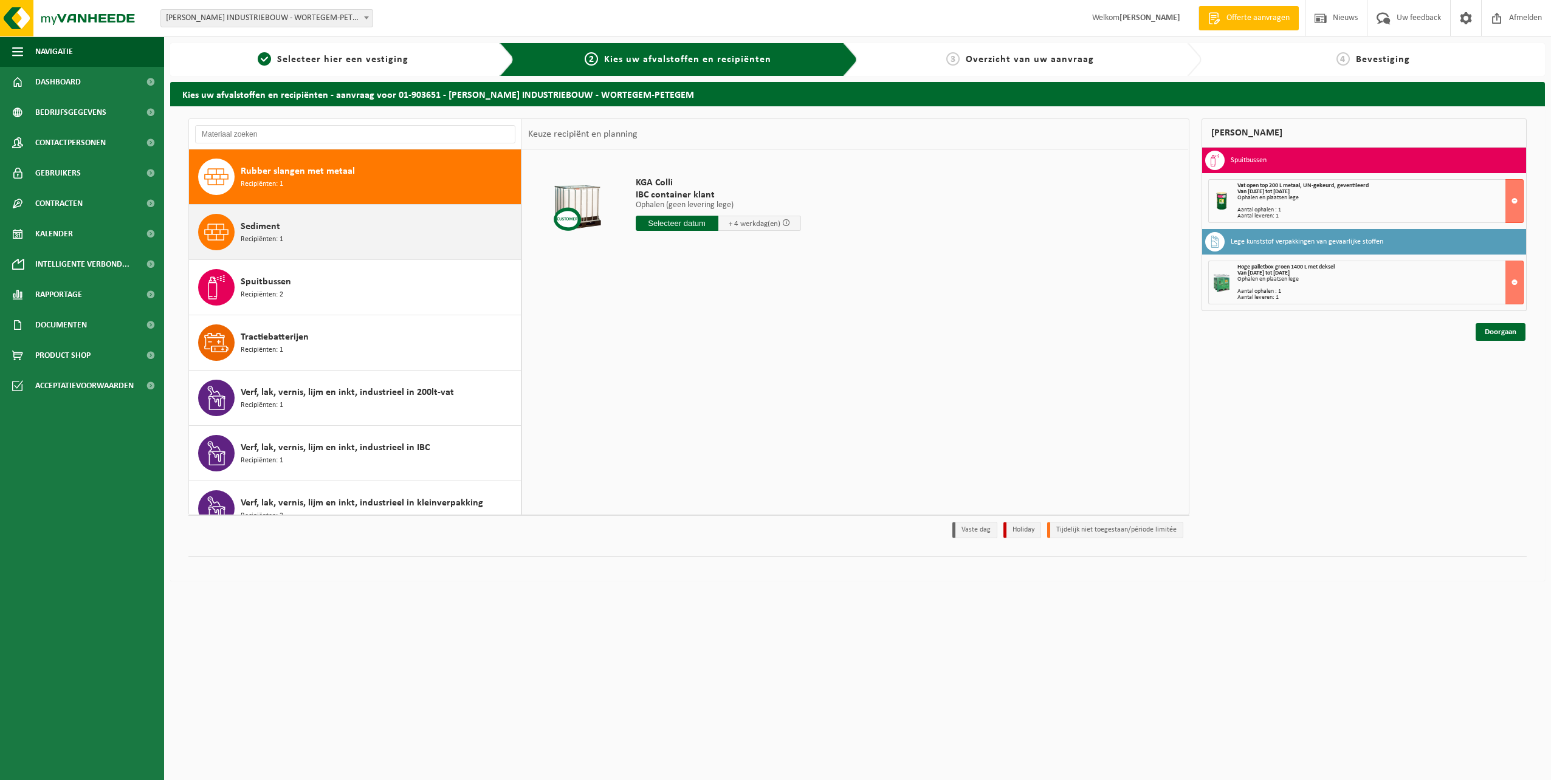
click at [332, 230] on div "Sediment Recipiënten: 1" at bounding box center [379, 232] width 277 height 36
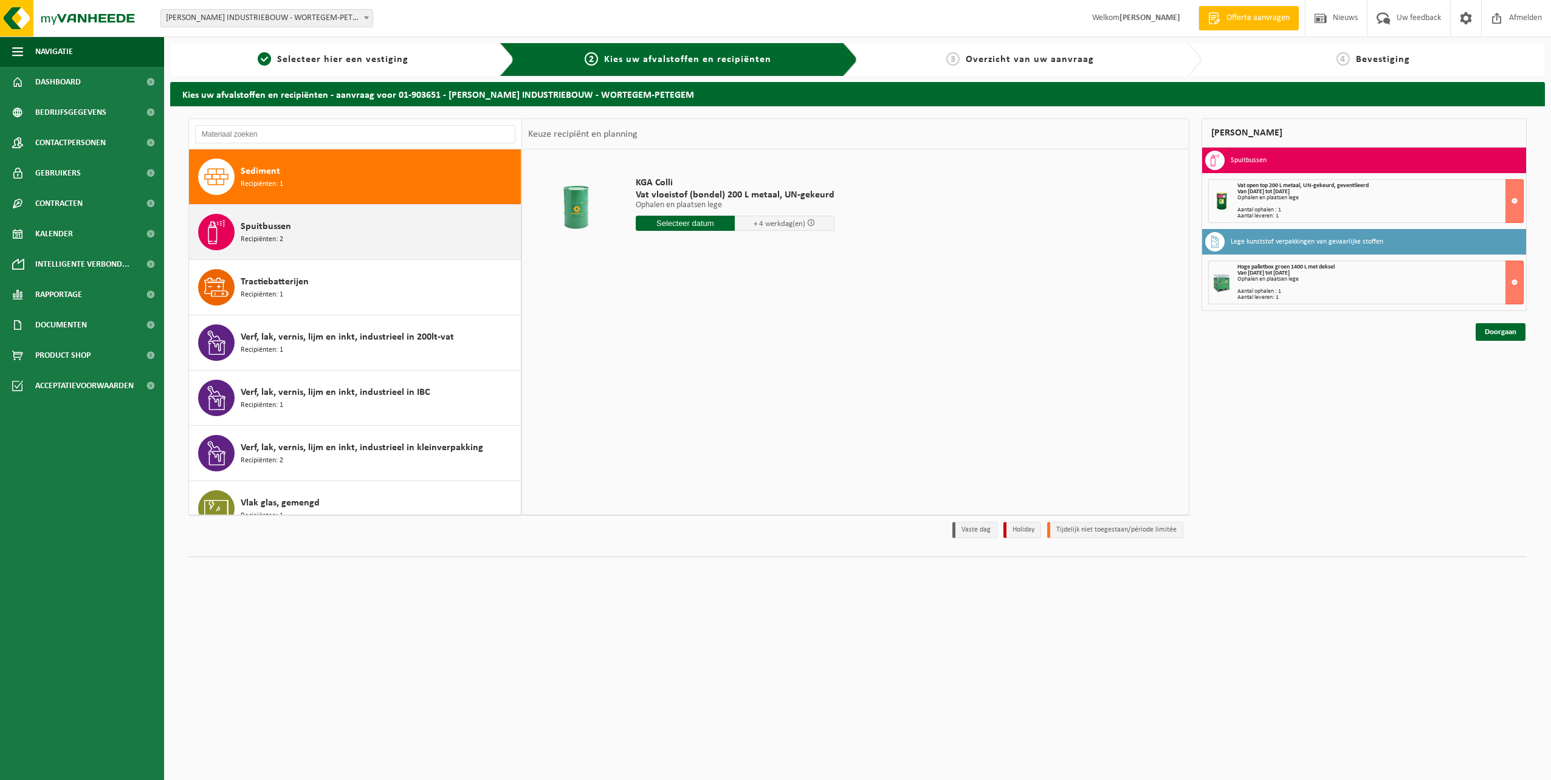
click at [342, 235] on div "Spuitbussen Recipiënten: 2" at bounding box center [379, 232] width 277 height 36
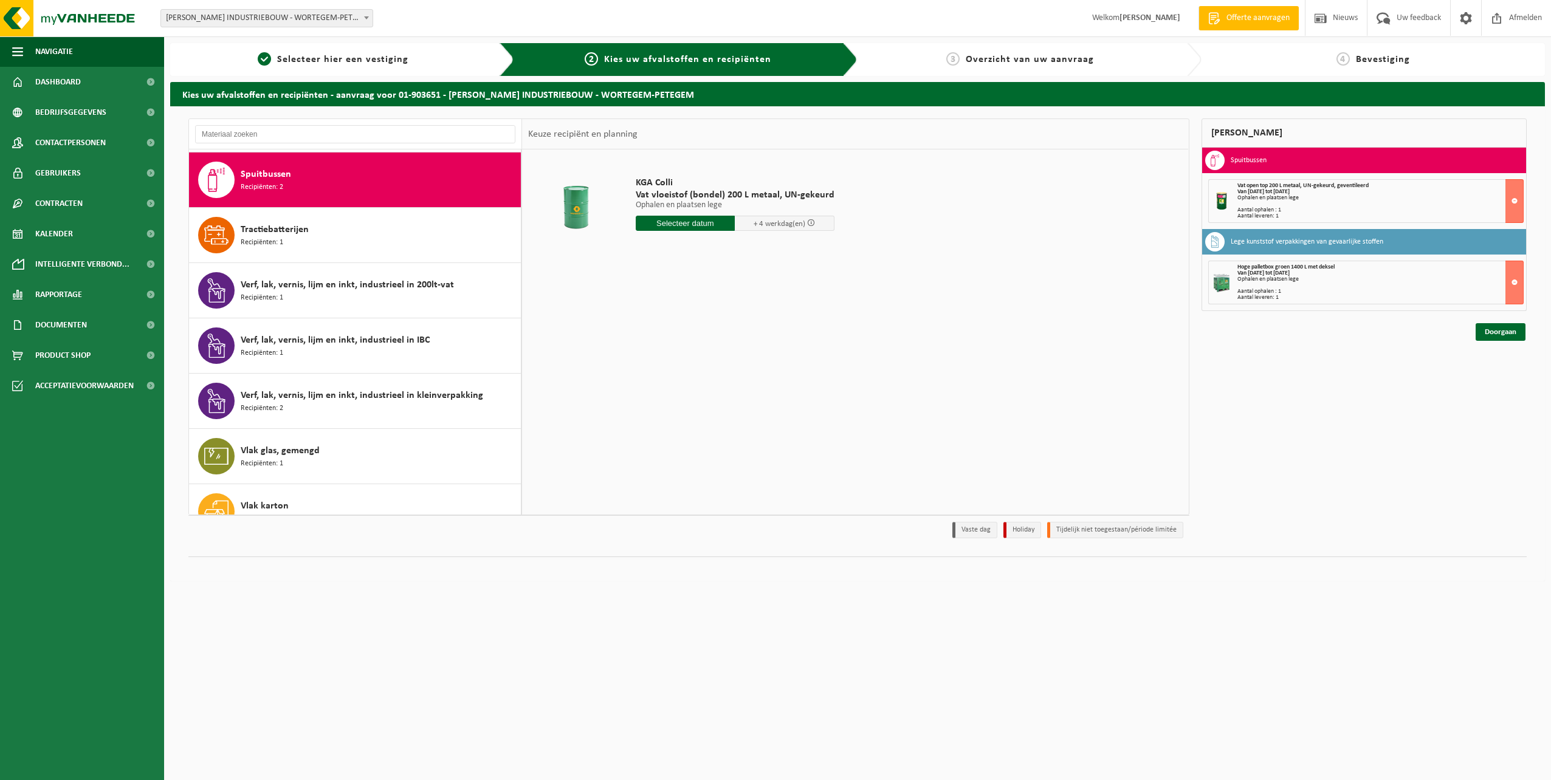
scroll to position [1493, 0]
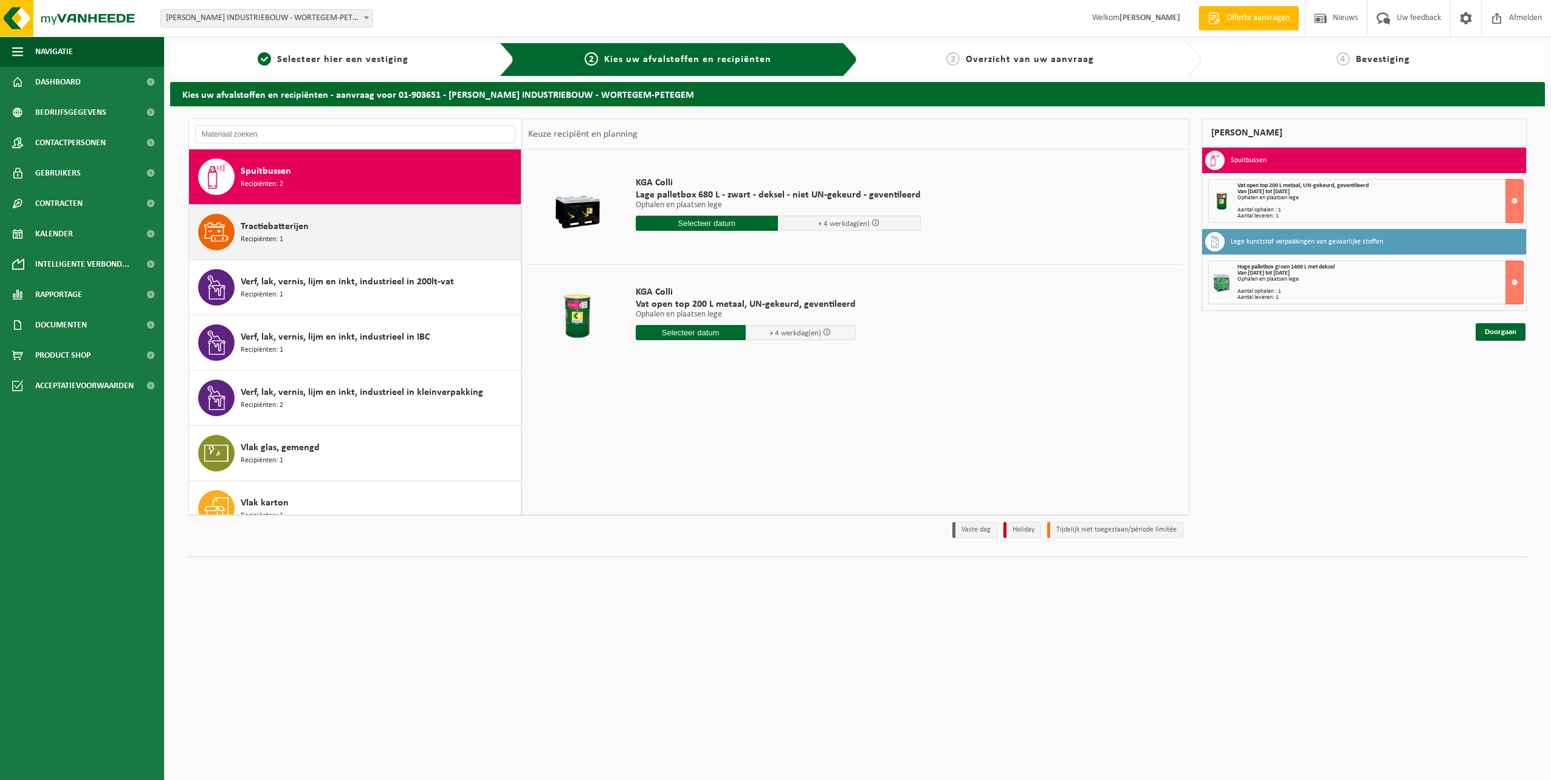
click at [340, 235] on div "Tractiebatterijen Recipiënten: 1" at bounding box center [379, 232] width 277 height 36
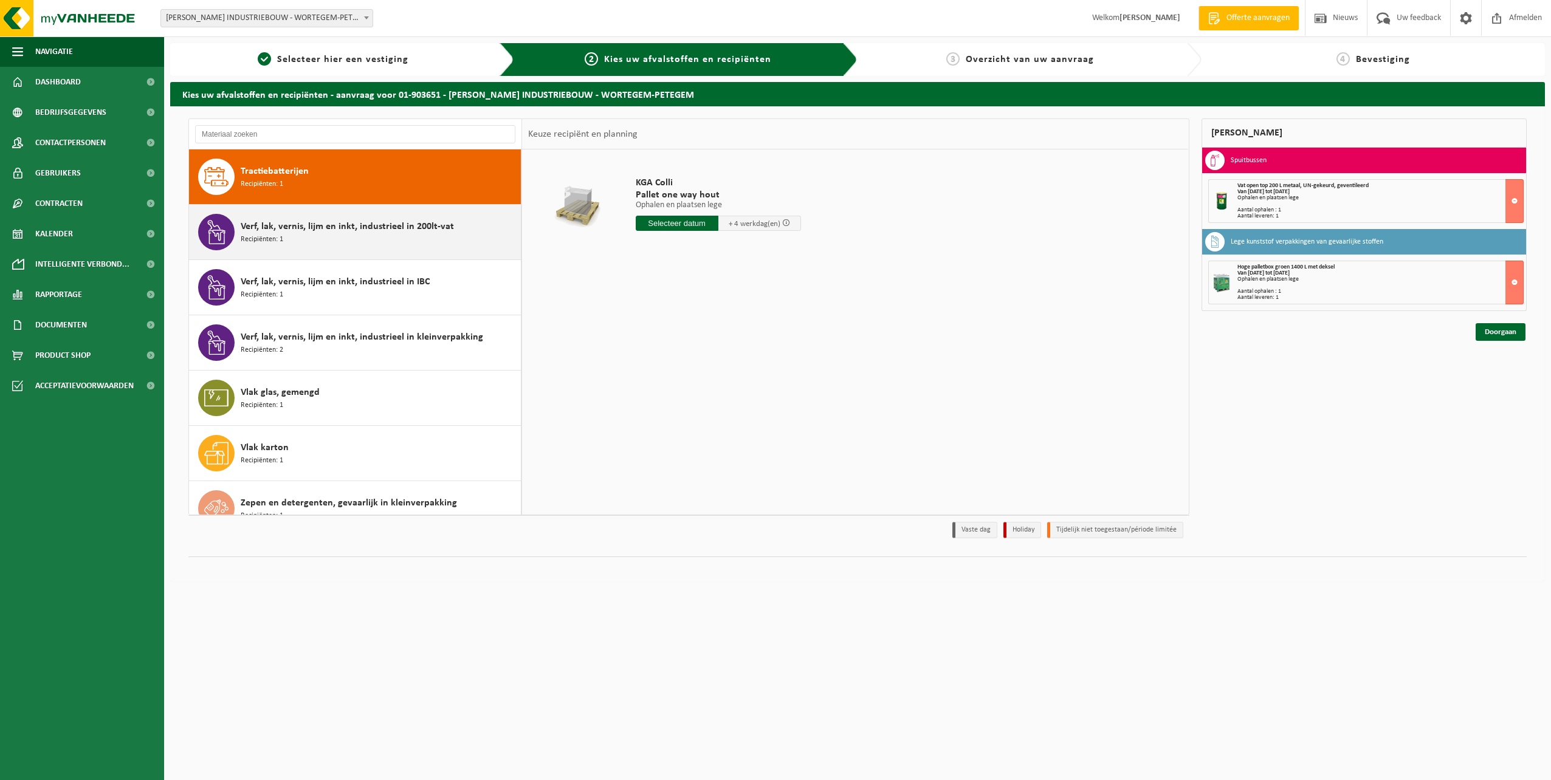
click at [340, 230] on span "Verf, lak, vernis, lijm en inkt, industrieel in 200lt-vat" at bounding box center [347, 226] width 213 height 15
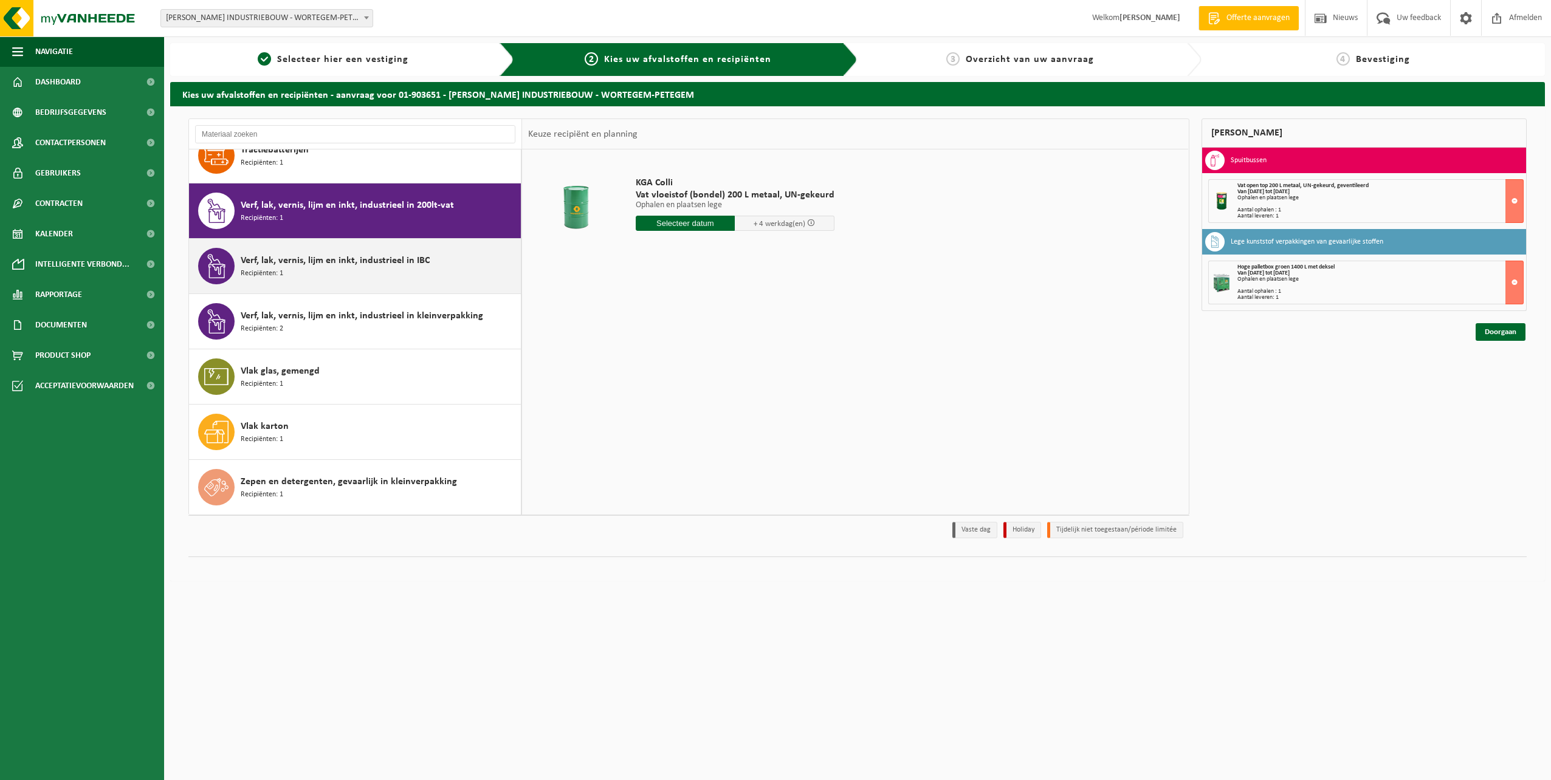
click at [334, 263] on span "Verf, lak, vernis, lijm en inkt, industrieel in IBC" at bounding box center [335, 260] width 189 height 15
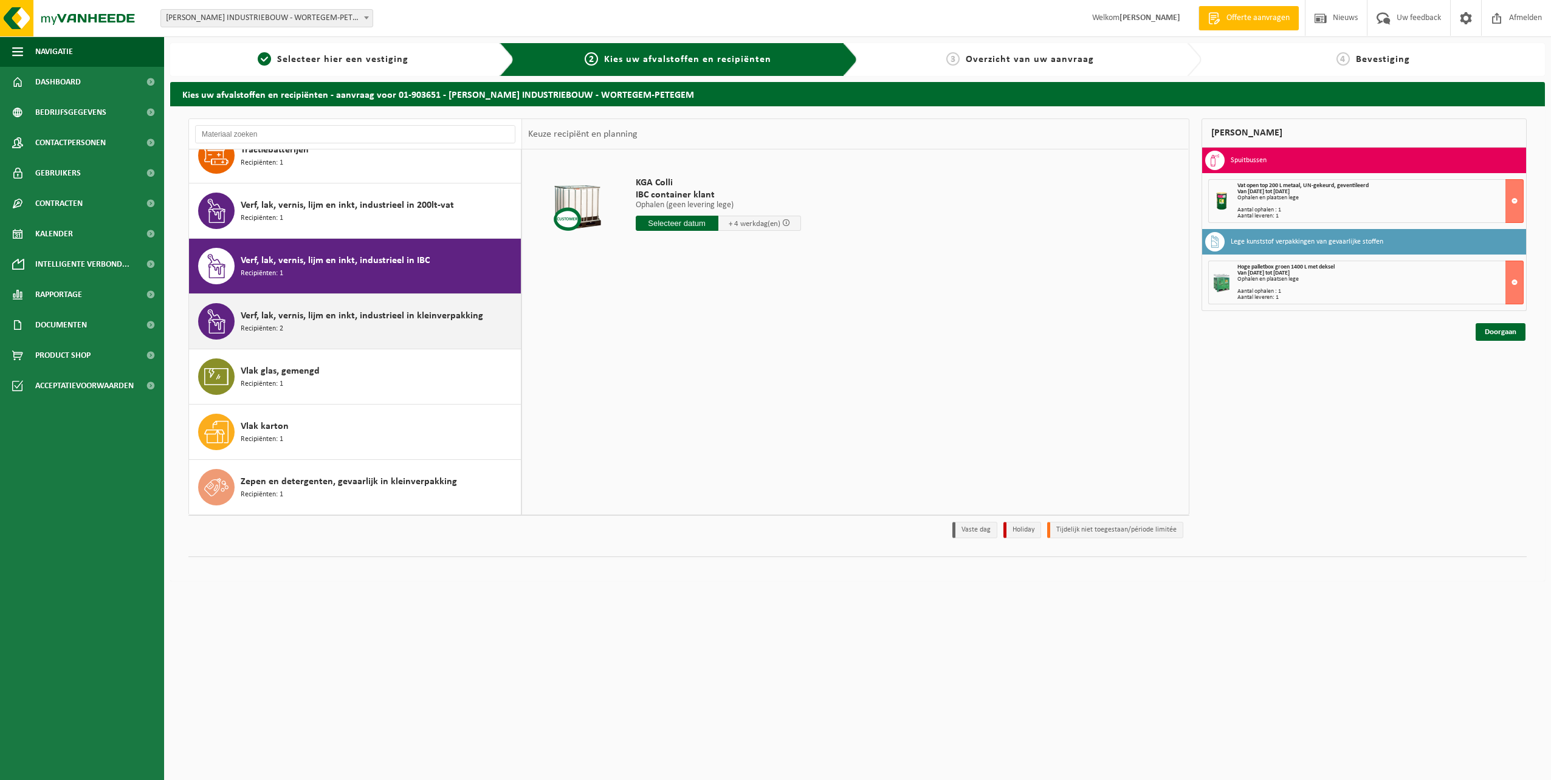
click at [320, 314] on span "Verf, lak, vernis, lijm en inkt, industrieel in kleinverpakking" at bounding box center [362, 316] width 242 height 15
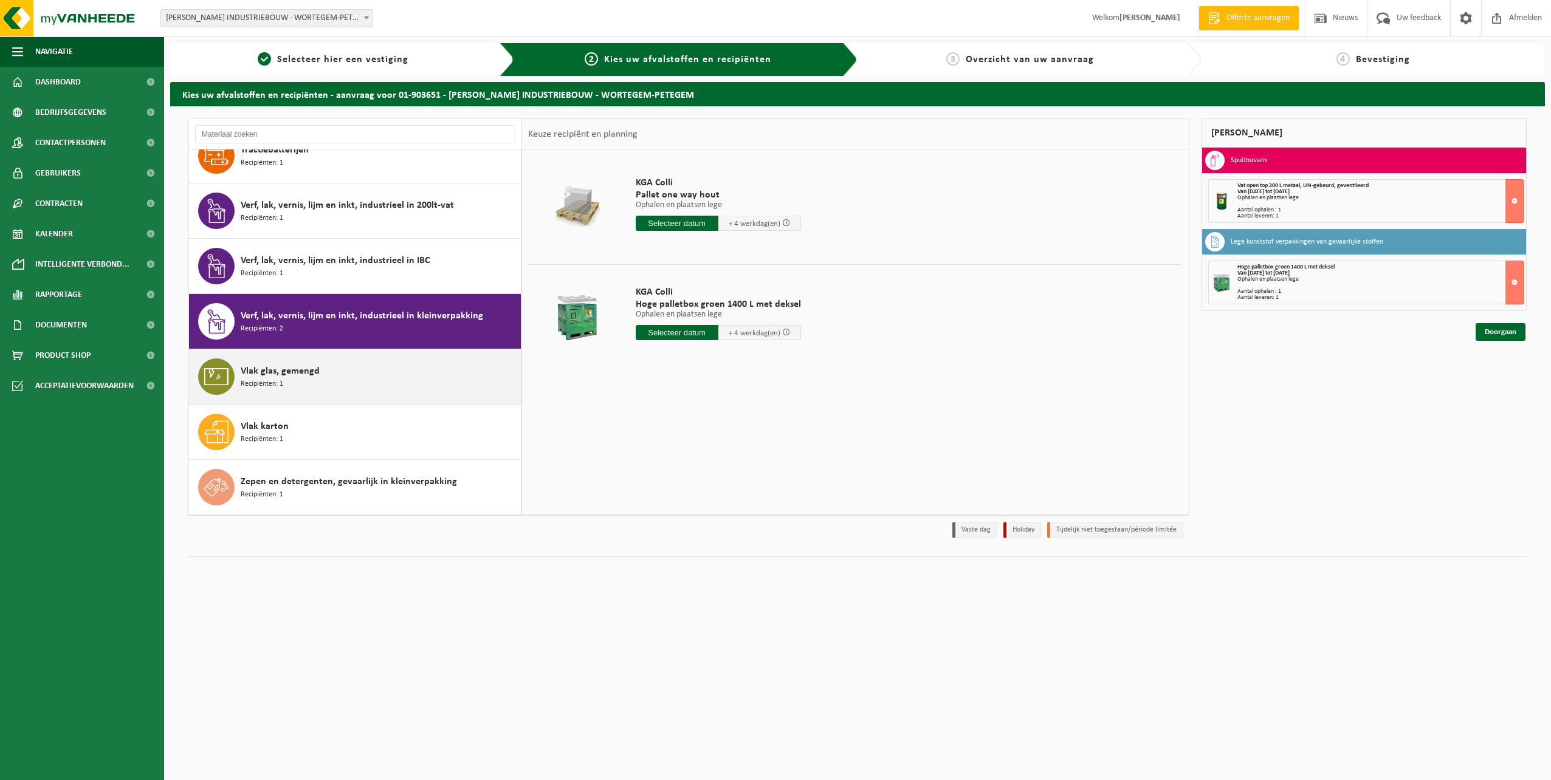
click at [328, 378] on div "Vlak glas, gemengd Recipiënten: 1" at bounding box center [379, 377] width 277 height 36
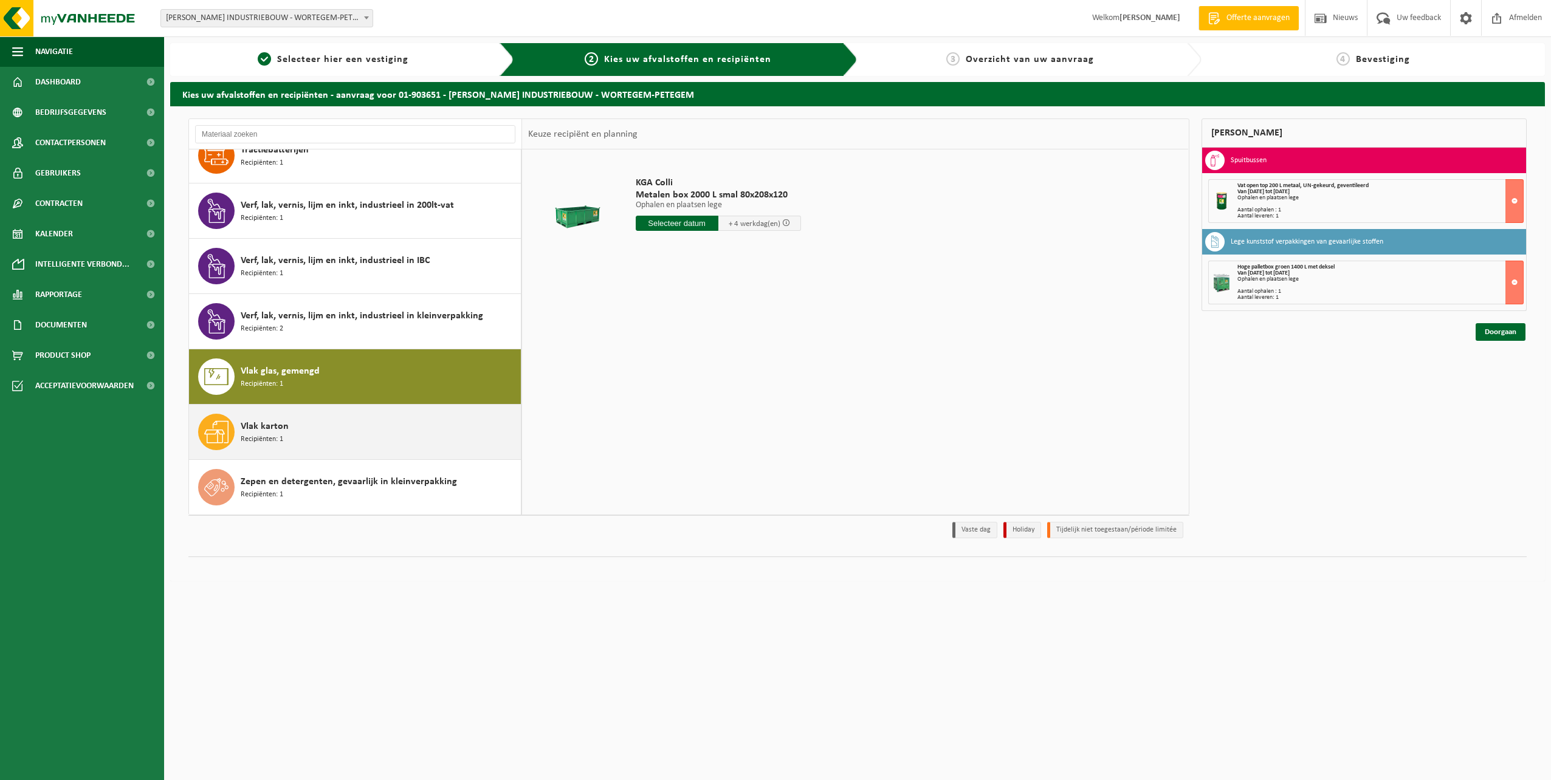
click at [328, 422] on div "Vlak karton Recipiënten: 1" at bounding box center [379, 432] width 277 height 36
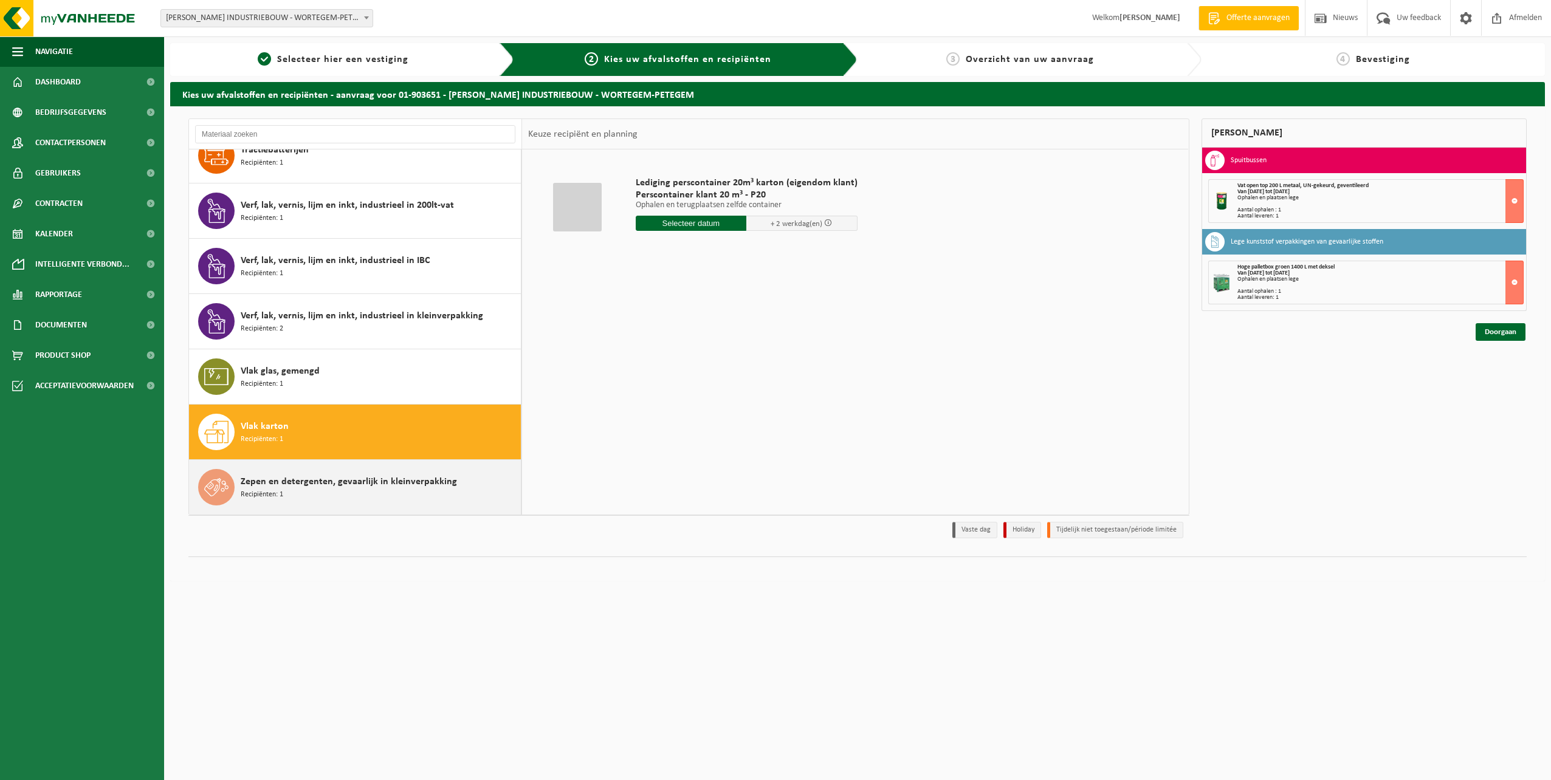
click at [318, 471] on div "Zepen en detergenten, gevaarlijk in kleinverpakking Recipiënten: 1" at bounding box center [379, 487] width 277 height 36
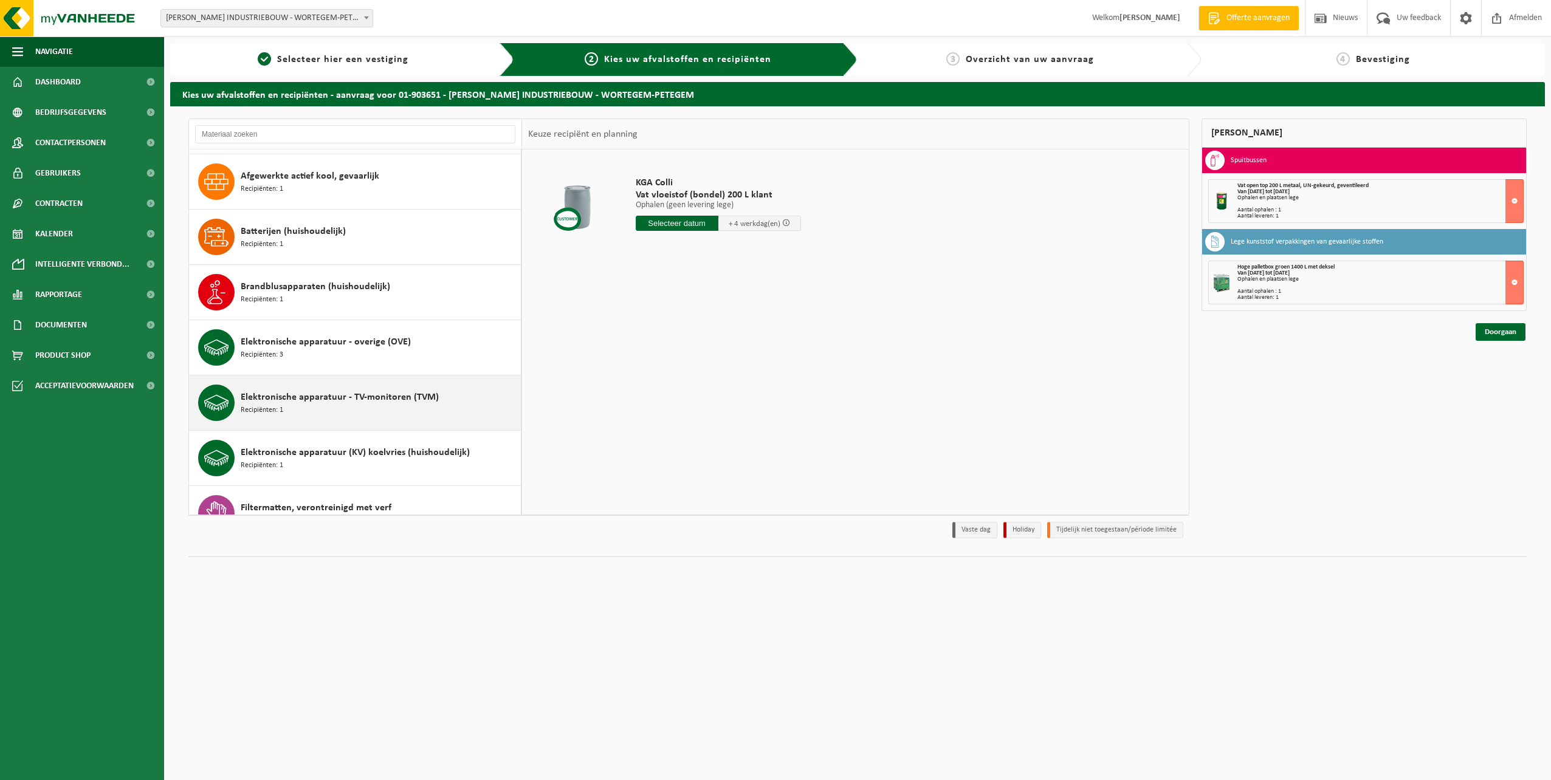
scroll to position [0, 0]
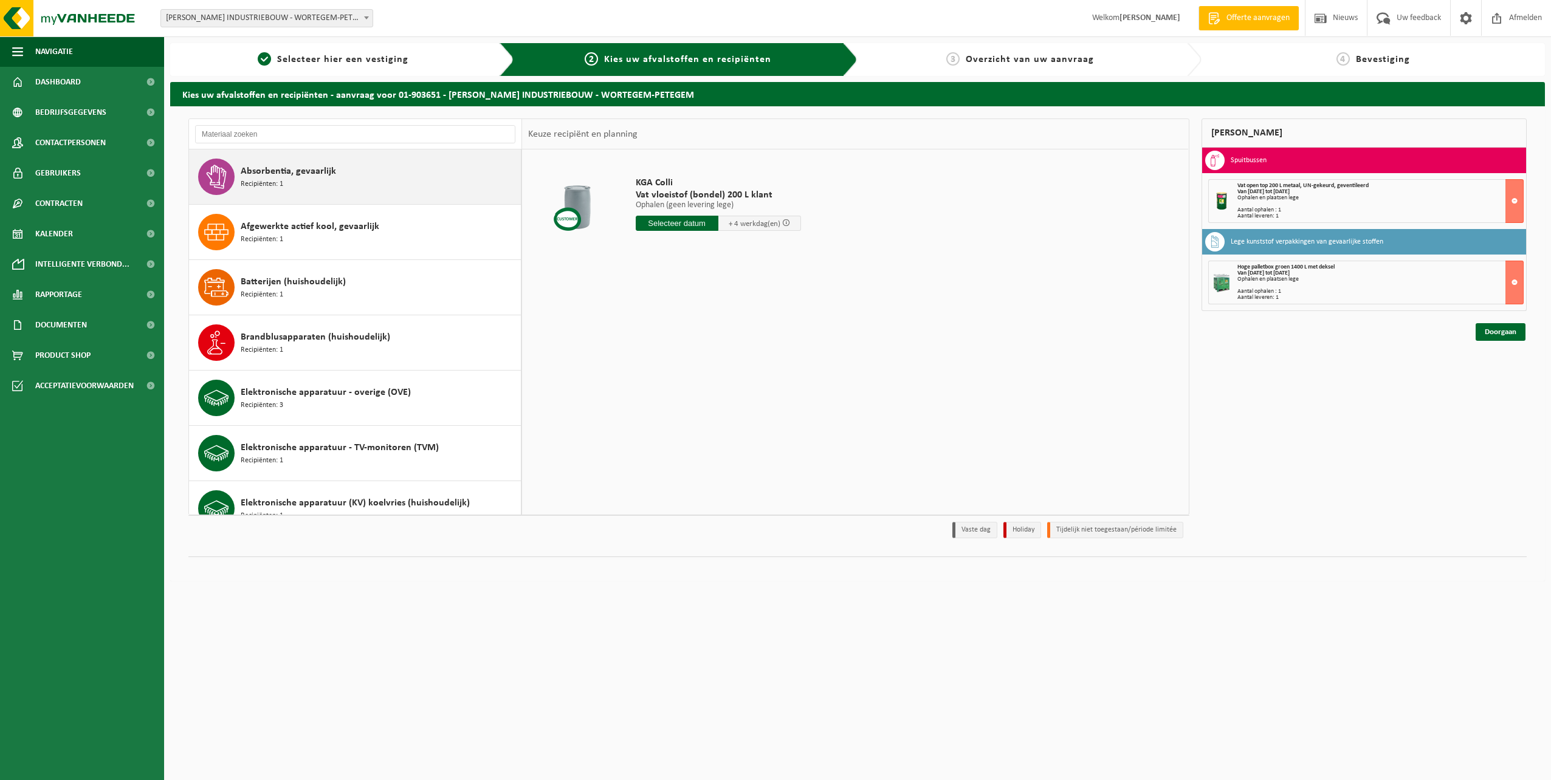
click at [346, 171] on div "Absorbentia, gevaarlijk Recipiënten: 1" at bounding box center [379, 177] width 277 height 36
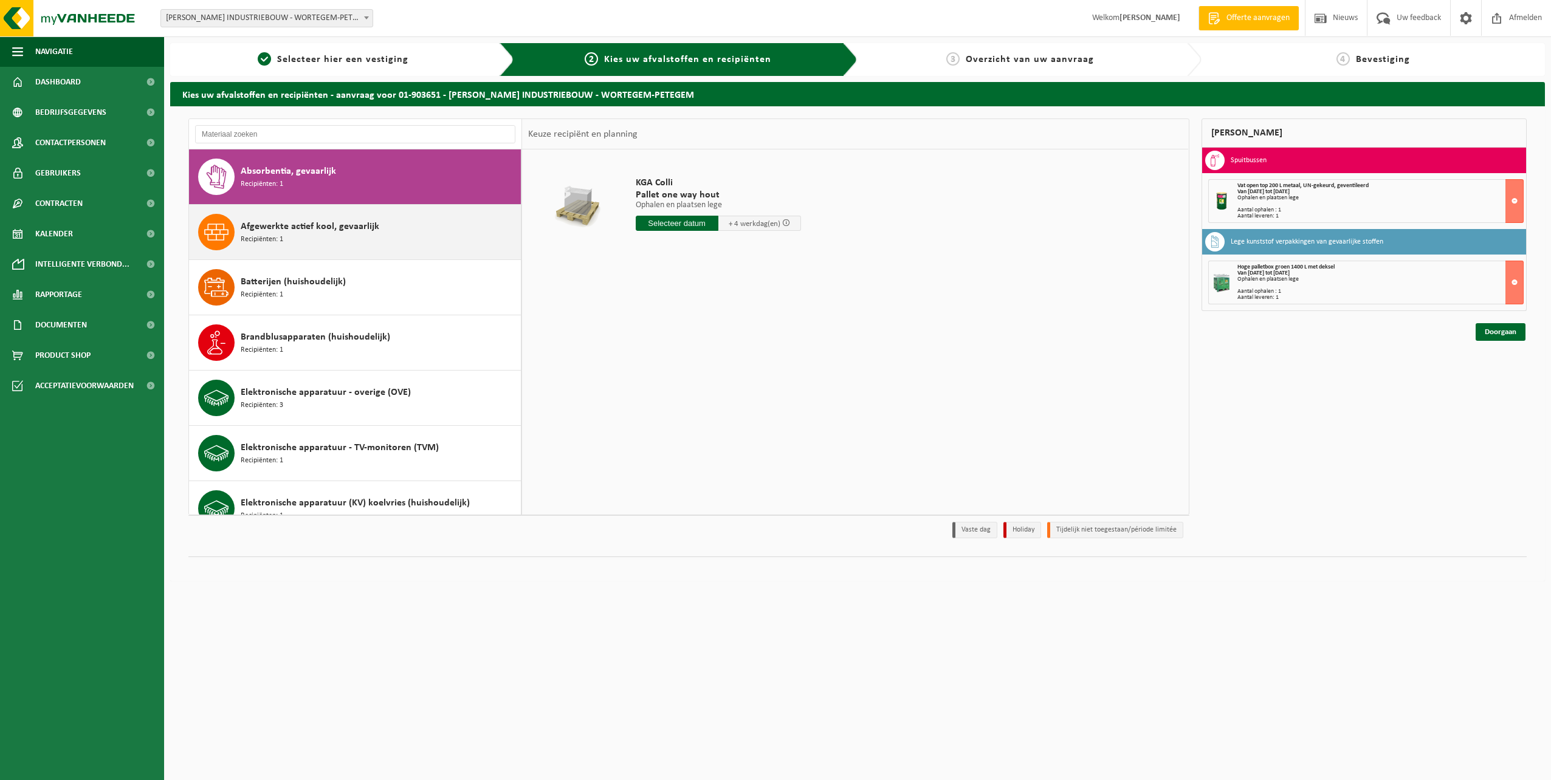
click at [347, 233] on span "Afgewerkte actief kool, gevaarlijk" at bounding box center [310, 226] width 139 height 15
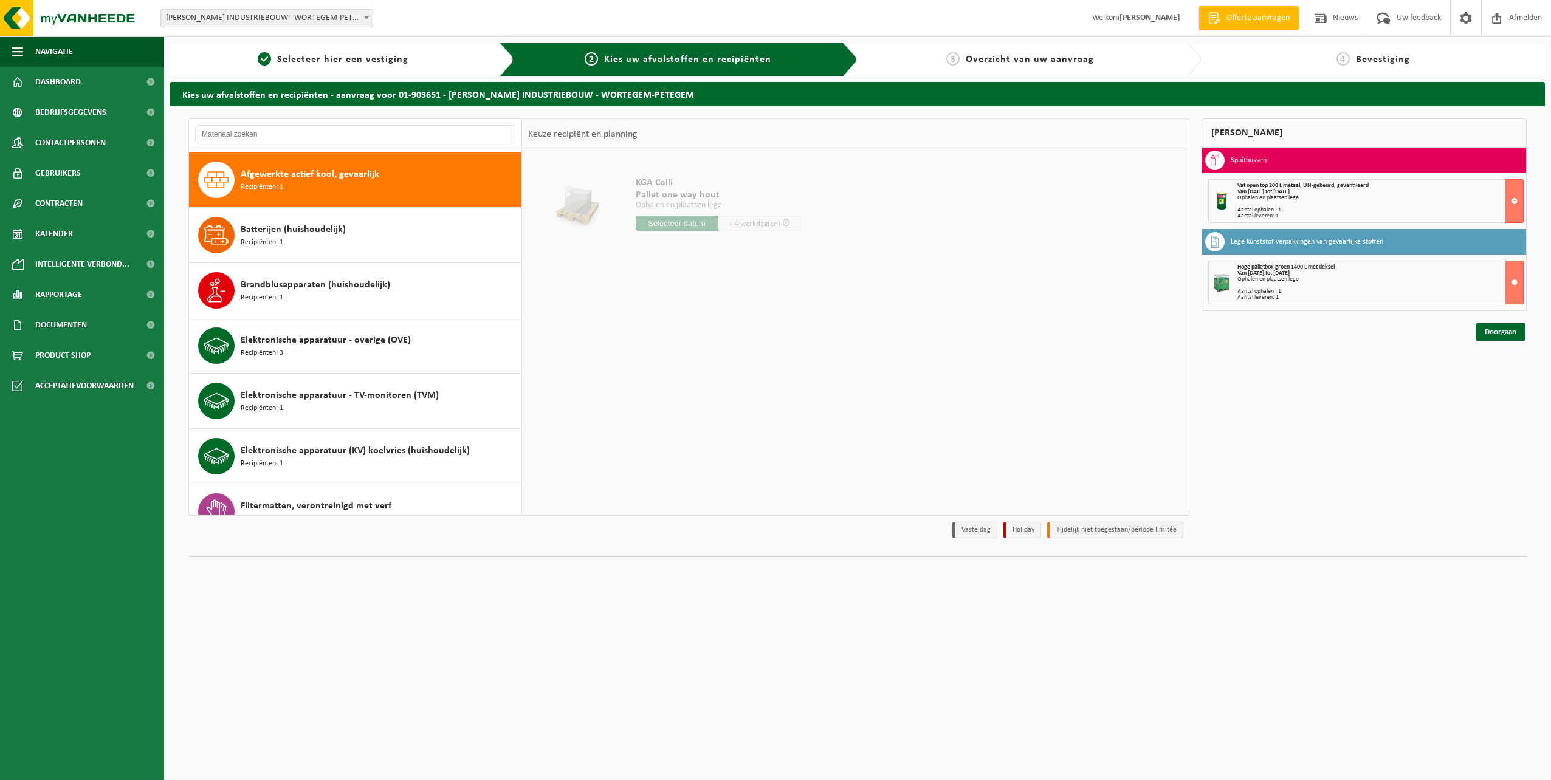
scroll to position [55, 0]
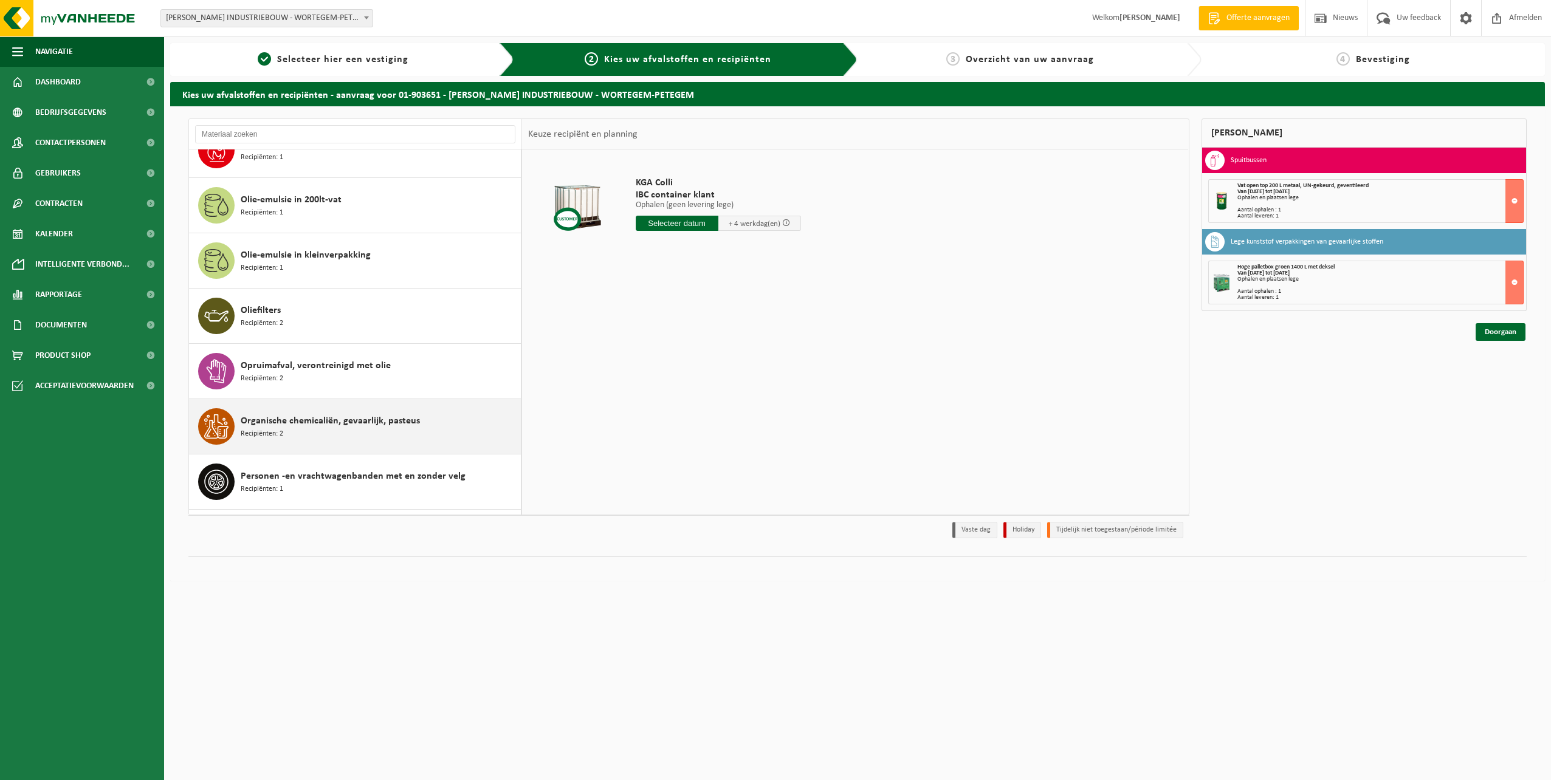
click at [365, 425] on span "Organische chemicaliën, gevaarlijk, pasteus" at bounding box center [330, 421] width 179 height 15
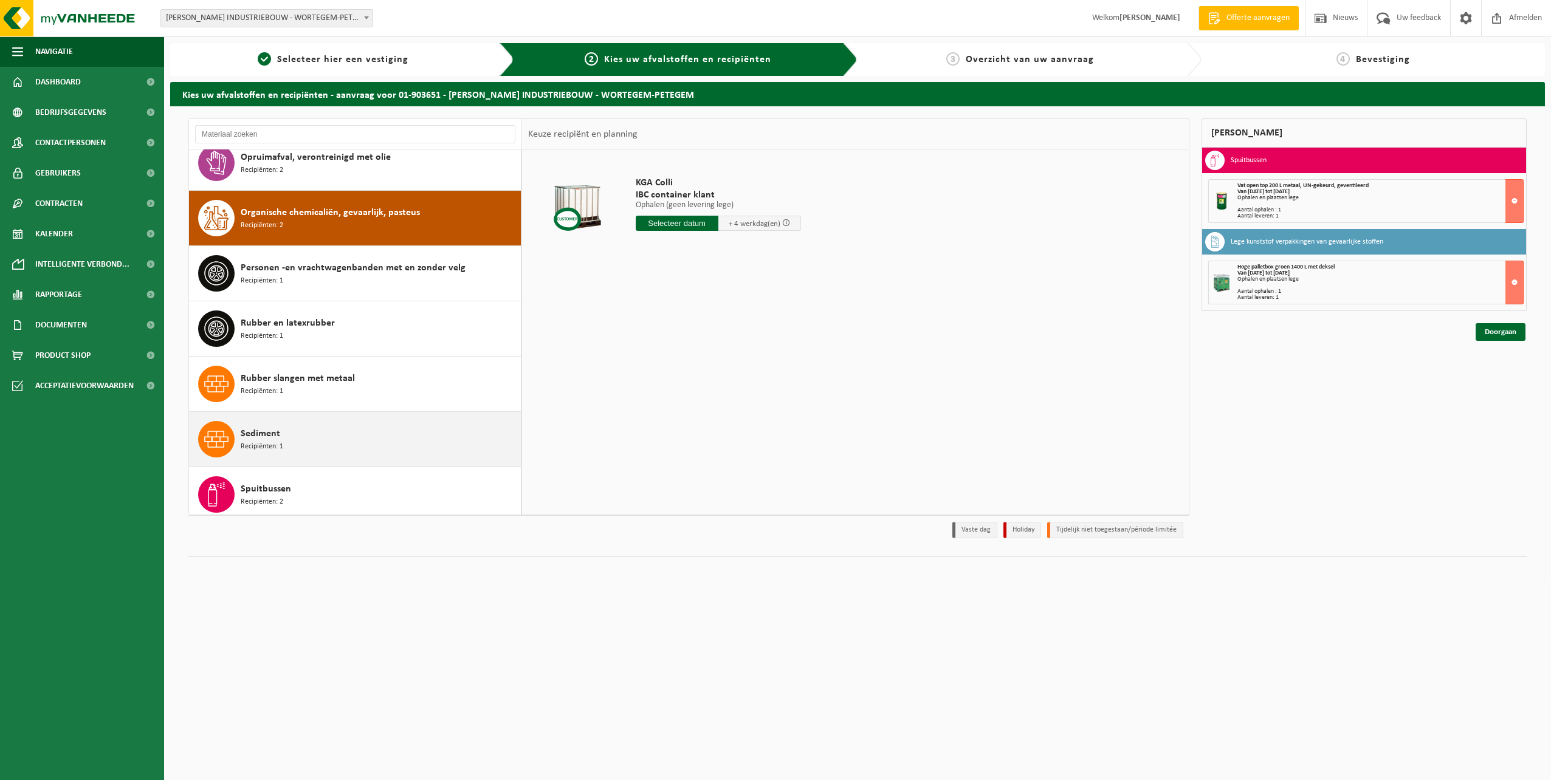
scroll to position [1217, 0]
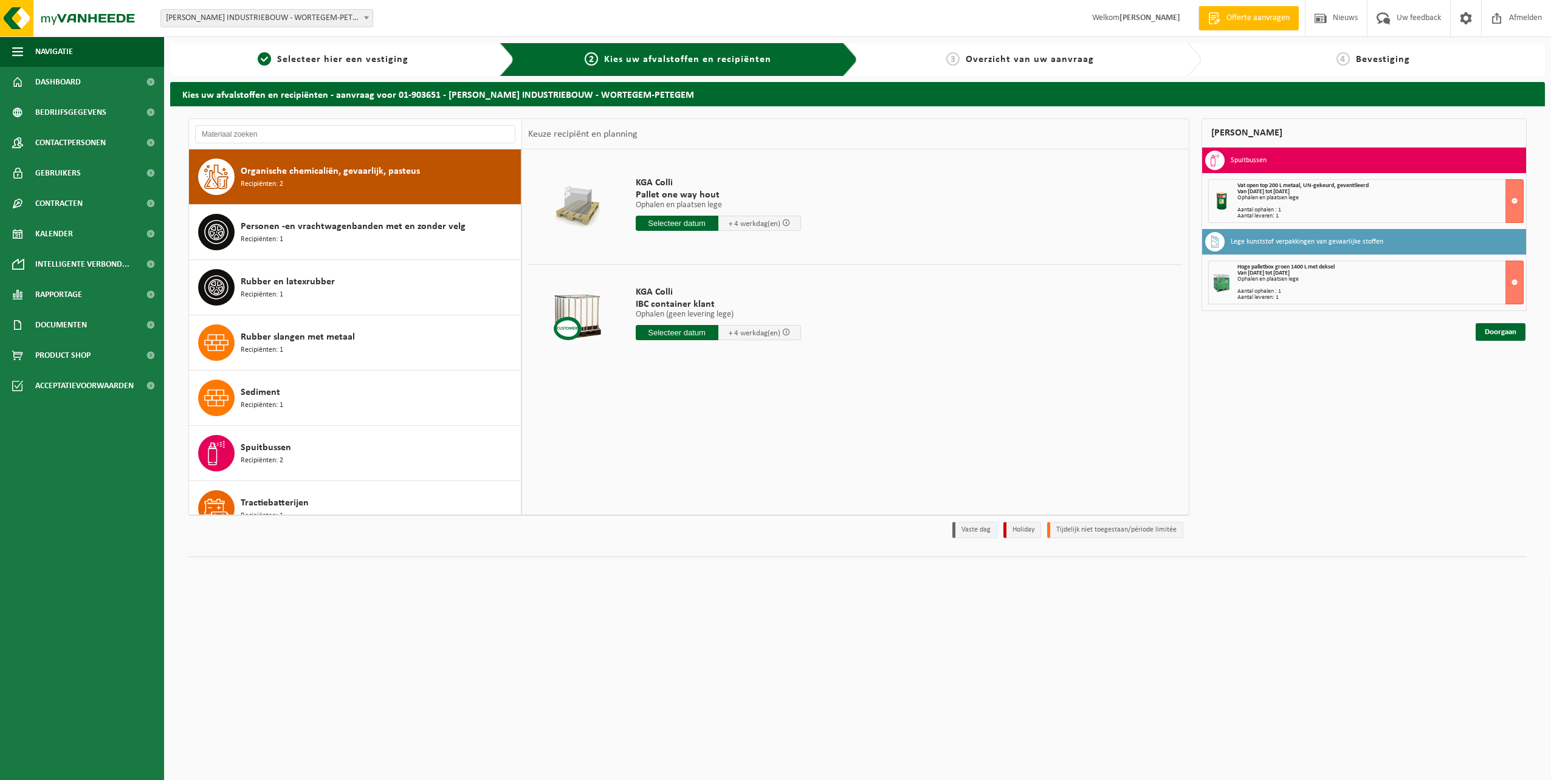
click at [673, 227] on input "text" at bounding box center [677, 223] width 83 height 15
click at [736, 295] on div "5" at bounding box center [731, 292] width 21 height 19
type input "Van 2025-09-05"
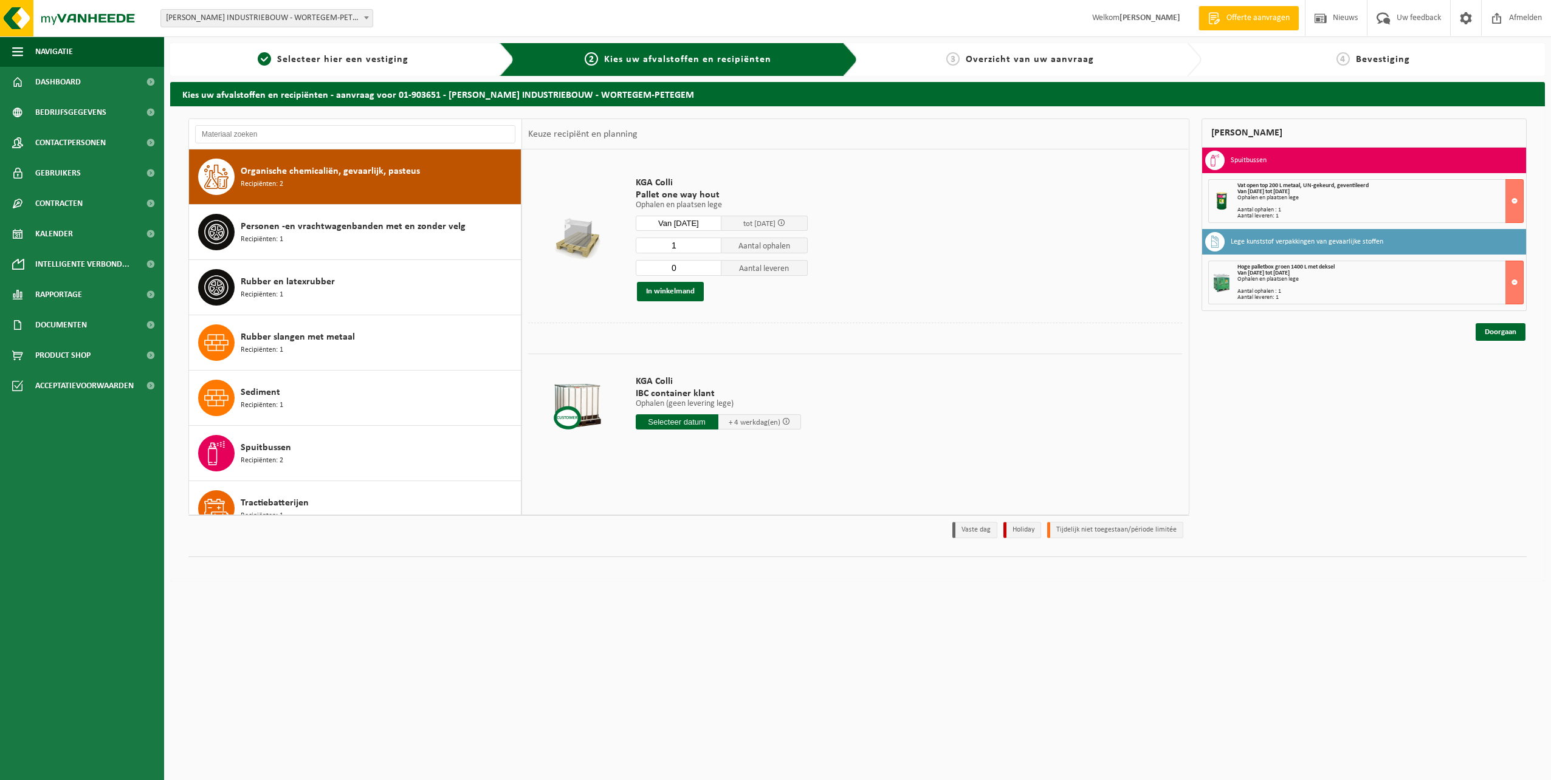
type input "0"
click at [713, 270] on input "0" at bounding box center [679, 268] width 86 height 16
click at [682, 292] on button "In winkelmand" at bounding box center [670, 291] width 67 height 19
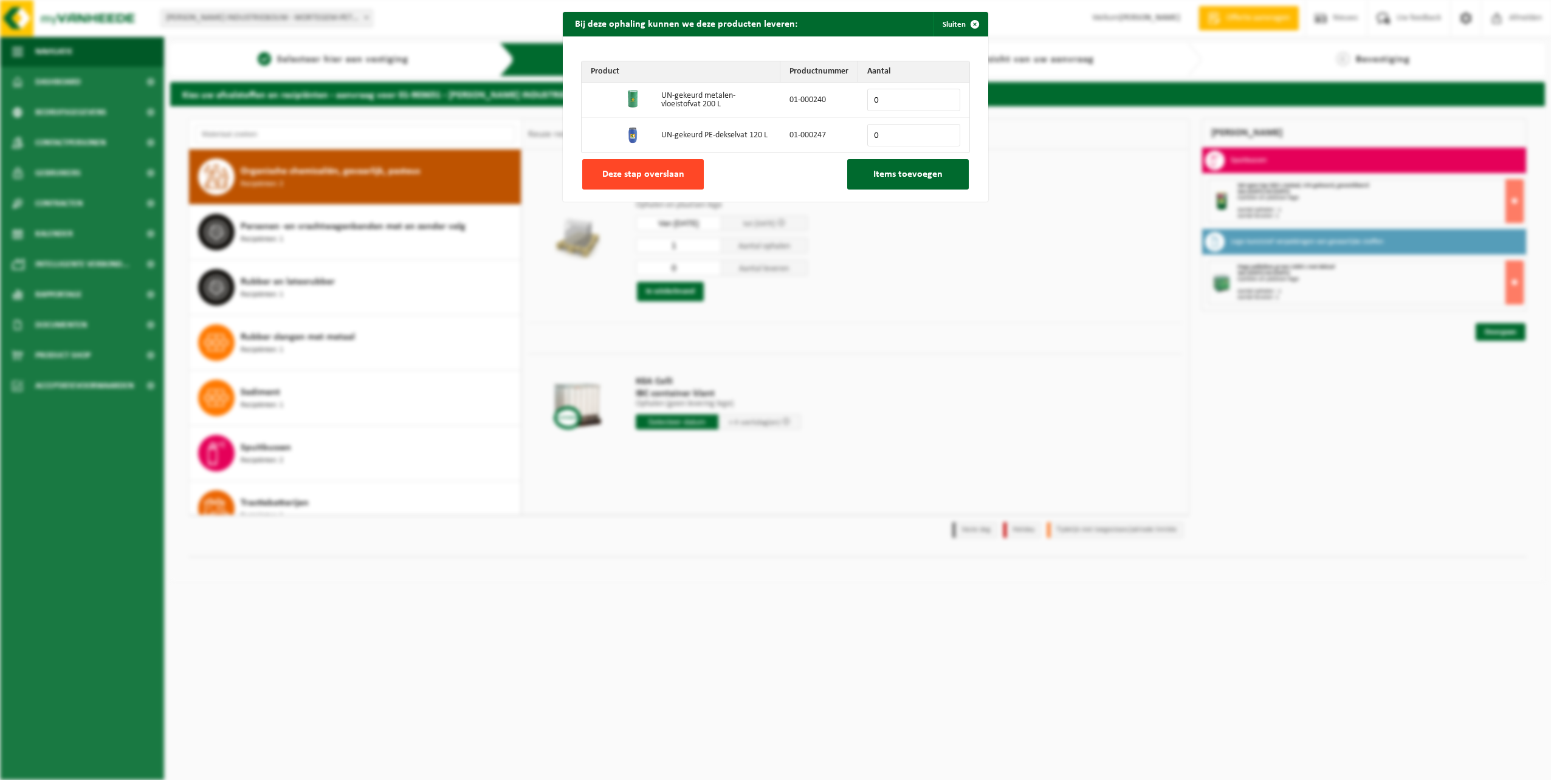
click at [676, 171] on span "Deze stap overslaan" at bounding box center [643, 175] width 82 height 10
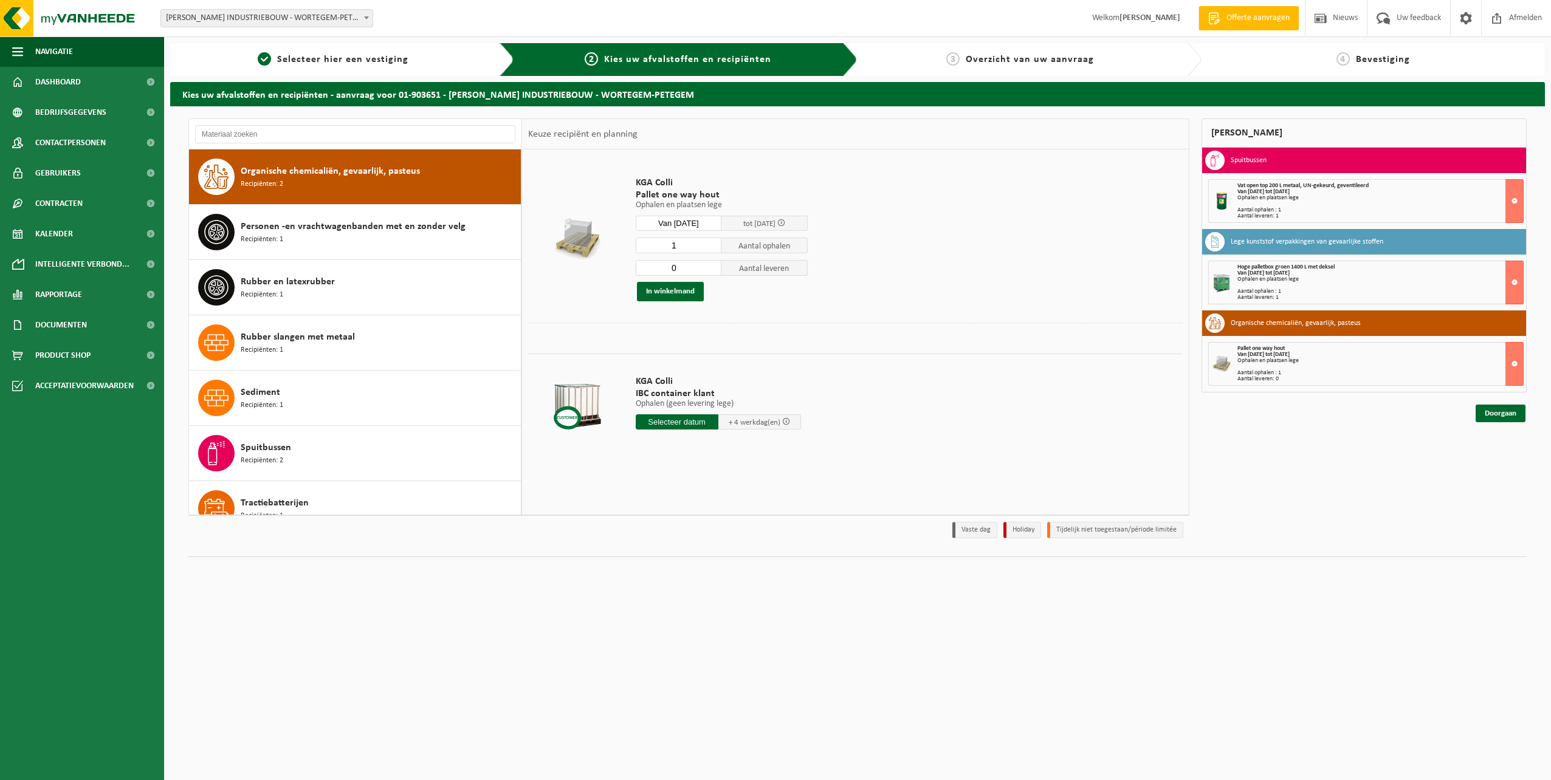
click at [1487, 422] on div "Mijn winkelmand Spuitbussen Vat open top 200 L metaal, UN-gekeurd, geventileerd…" at bounding box center [1364, 331] width 338 height 426
click at [1491, 410] on link "Doorgaan" at bounding box center [1500, 414] width 50 height 18
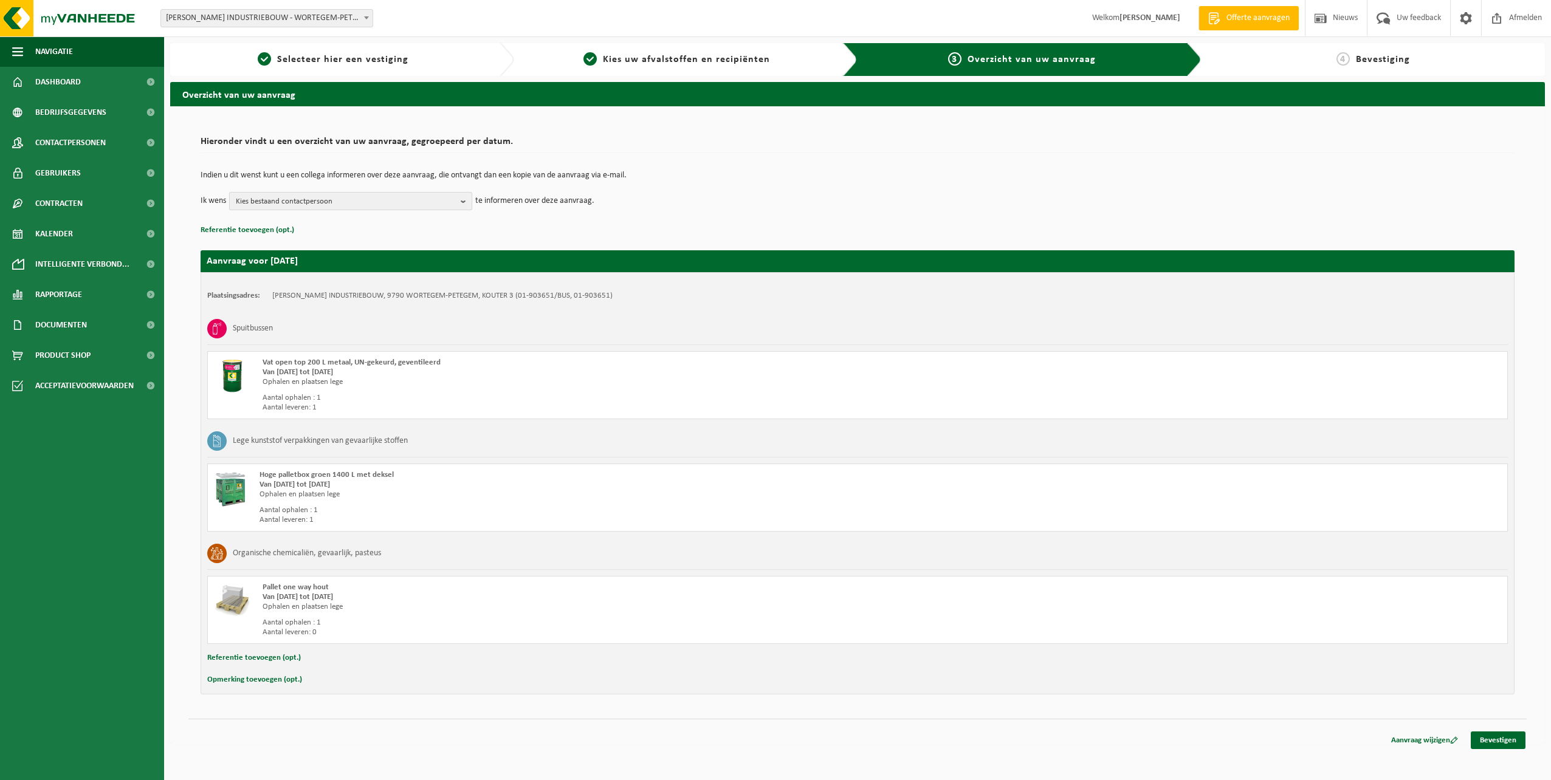
click at [369, 201] on span "Kies bestaand contactpersoon" at bounding box center [346, 202] width 220 height 18
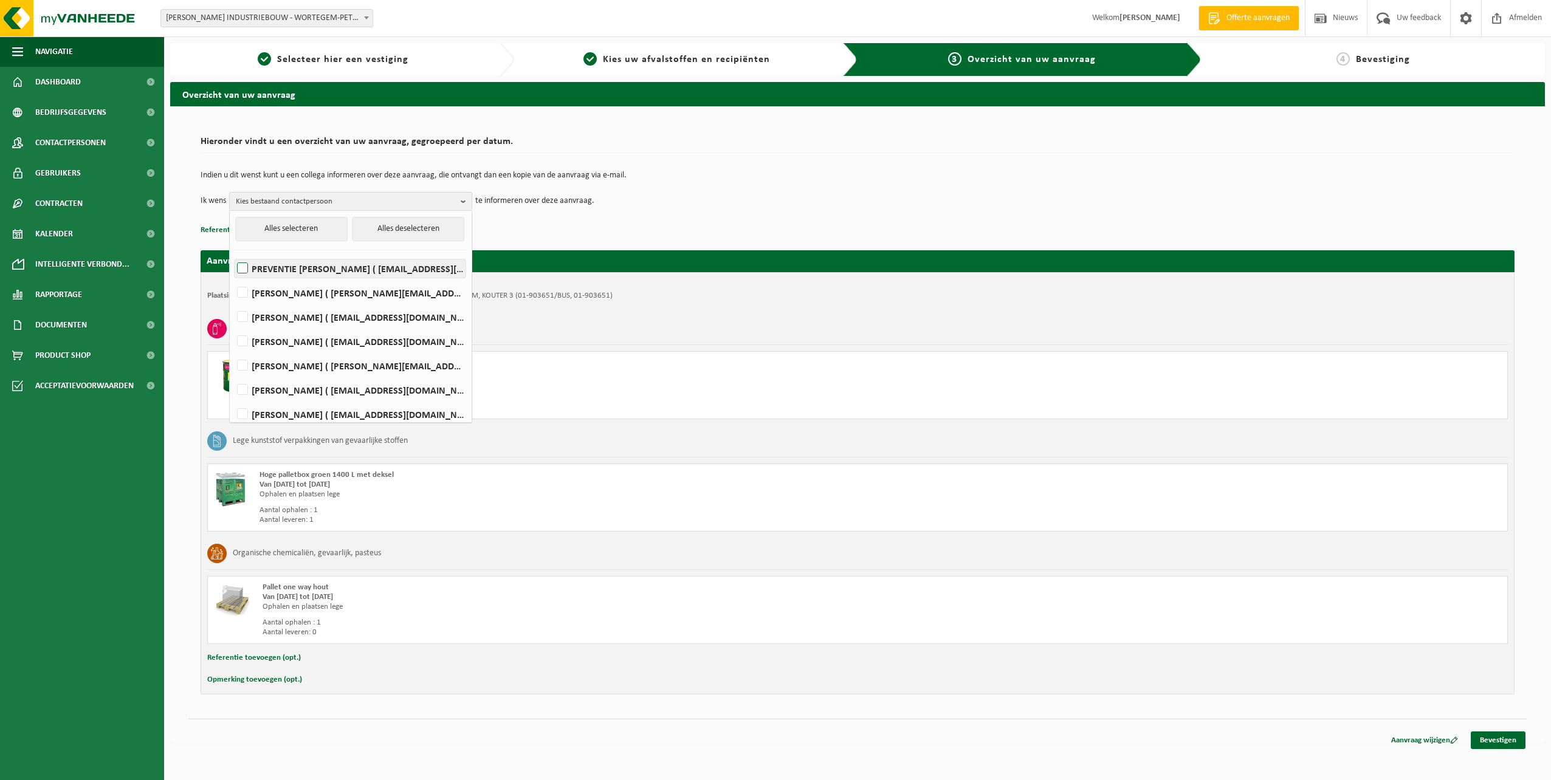
click at [334, 274] on label "PREVENTIE WILLY NAESSENS ( preventie@willynaessens.be )" at bounding box center [350, 268] width 231 height 18
click at [233, 253] on input "PREVENTIE WILLY NAESSENS ( preventie@willynaessens.be )" at bounding box center [232, 253] width 1 height 1
checkbox input "true"
click at [580, 212] on div "Indien u dit wenst kunt u een collega informeren over deze aanvraag, die ontvan…" at bounding box center [858, 190] width 1314 height 63
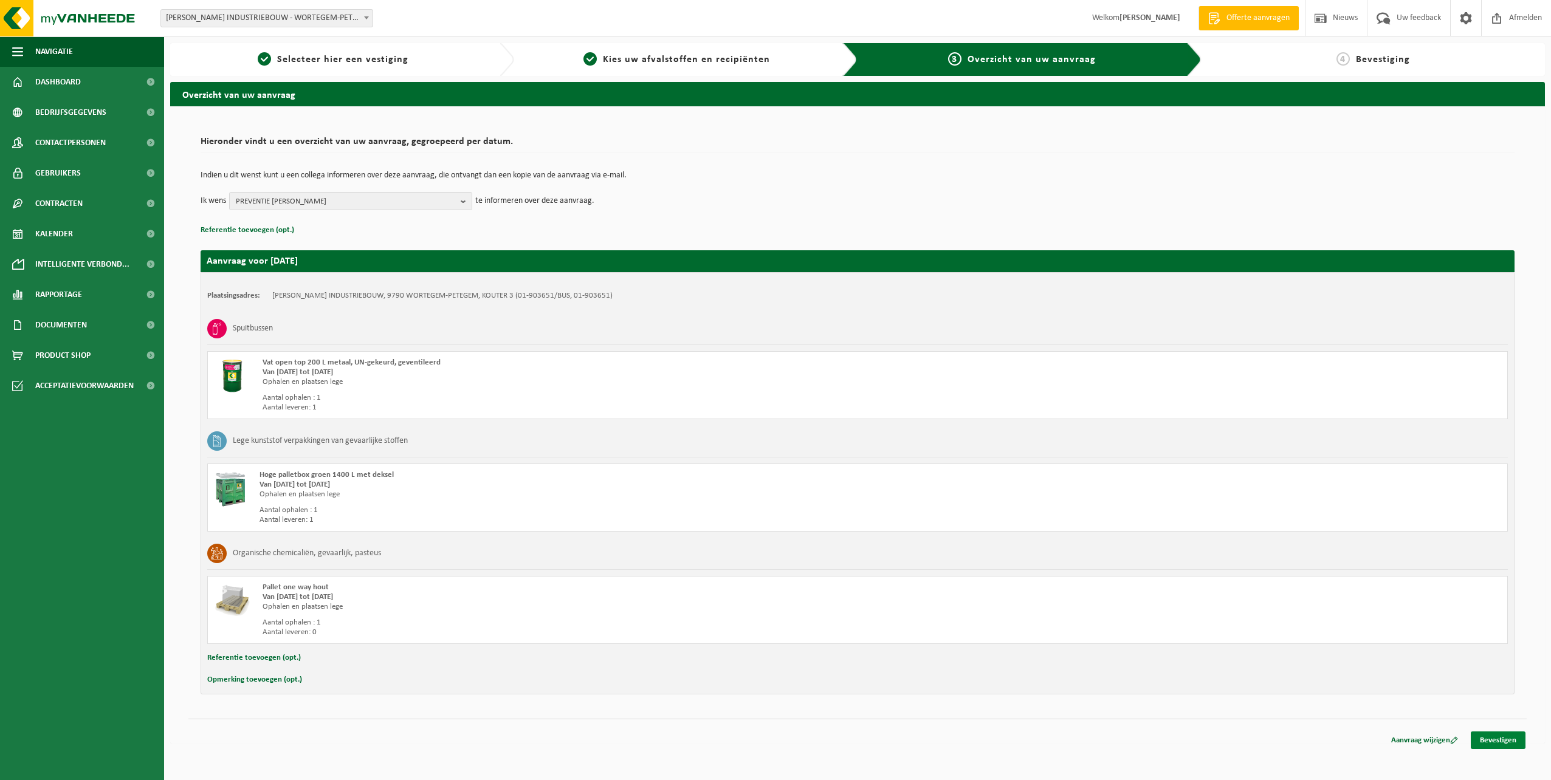
click at [1503, 736] on link "Bevestigen" at bounding box center [1498, 741] width 55 height 18
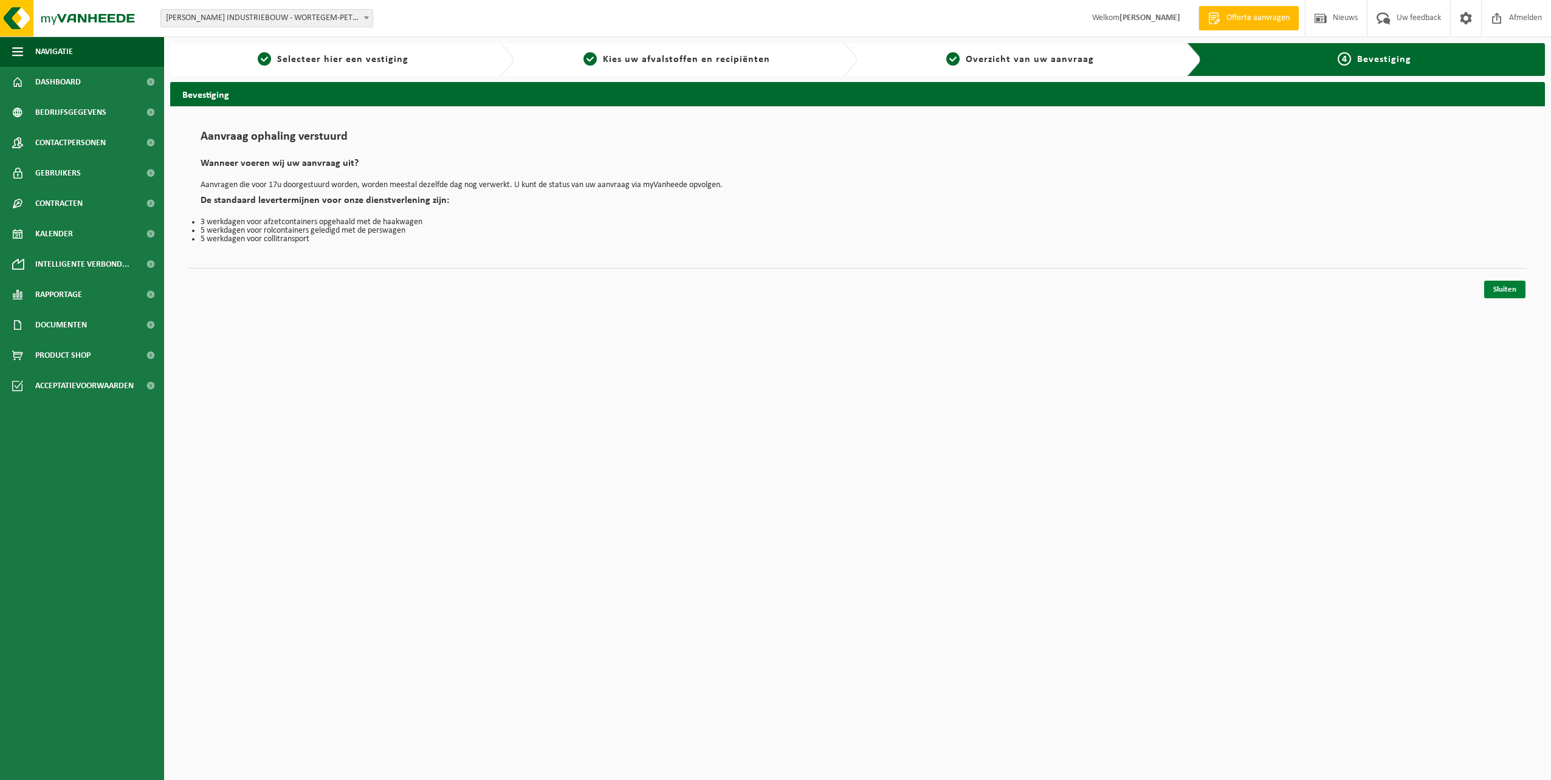
click at [1503, 290] on link "Sluiten" at bounding box center [1504, 290] width 41 height 18
